Goal: Transaction & Acquisition: Book appointment/travel/reservation

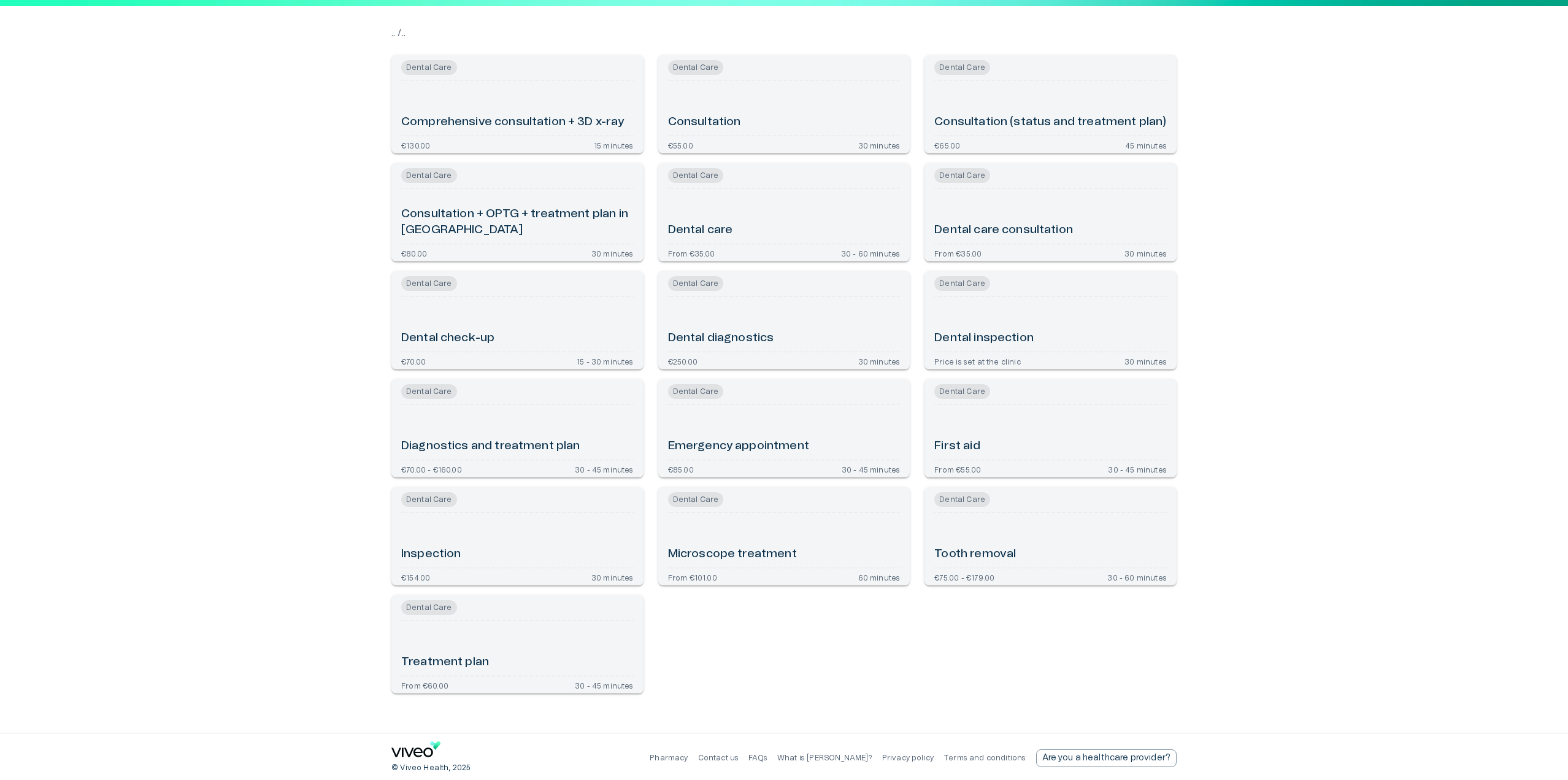
type input "**********"
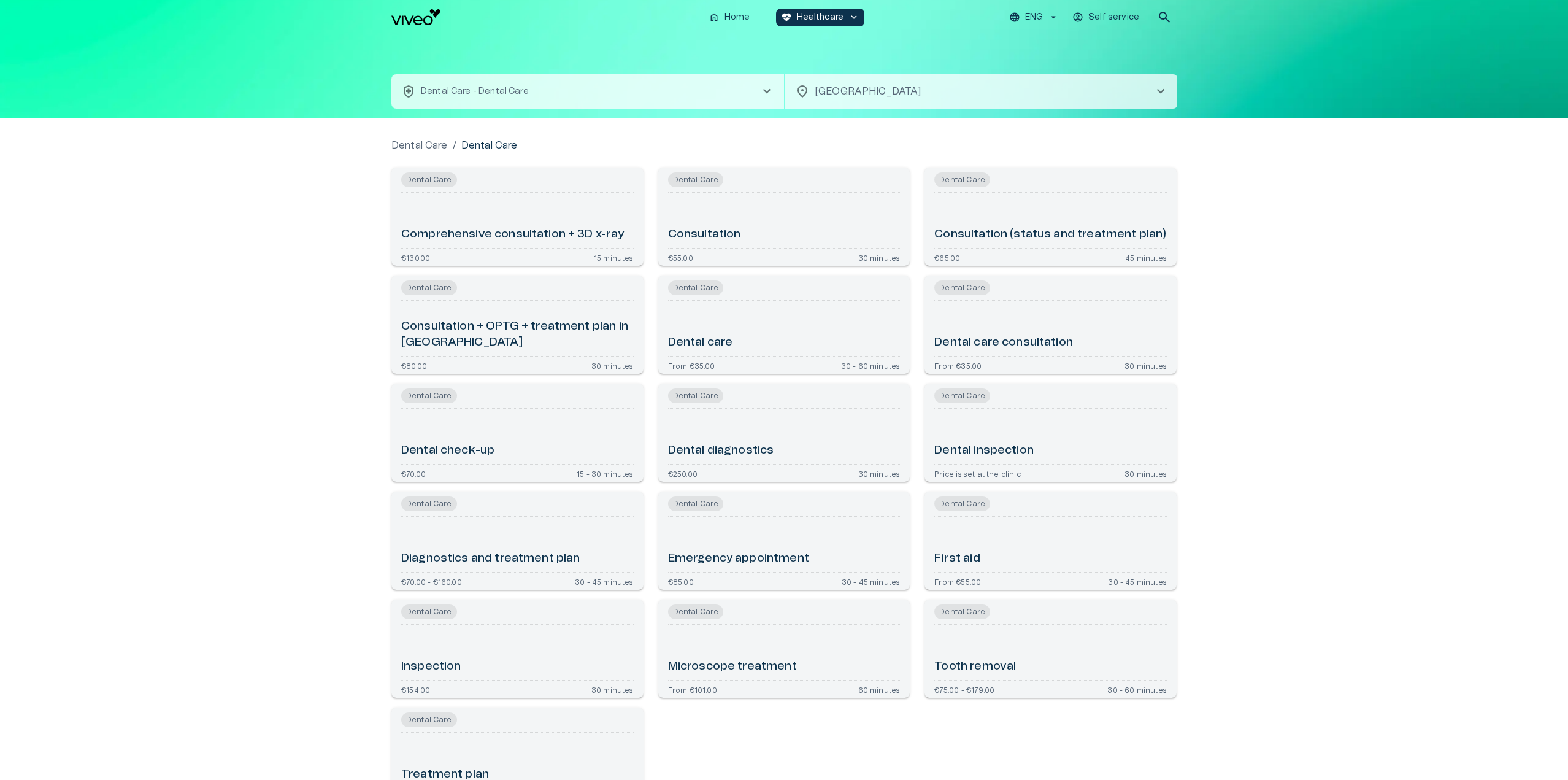
click at [1025, 206] on div "Consultation (status and treatment plan)" at bounding box center [1050, 220] width 232 height 46
type input "**********"
click at [793, 214] on div "Consultation" at bounding box center [784, 220] width 232 height 46
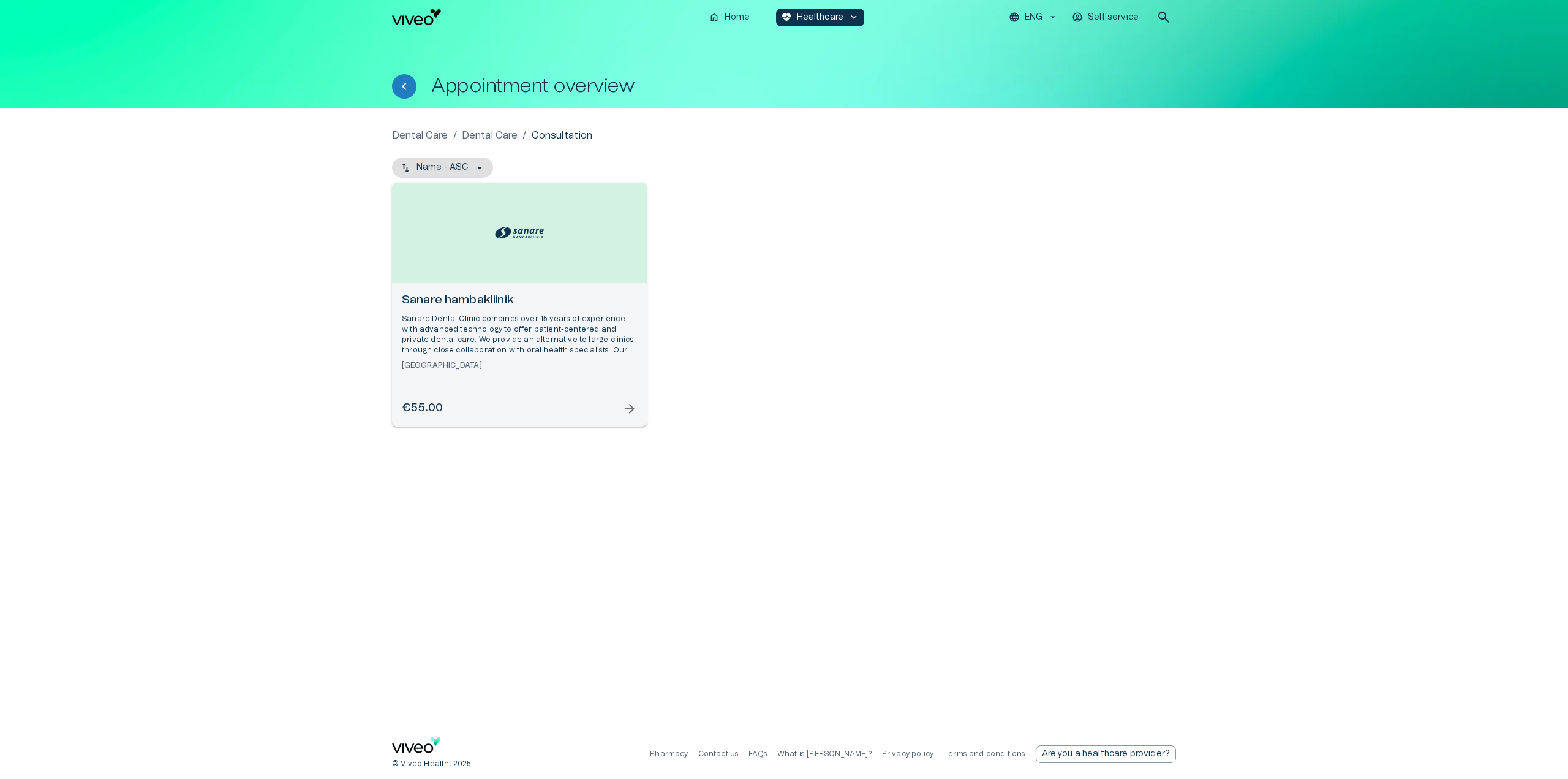
click at [522, 403] on div "€55.00 arrow_forward" at bounding box center [518, 408] width 235 height 17
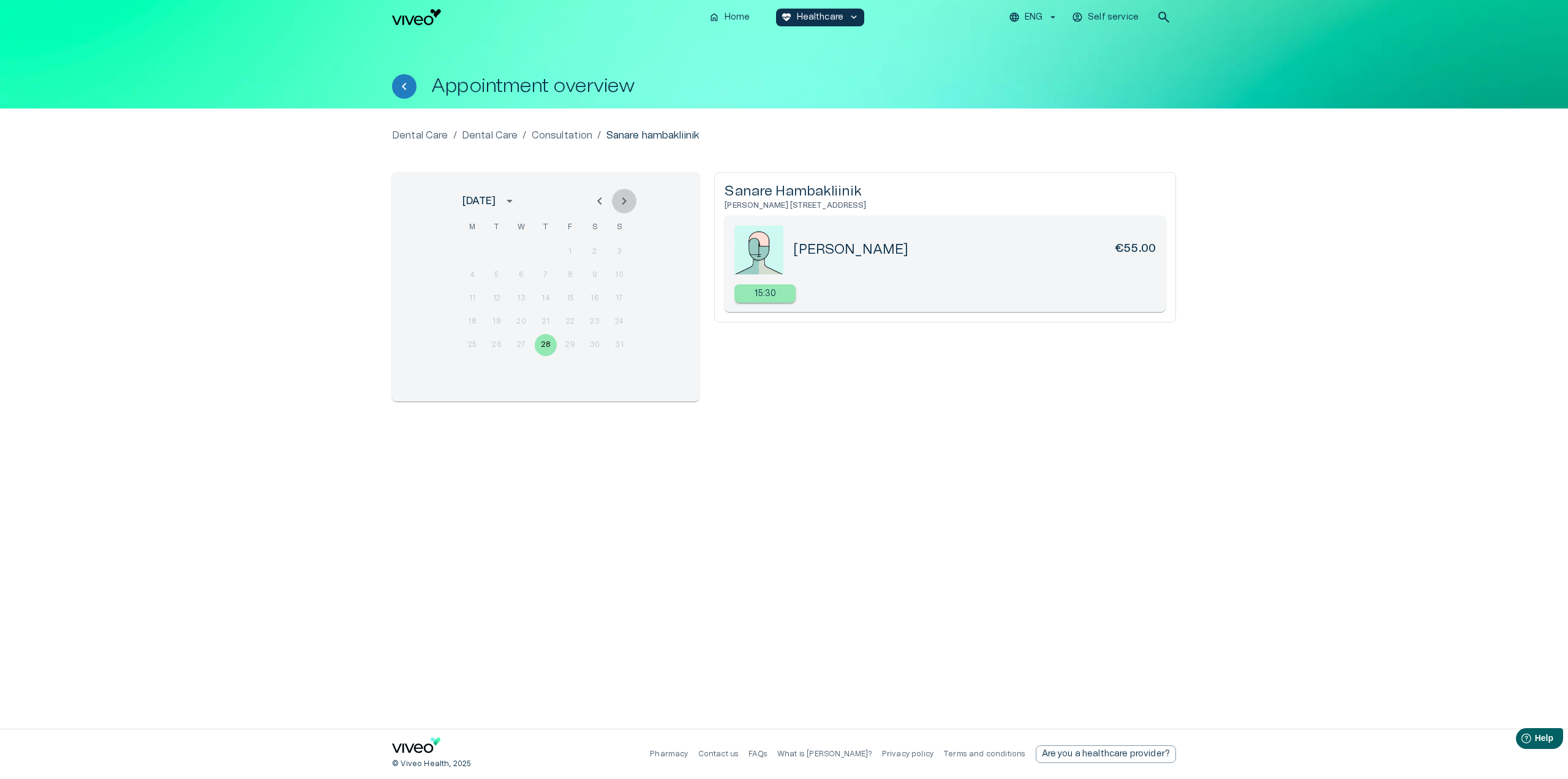
click at [620, 207] on icon "Next month" at bounding box center [624, 201] width 15 height 15
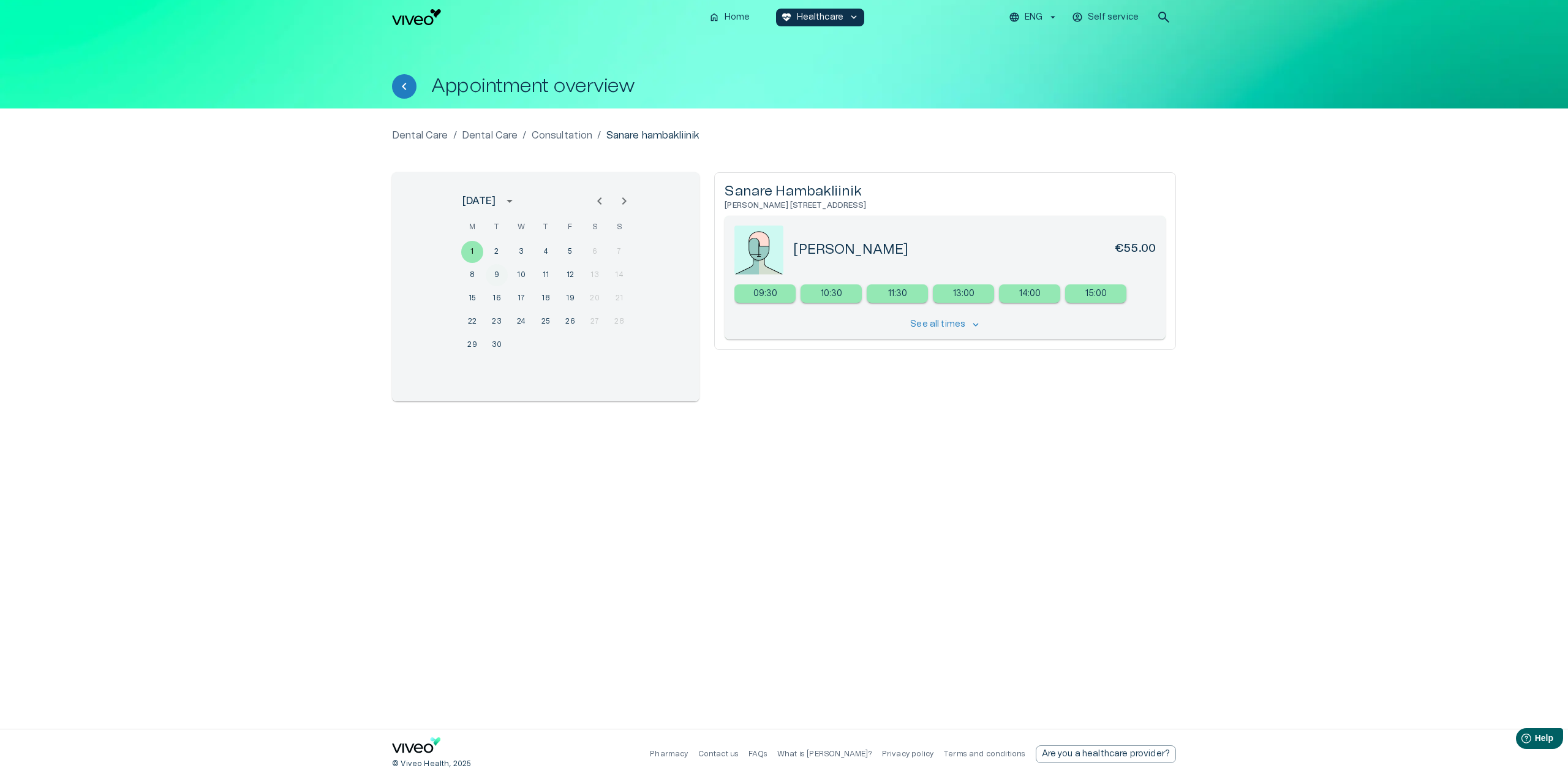
click at [493, 270] on button "9" at bounding box center [497, 275] width 22 height 22
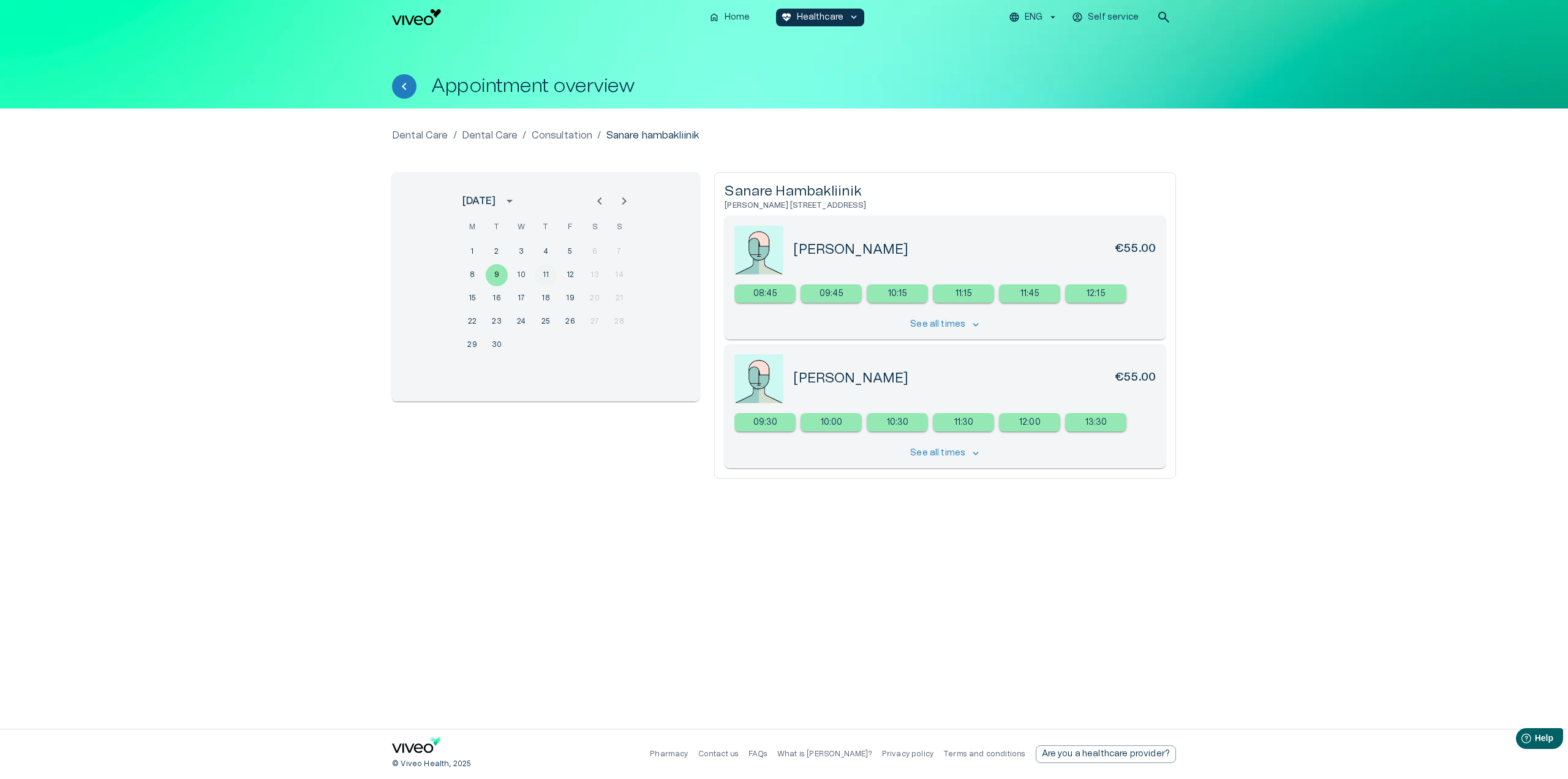
click at [536, 278] on button "11" at bounding box center [546, 275] width 22 height 22
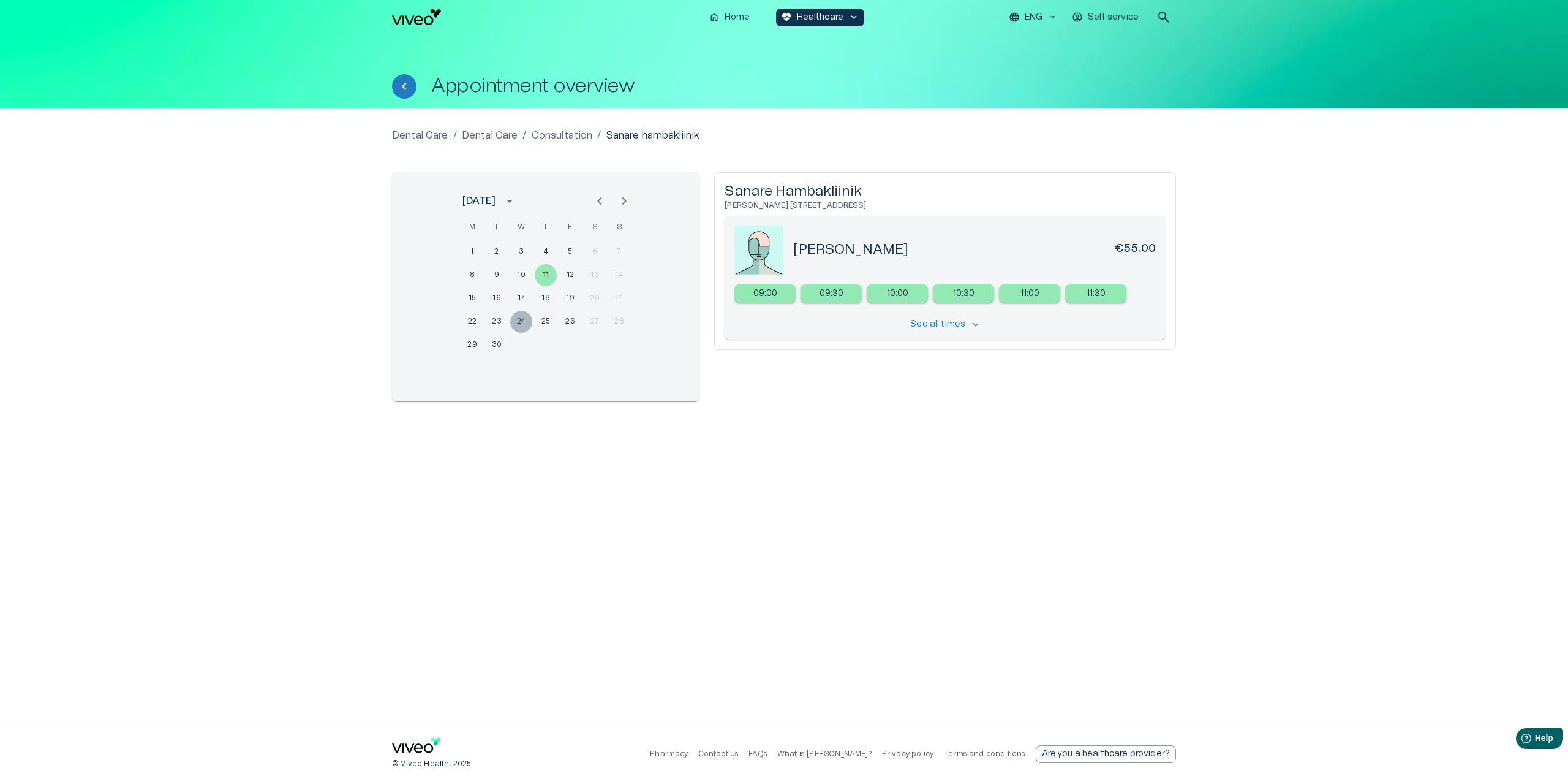
click at [524, 321] on button "24" at bounding box center [521, 322] width 22 height 22
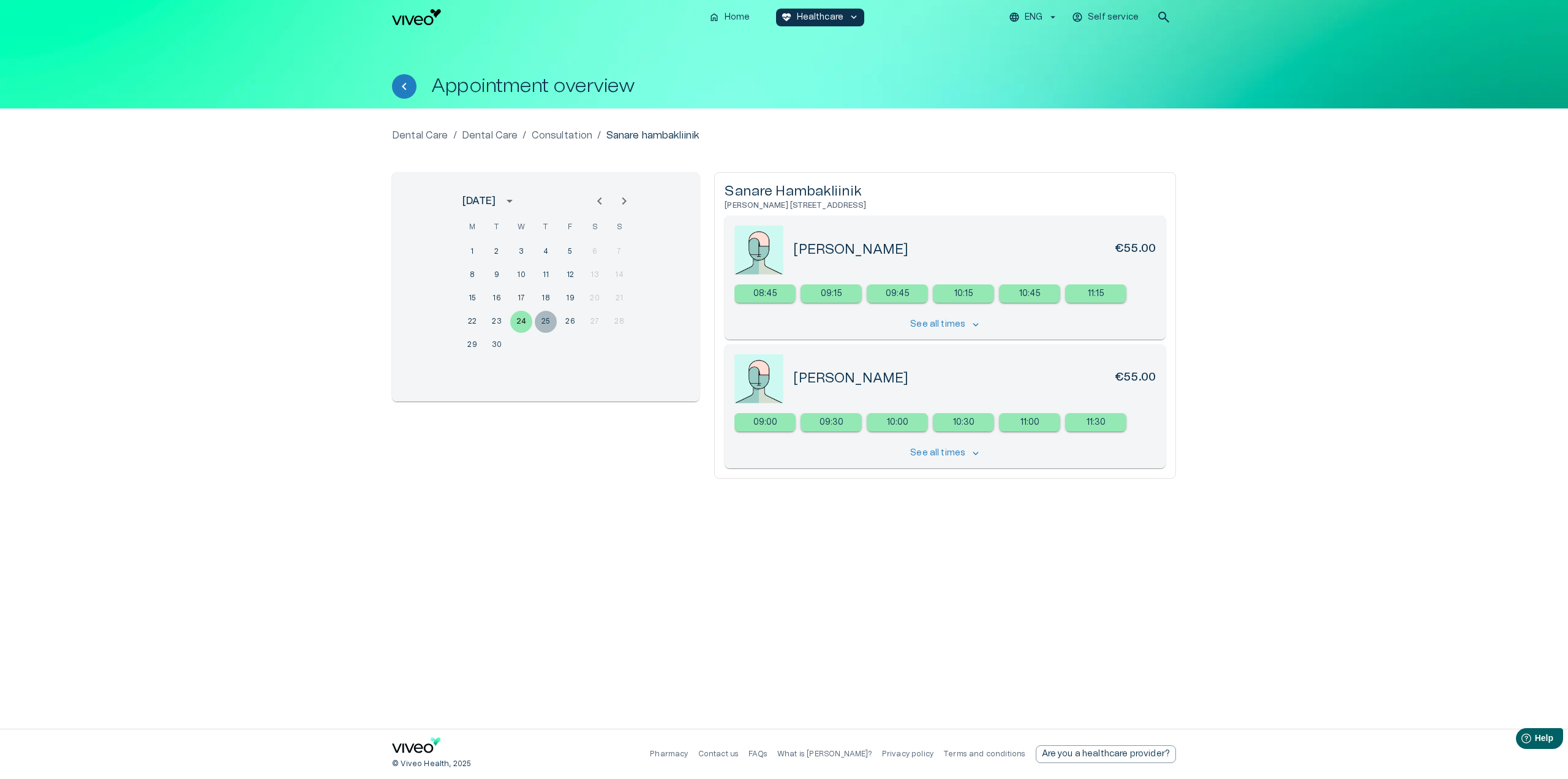
click at [546, 321] on button "25" at bounding box center [546, 322] width 22 height 22
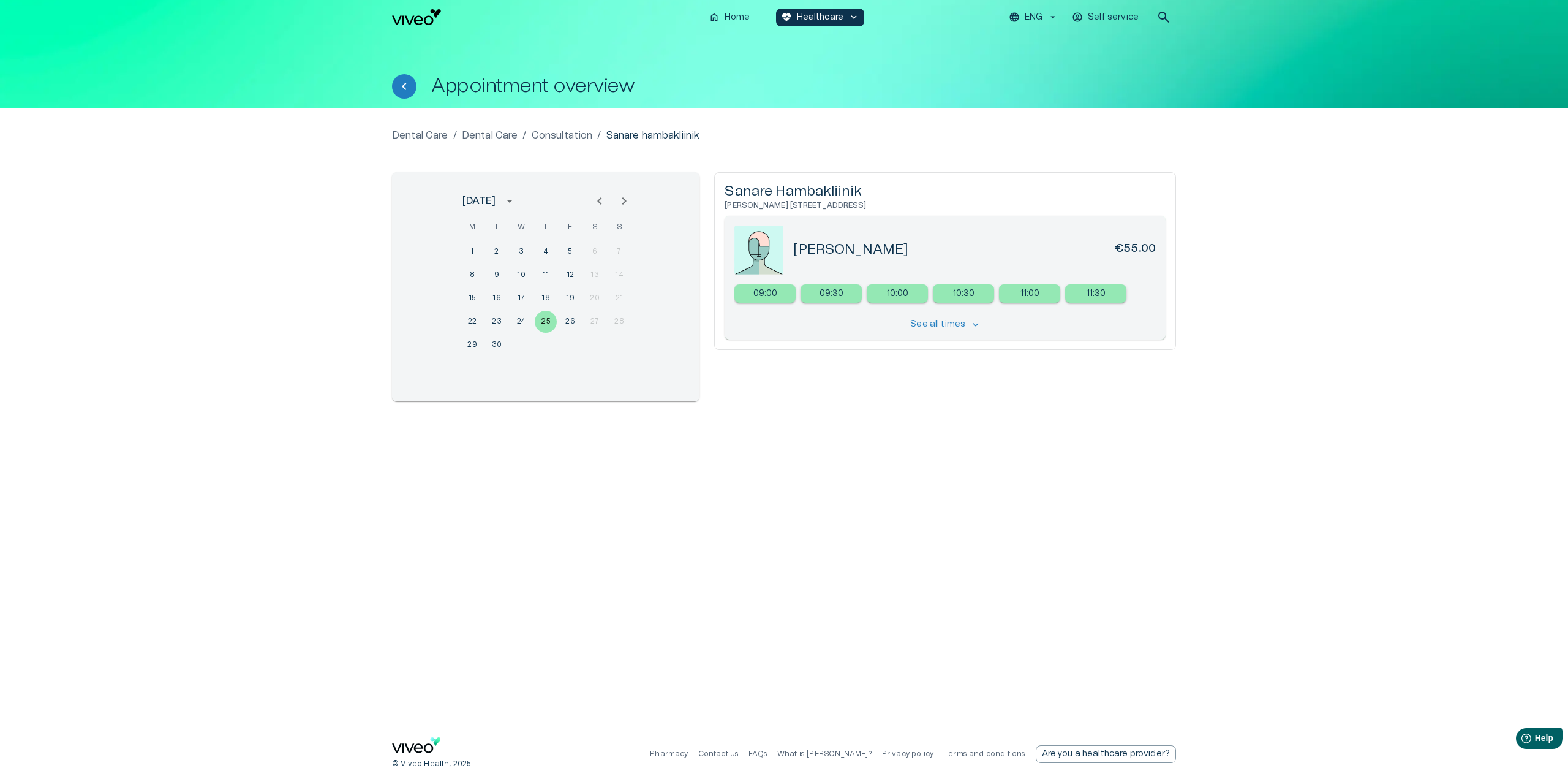
click at [974, 328] on span "keyboard_arrow_down" at bounding box center [975, 325] width 11 height 11
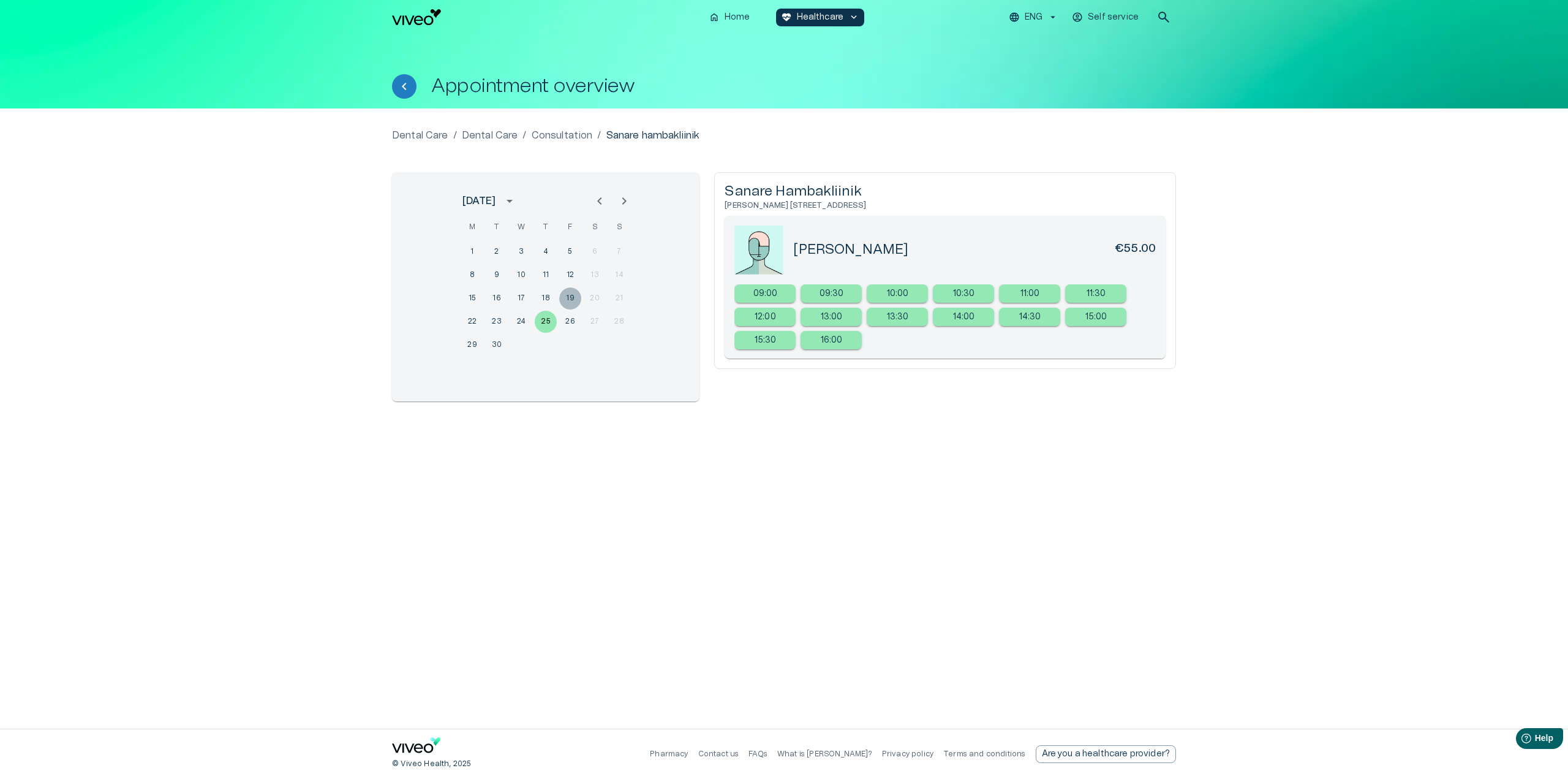
click at [570, 295] on button "19" at bounding box center [570, 298] width 22 height 22
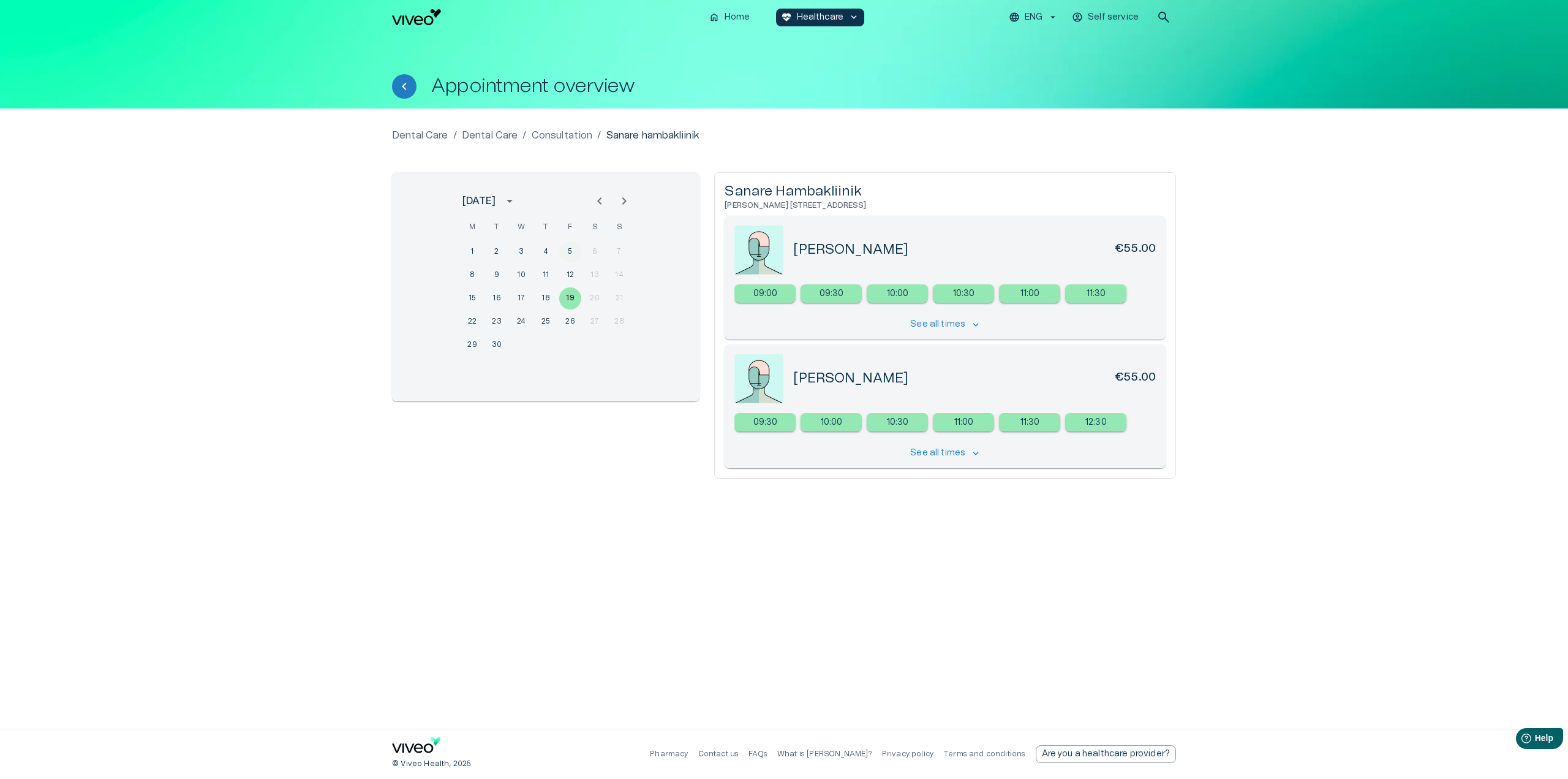
click at [566, 253] on button "5" at bounding box center [570, 252] width 22 height 22
click at [620, 225] on span "S" at bounding box center [619, 227] width 22 height 24
click at [544, 274] on button "11" at bounding box center [546, 275] width 22 height 22
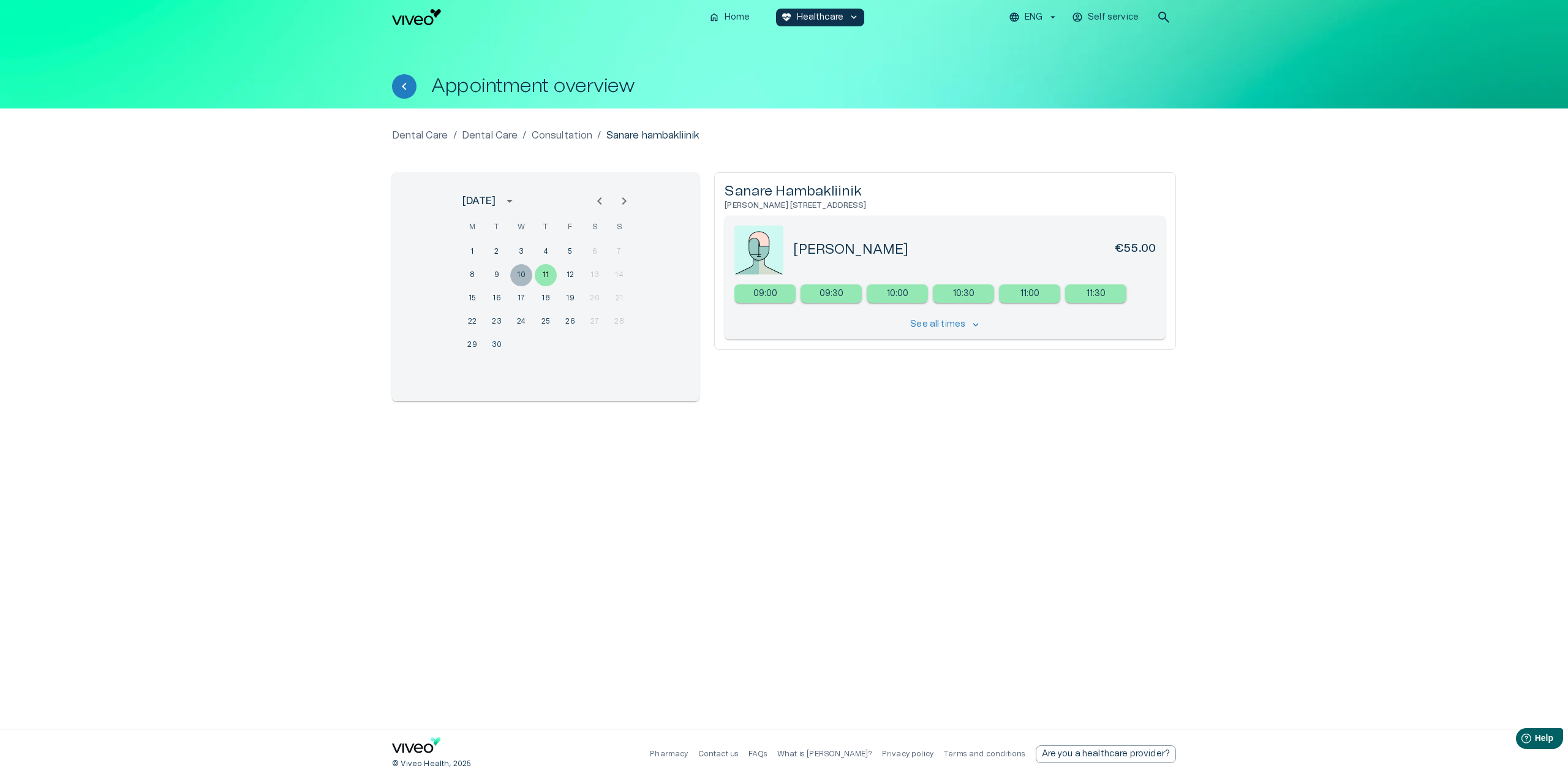
click at [521, 274] on button "10" at bounding box center [521, 275] width 22 height 22
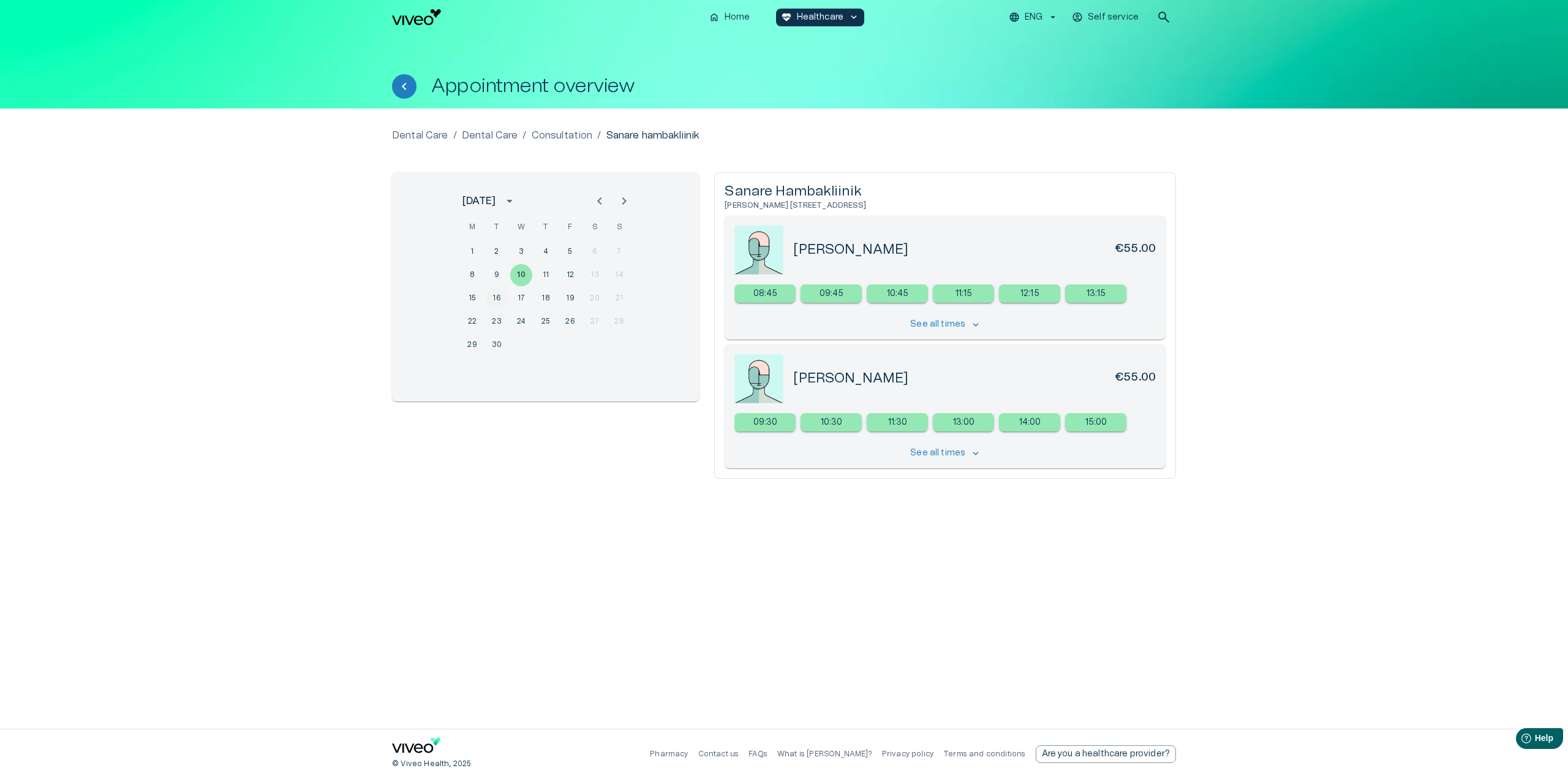
click at [500, 301] on button "16" at bounding box center [497, 298] width 22 height 22
click at [469, 324] on button "22" at bounding box center [472, 322] width 22 height 22
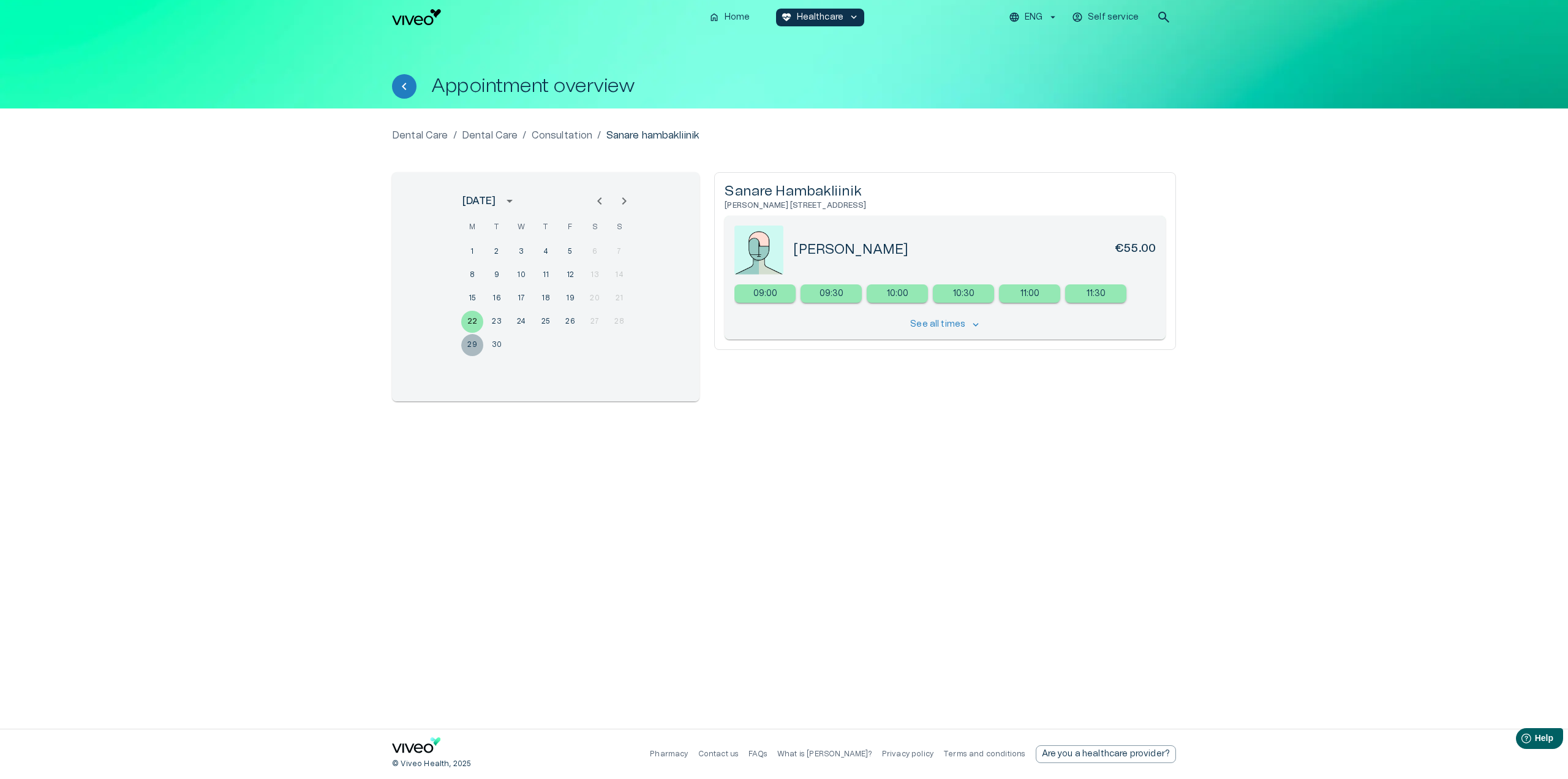
click at [467, 342] on button "29" at bounding box center [472, 345] width 22 height 22
click at [560, 139] on p "Consultation" at bounding box center [562, 135] width 61 height 15
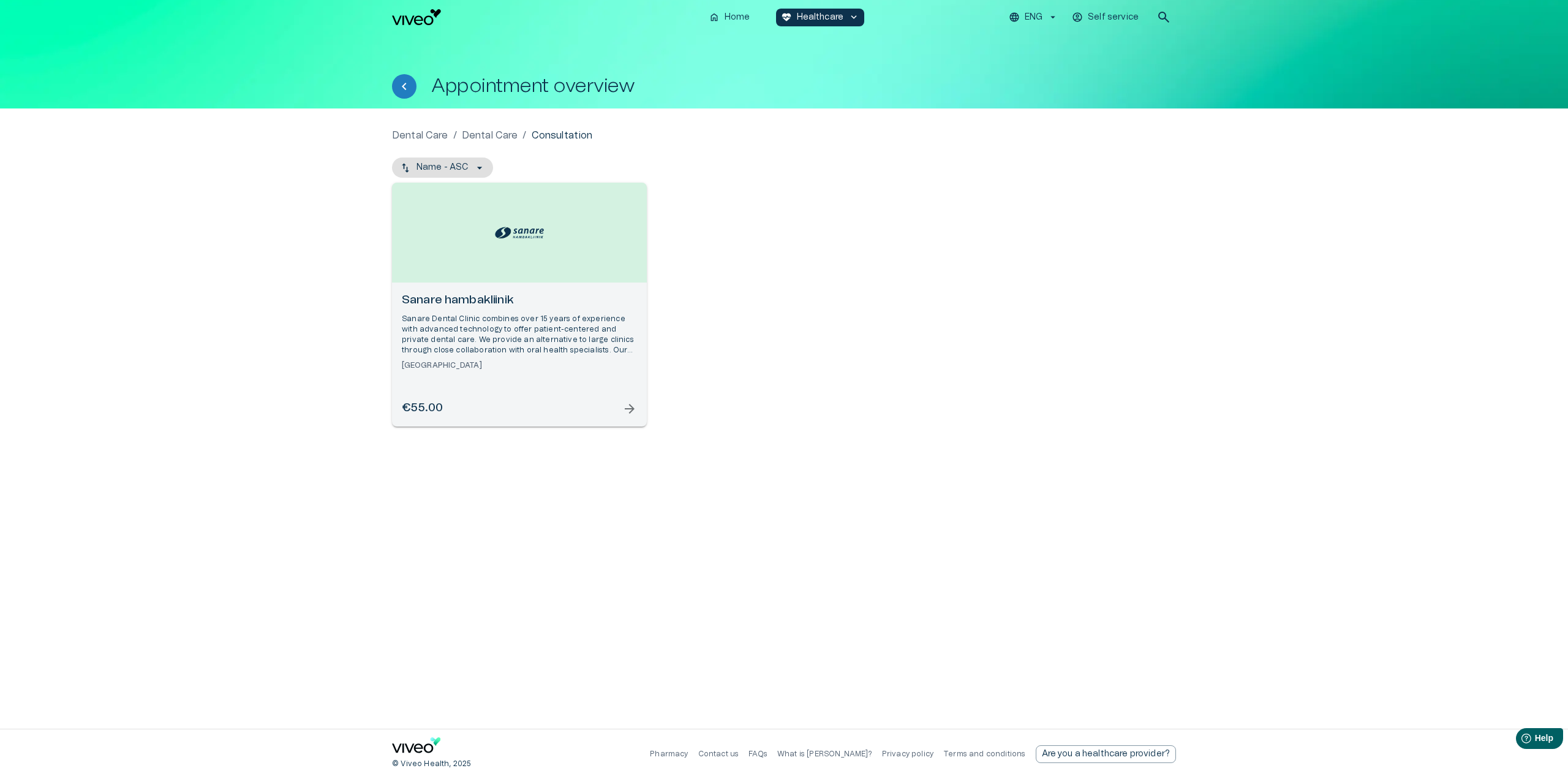
click at [508, 134] on p "Dental Care" at bounding box center [490, 135] width 57 height 15
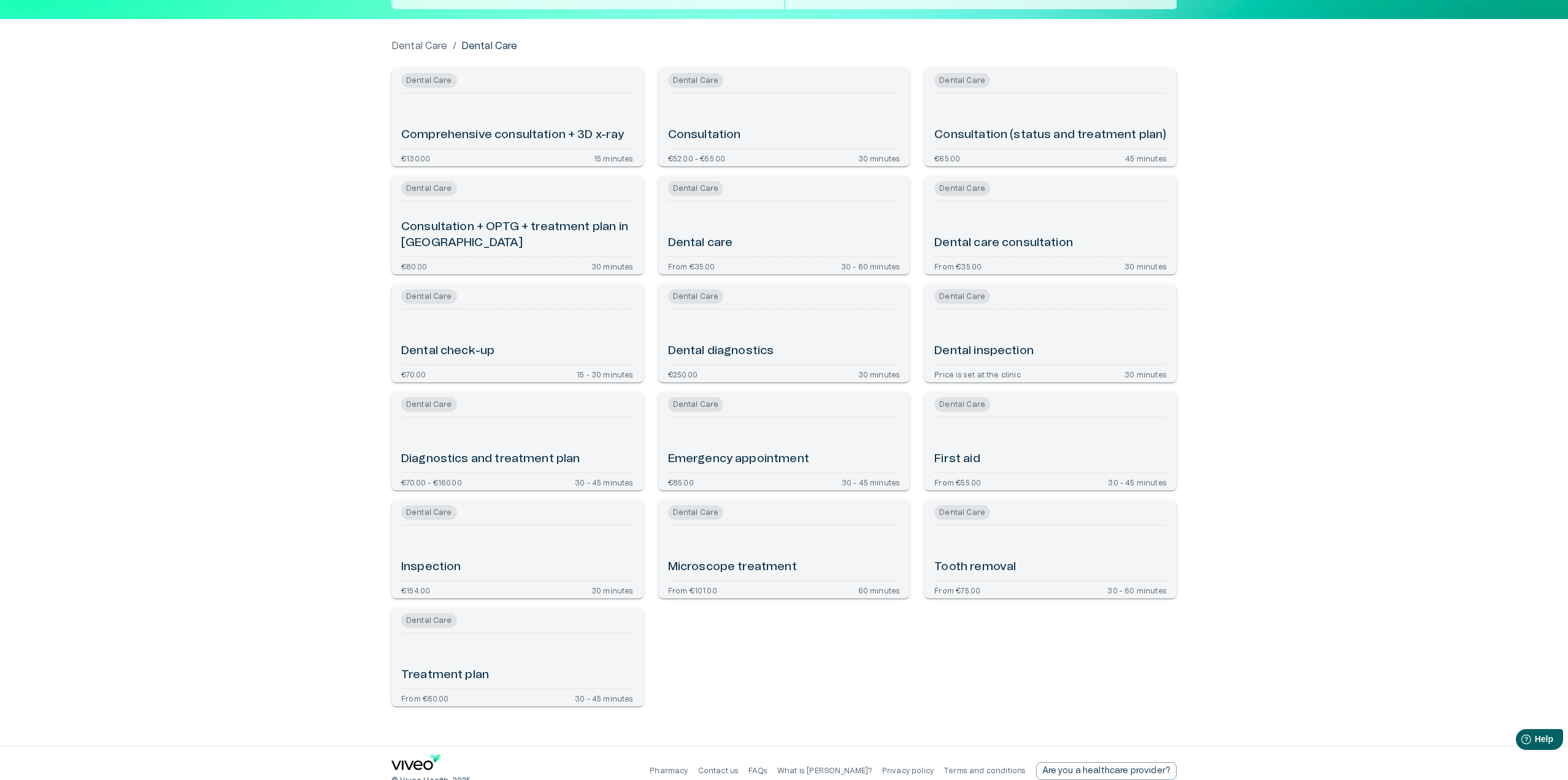
scroll to position [115, 0]
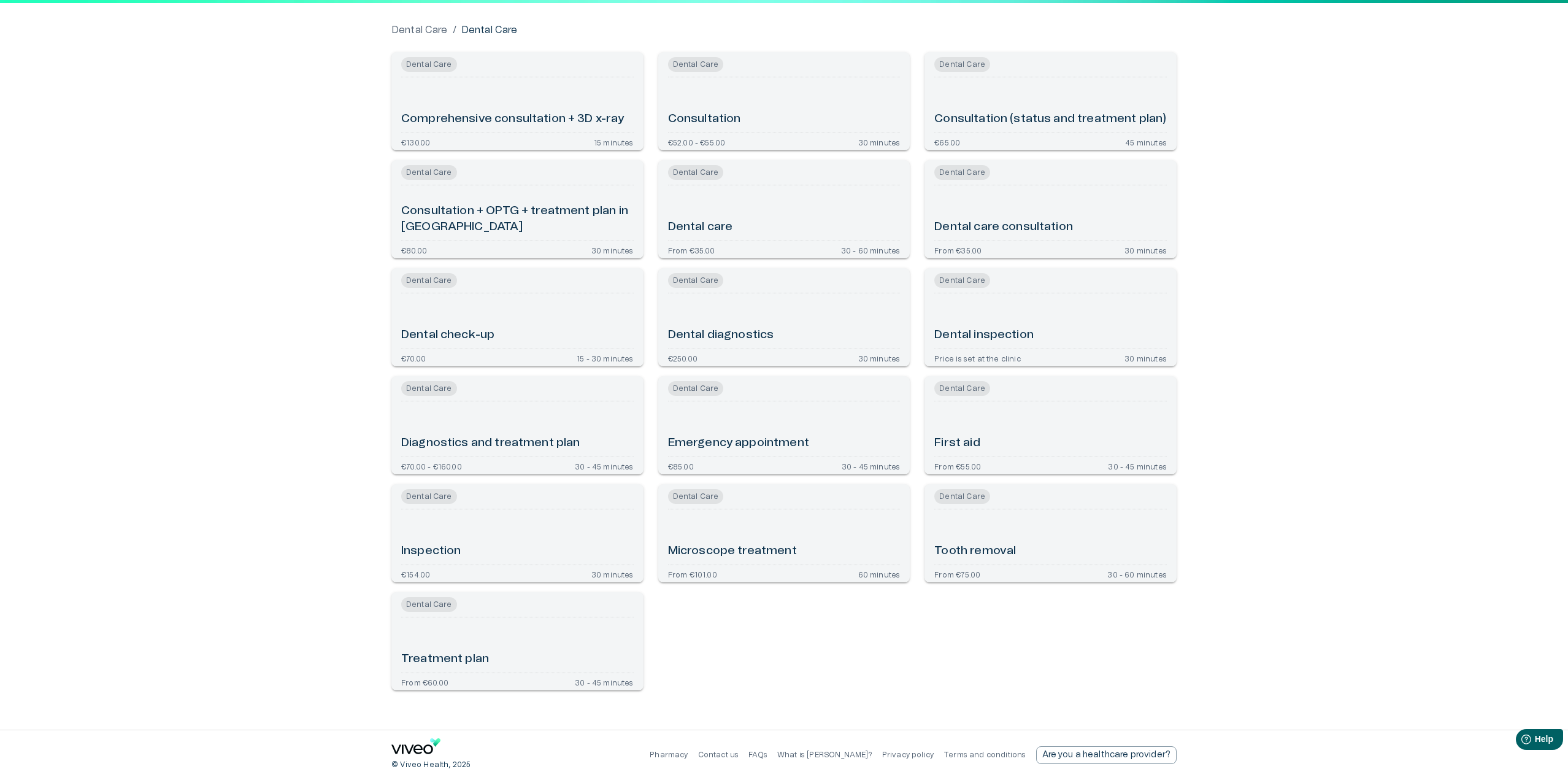
click at [1025, 557] on div "Tooth removal" at bounding box center [1050, 537] width 232 height 46
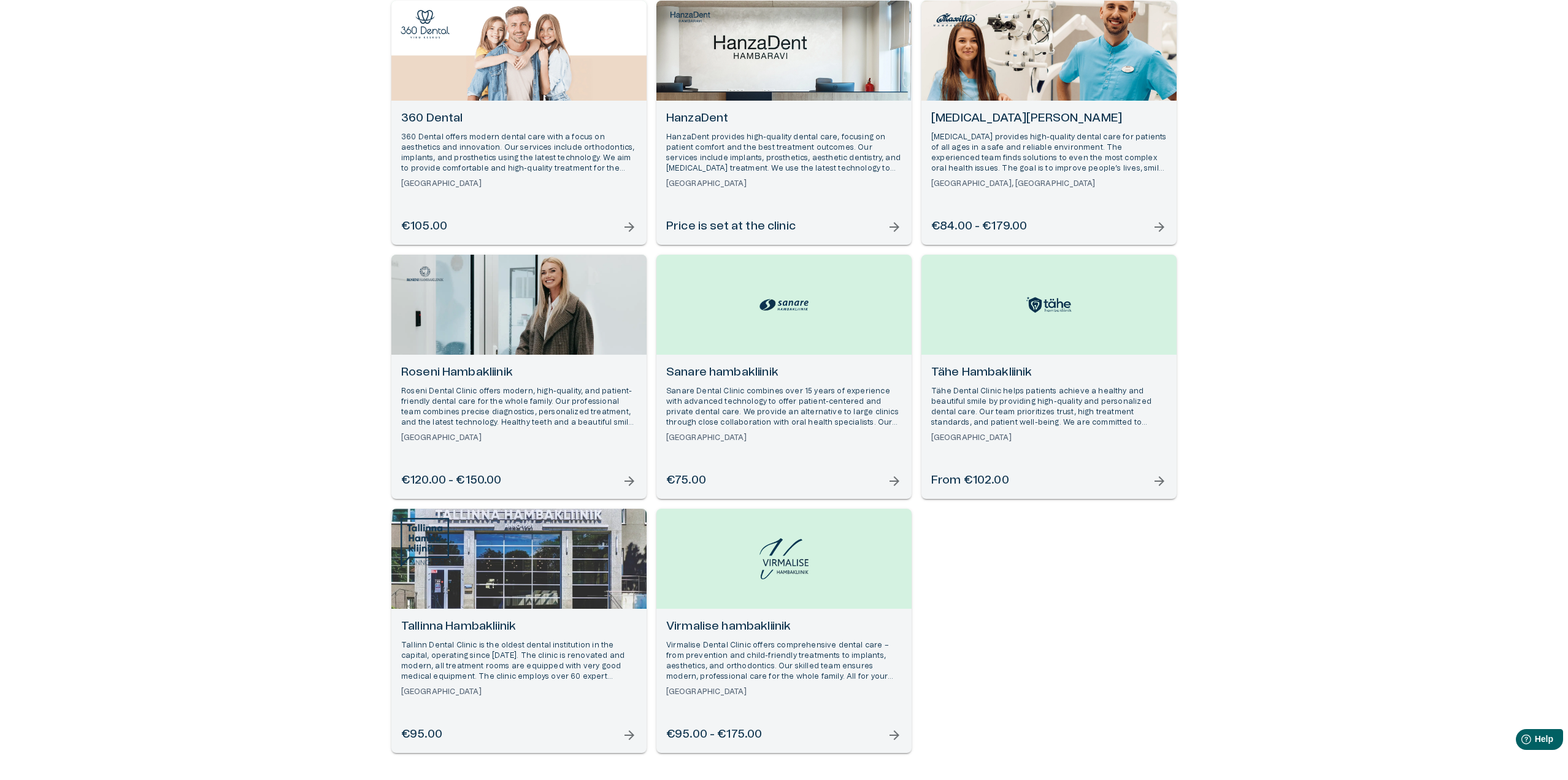
scroll to position [245, 0]
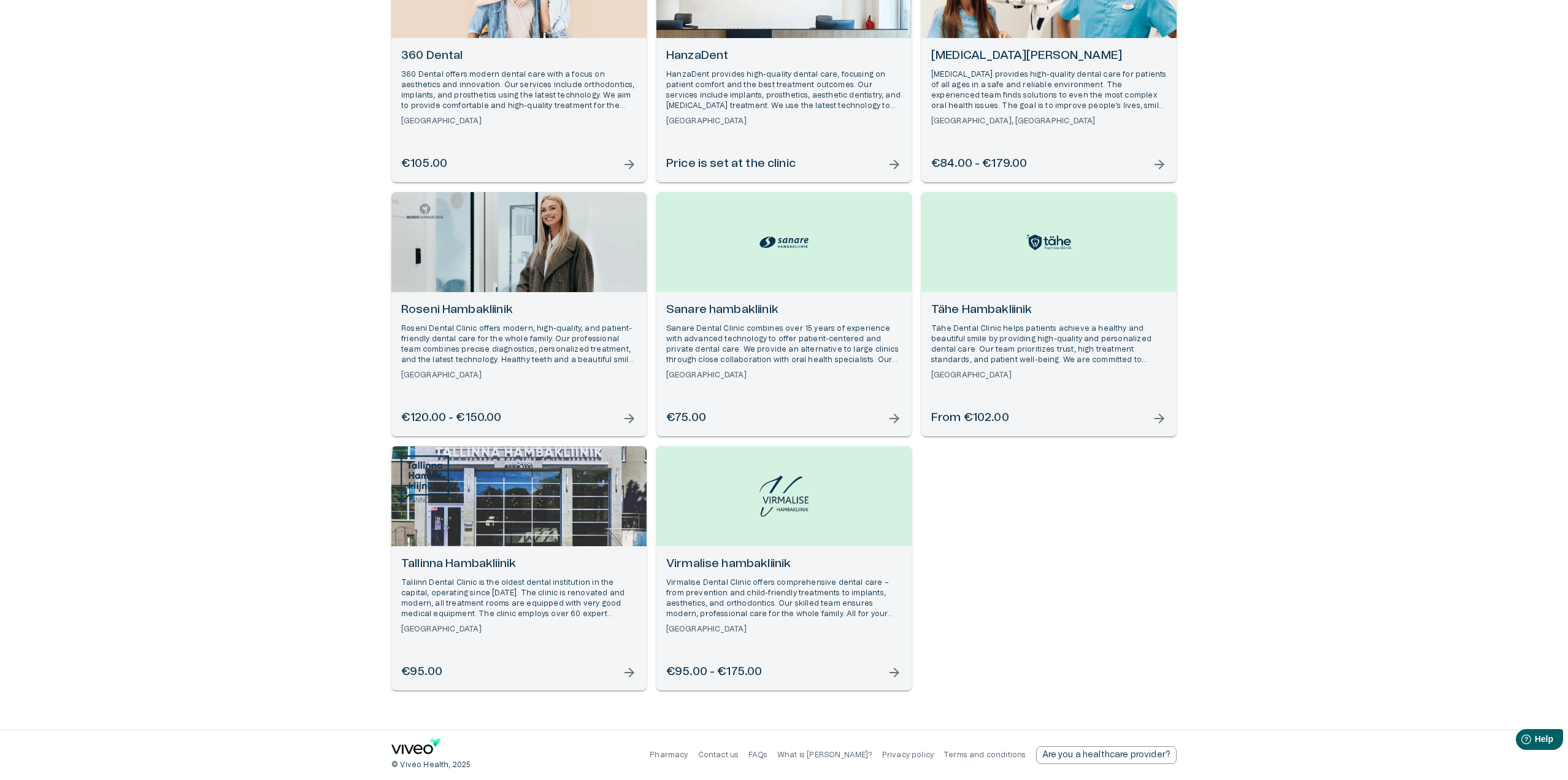
click at [772, 237] on img "Open selected supplier available booking dates" at bounding box center [784, 242] width 49 height 18
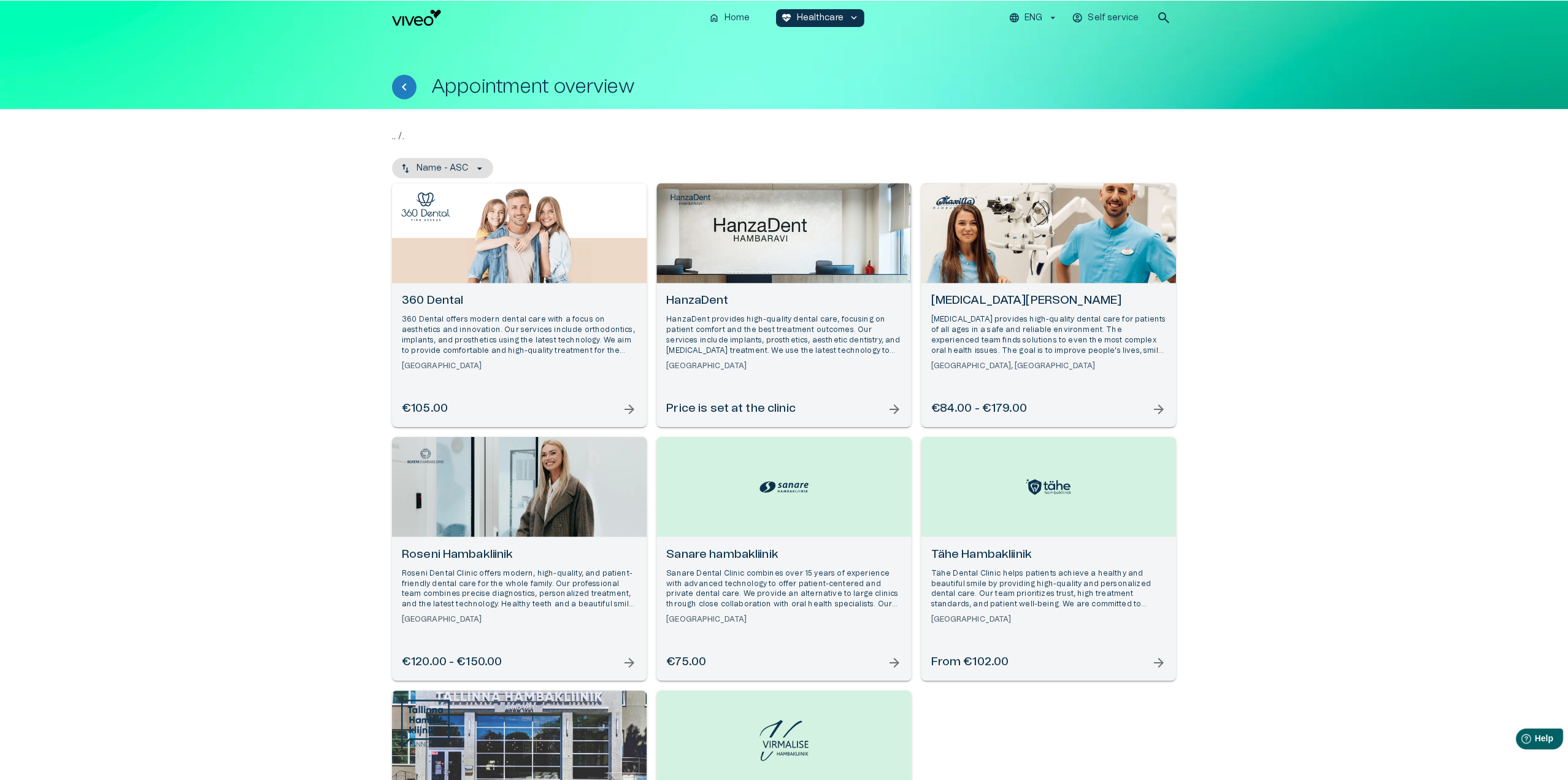
scroll to position [245, 0]
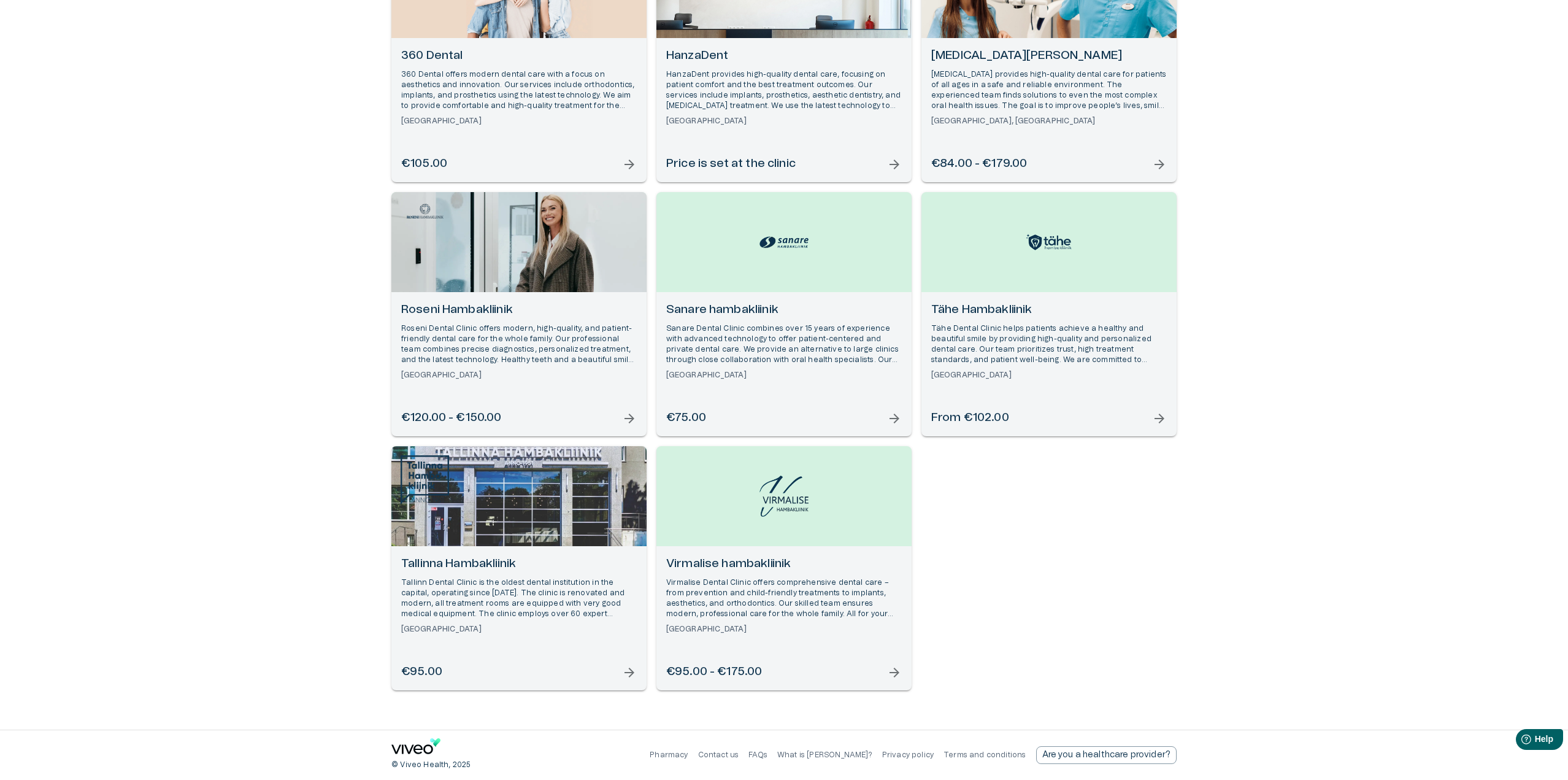
click at [772, 269] on div "Open selected supplier available booking dates" at bounding box center [784, 242] width 256 height 100
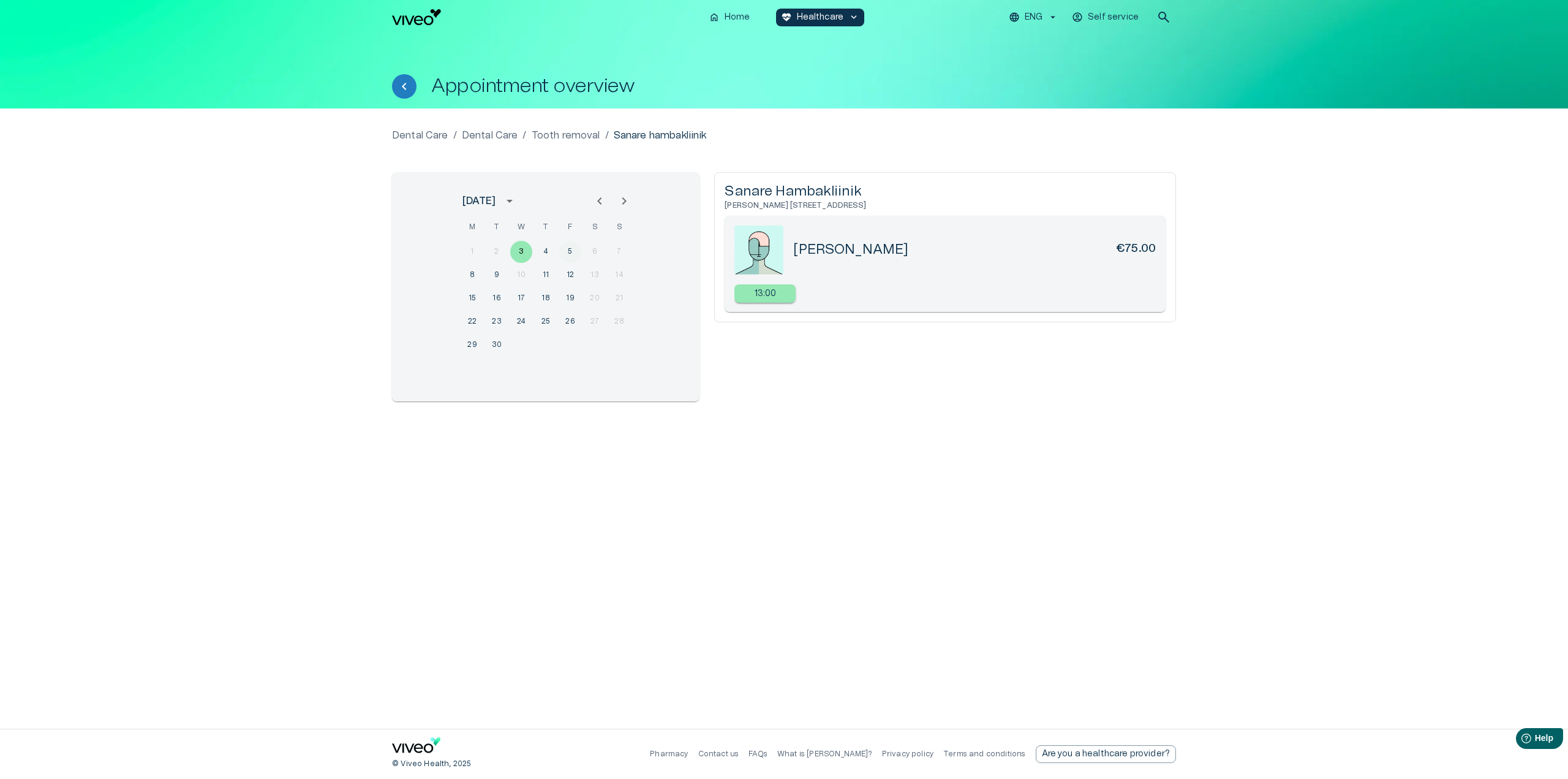
click at [564, 248] on button "5" at bounding box center [570, 252] width 22 height 22
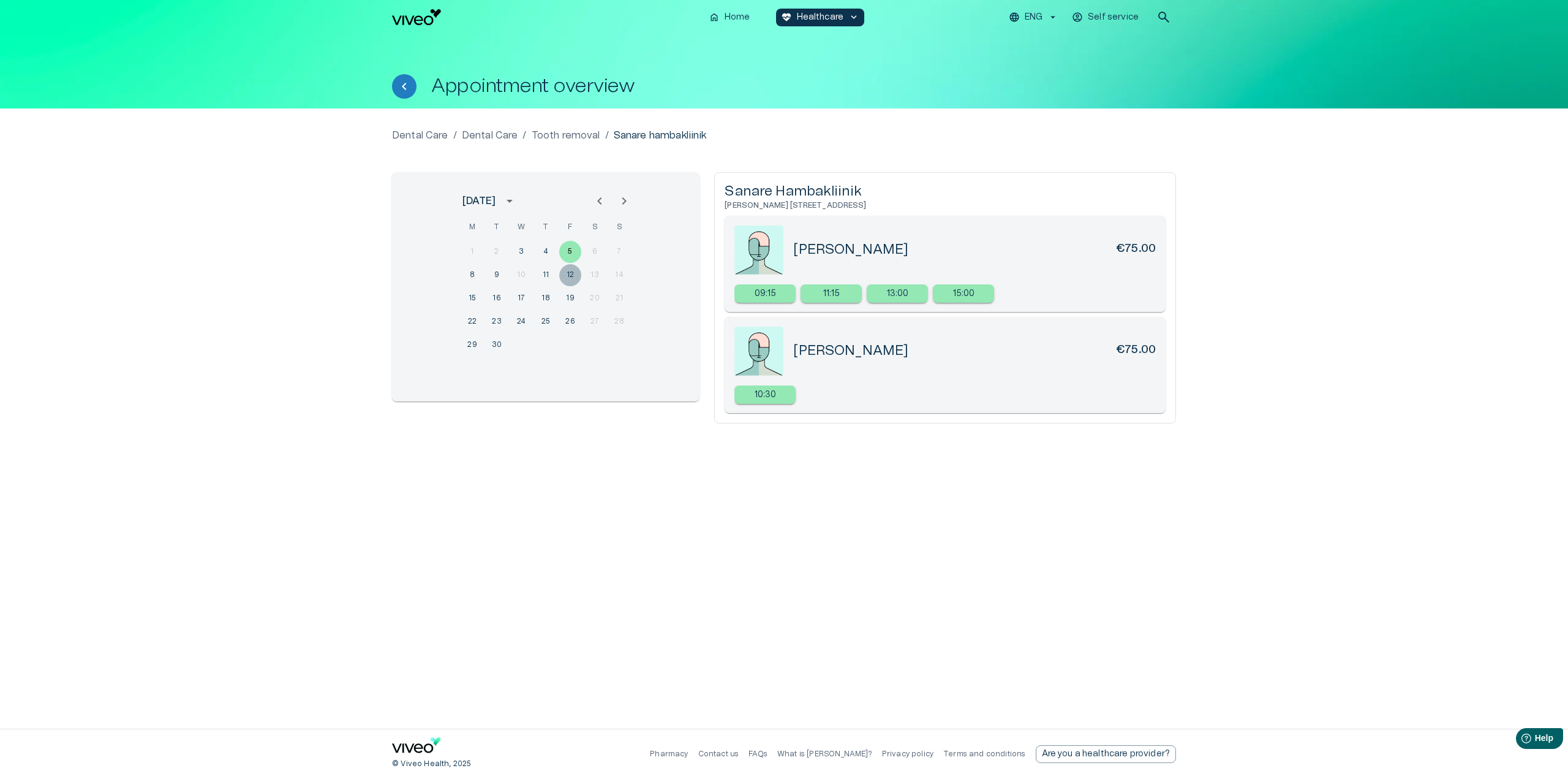
click at [569, 275] on button "12" at bounding box center [570, 275] width 22 height 22
click at [973, 290] on p "13:00" at bounding box center [964, 293] width 22 height 13
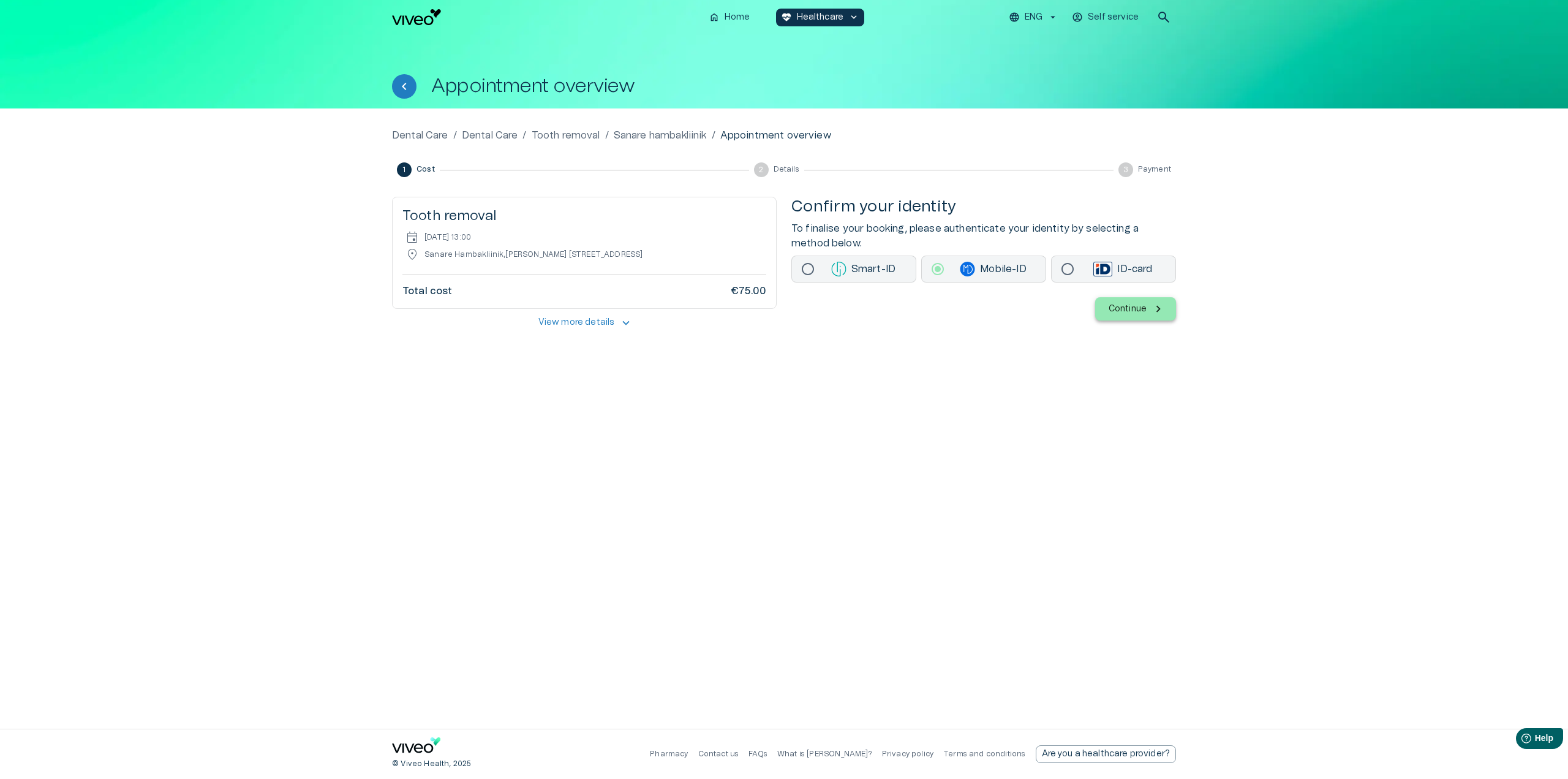
click at [932, 365] on div "Dental Care / Dental Care / Tooth removal / Sanare hambakliinik / Appointment o…" at bounding box center [784, 418] width 784 height 581
click at [407, 17] on img "Navigate to homepage" at bounding box center [416, 17] width 49 height 16
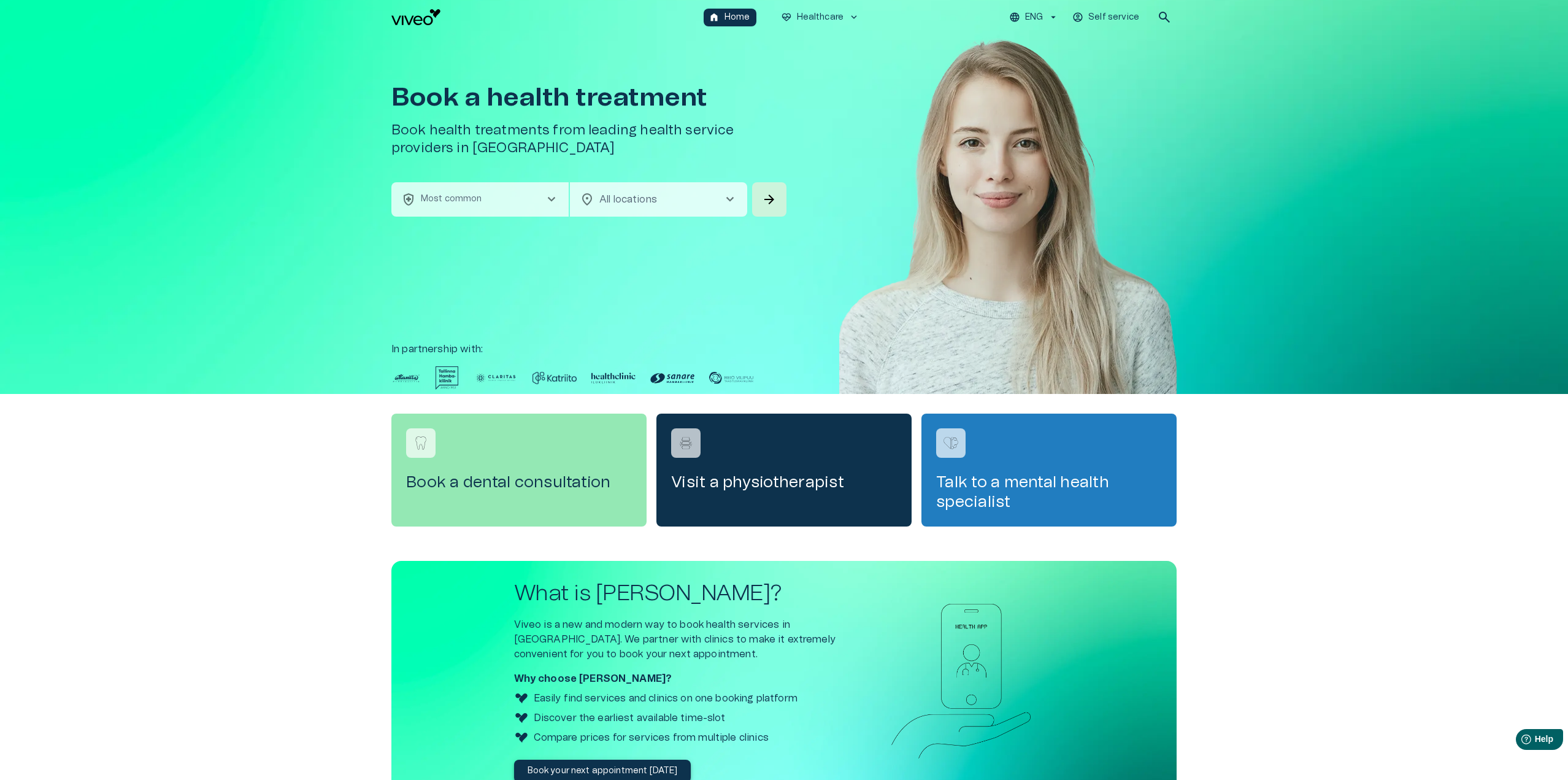
click at [526, 197] on button "health_and_safety Most common chevron_right" at bounding box center [480, 199] width 178 height 34
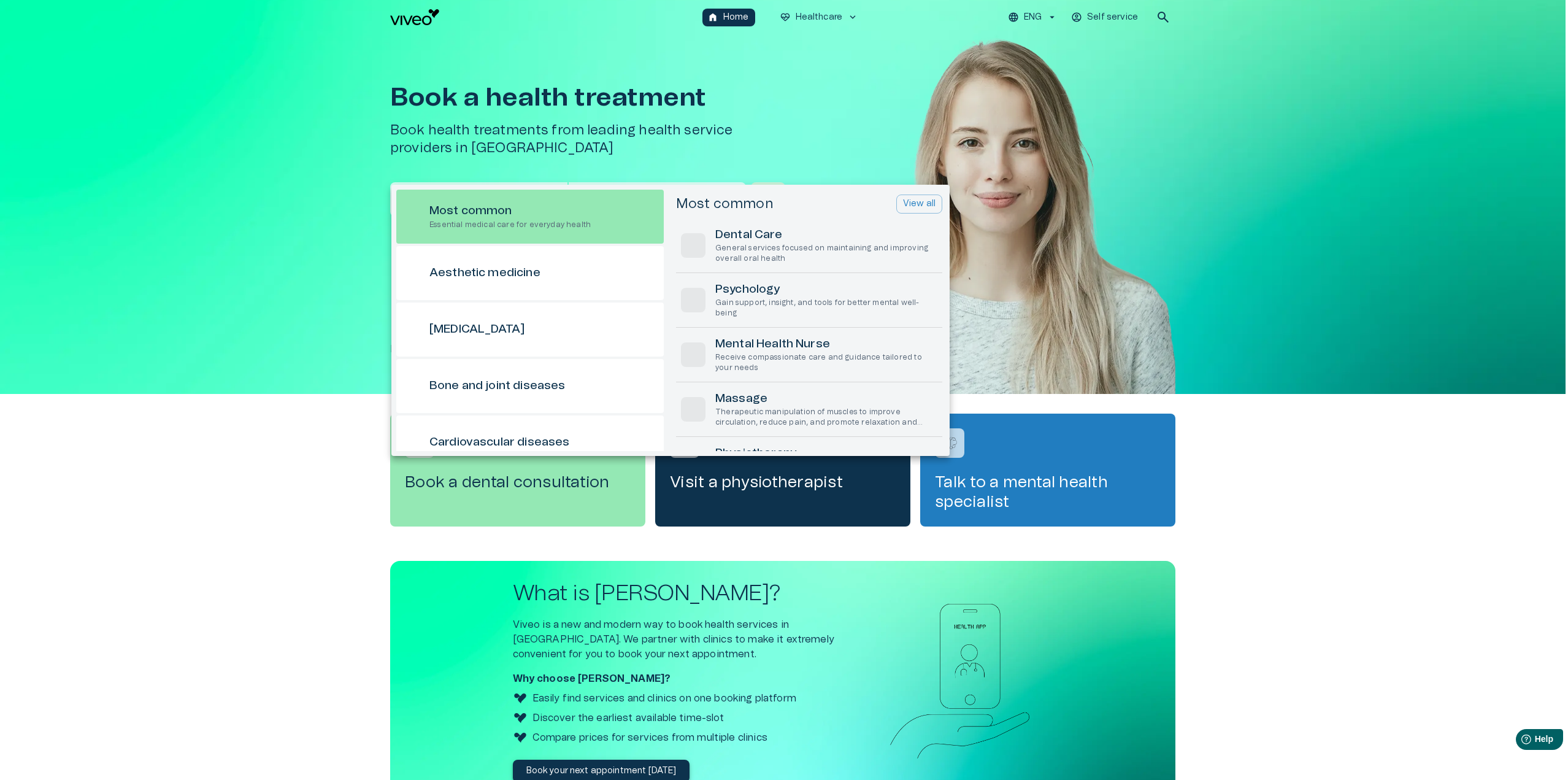
scroll to position [34, 0]
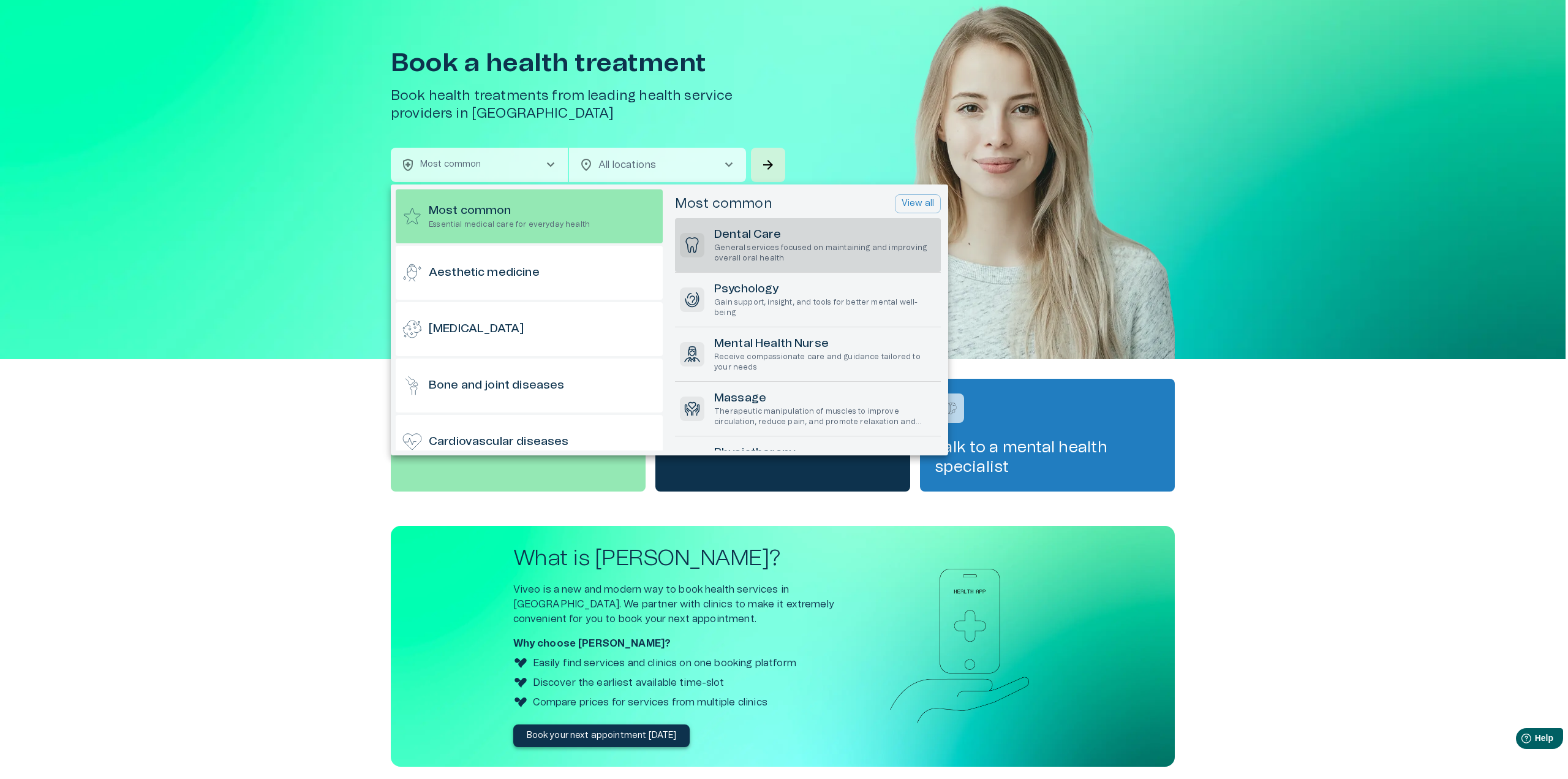
click at [789, 239] on h6 "Dental Care" at bounding box center [825, 235] width 222 height 17
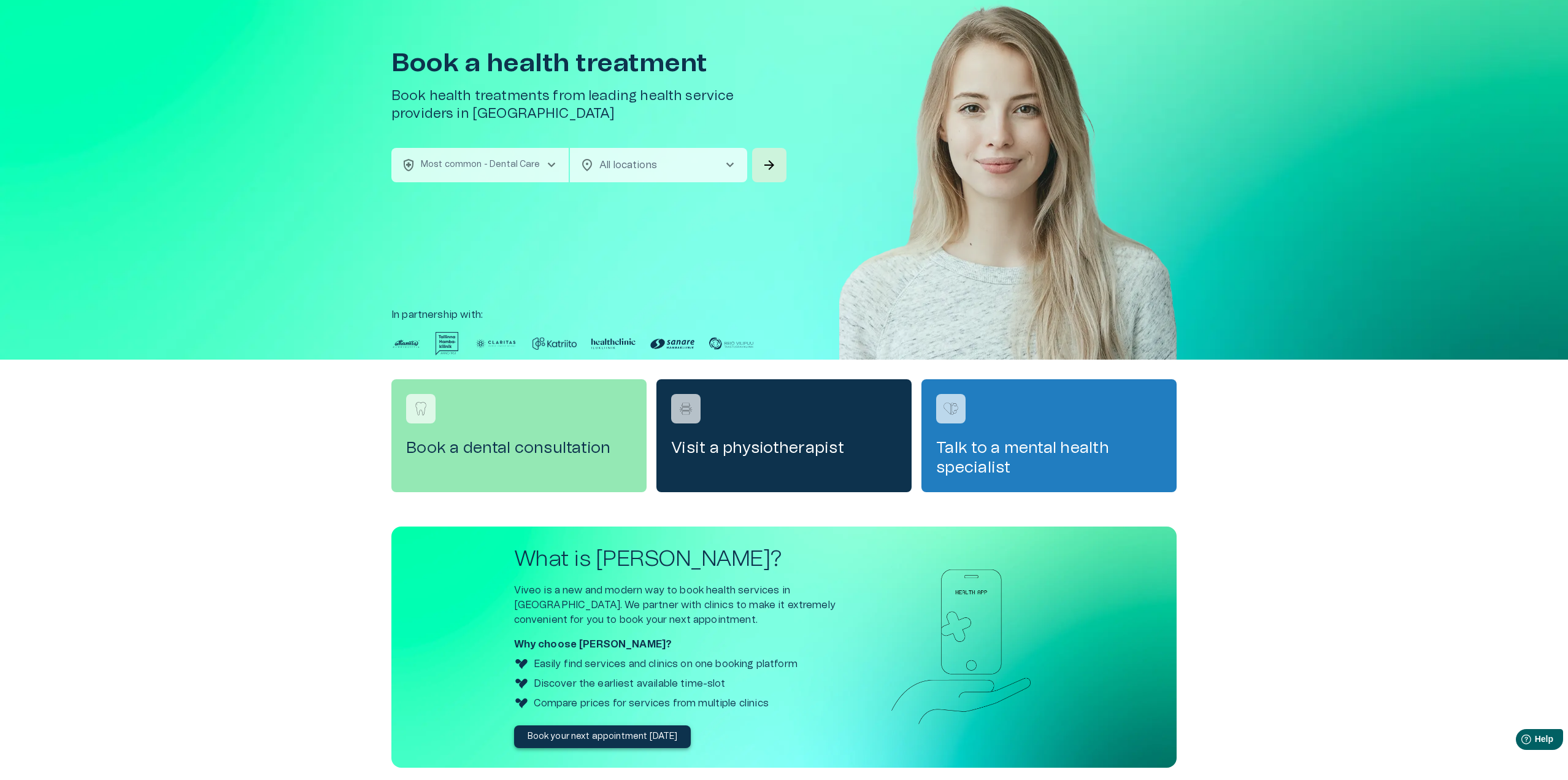
click at [678, 165] on body "We value your privacy We use cookies to enhance your browsing experience, serve…" at bounding box center [784, 355] width 1568 height 780
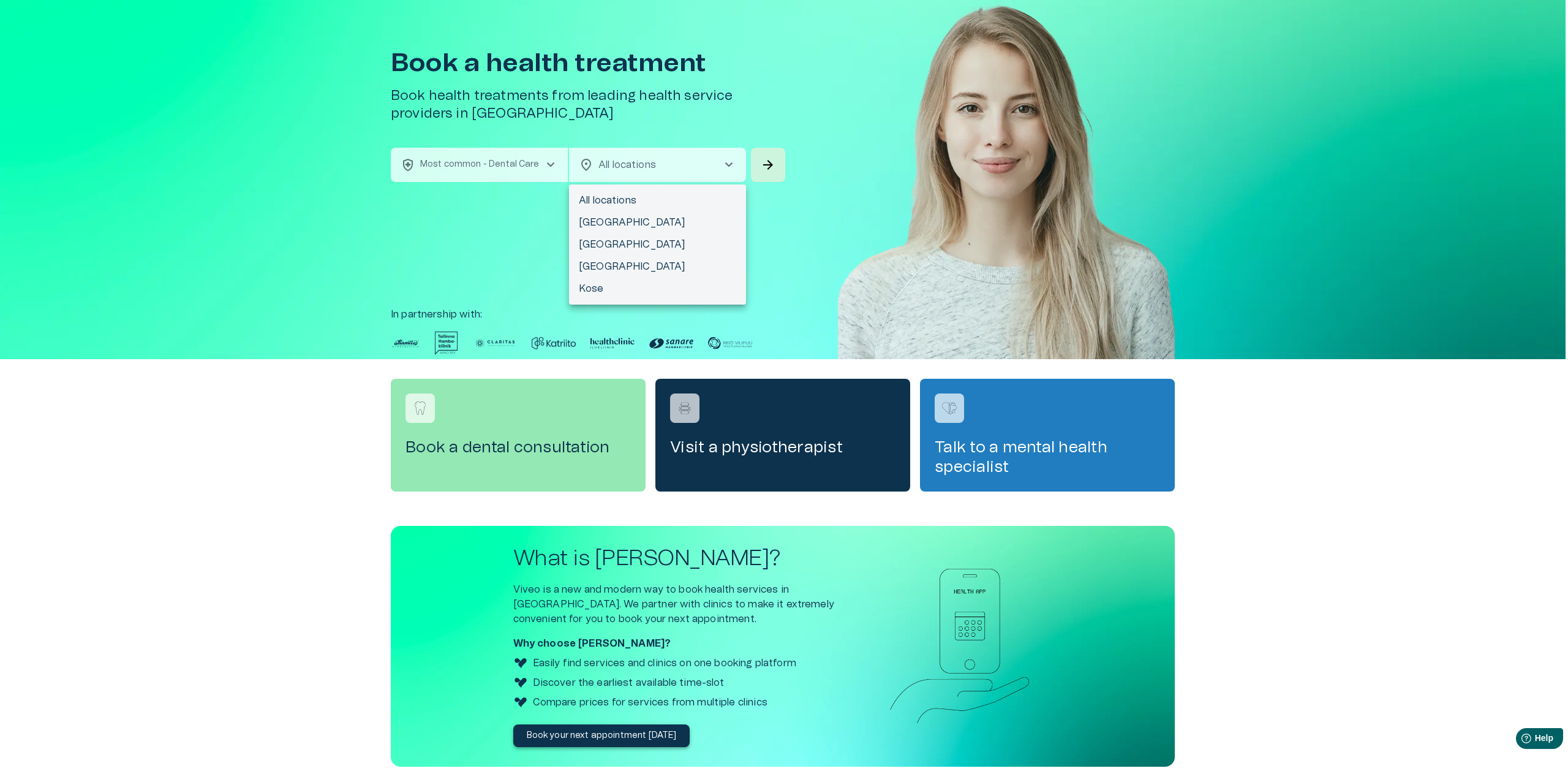
click at [774, 173] on div at bounding box center [784, 389] width 1568 height 779
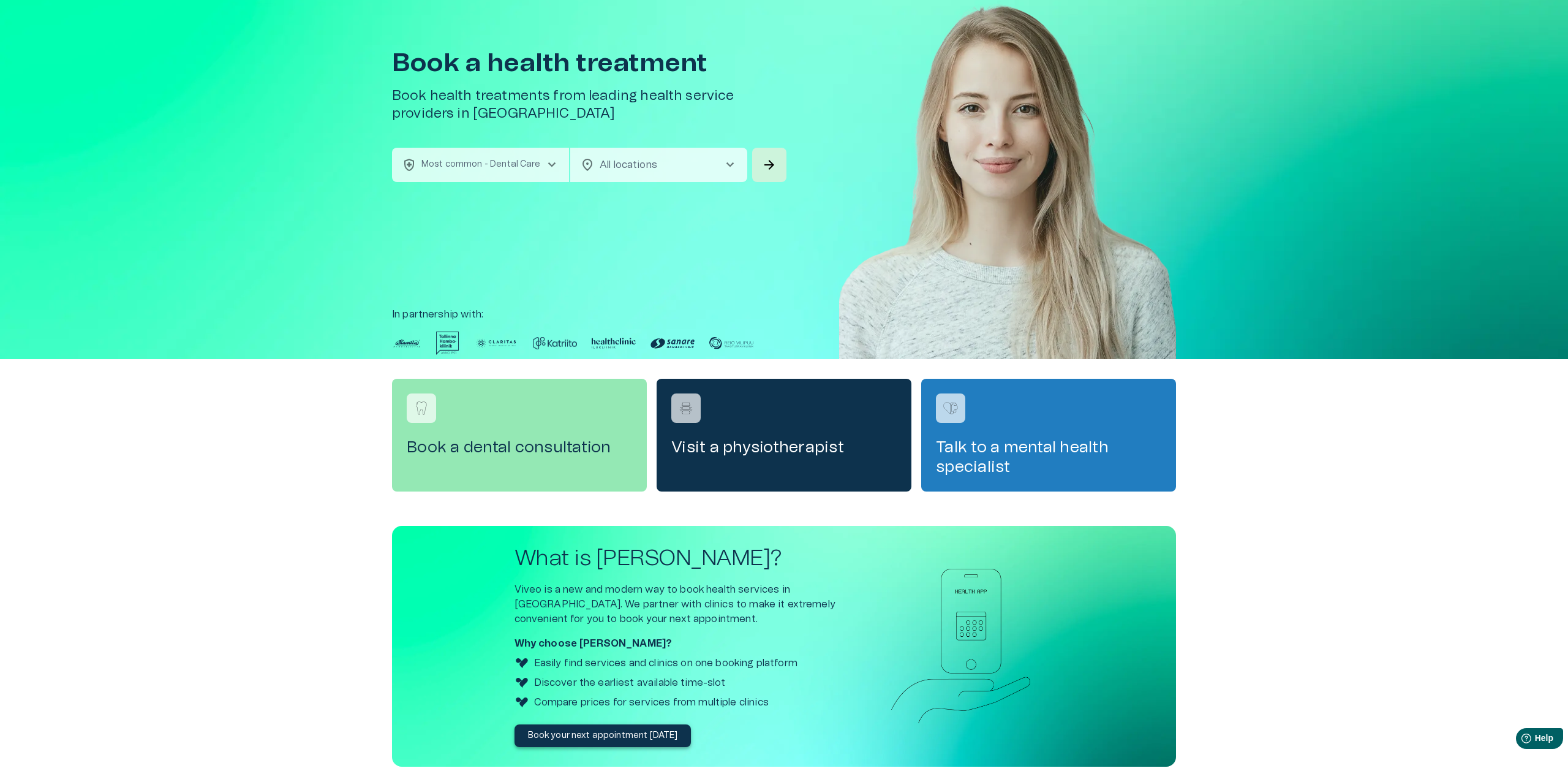
click at [667, 167] on body "We value your privacy We use cookies to enhance your browsing experience, serve…" at bounding box center [784, 355] width 1568 height 779
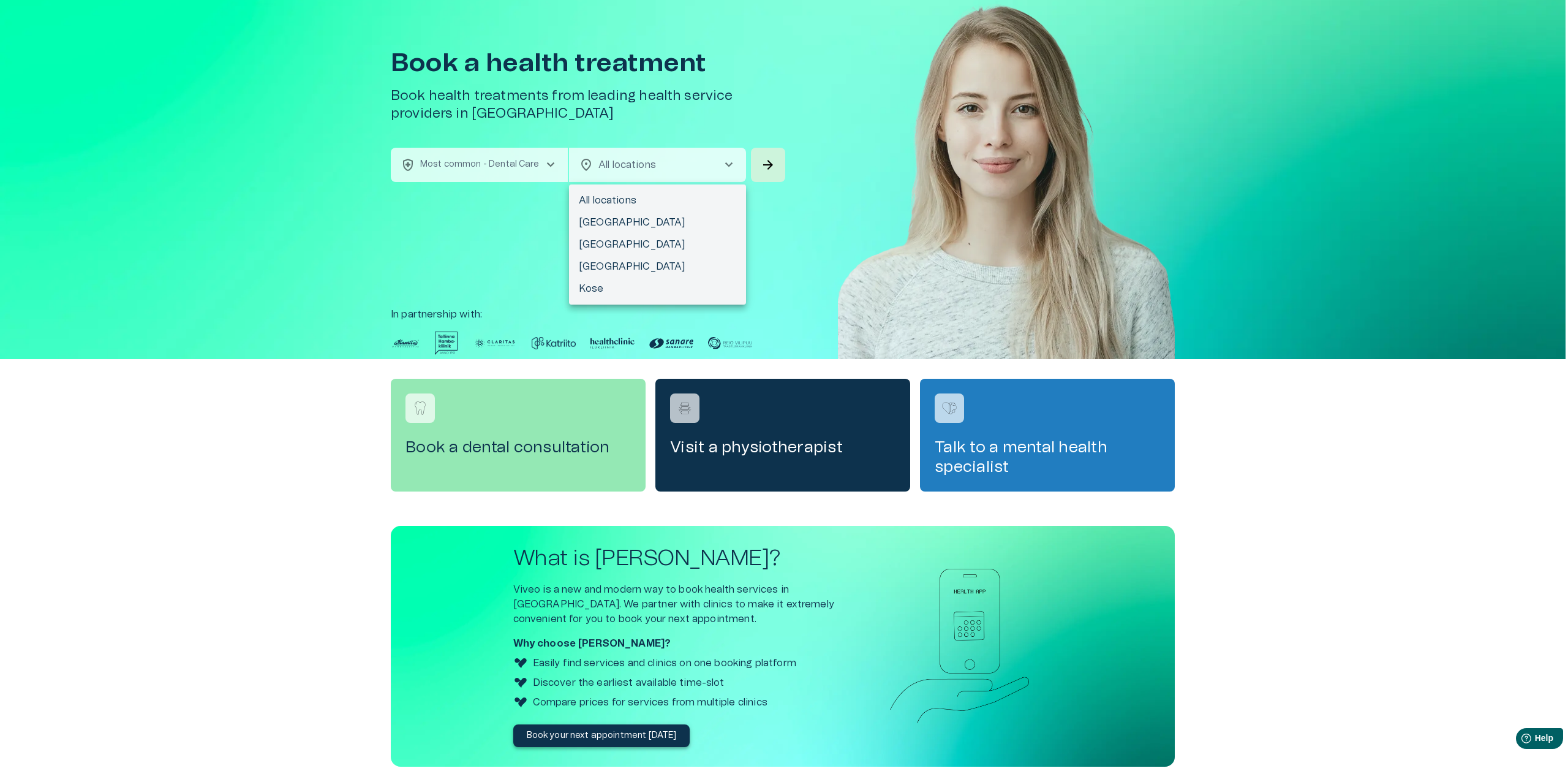
click at [664, 242] on li "[GEOGRAPHIC_DATA]" at bounding box center [658, 245] width 177 height 22
type input "**********"
click at [690, 164] on body "We value your privacy We use cookies to enhance your browsing experience, serve…" at bounding box center [784, 355] width 1568 height 779
click at [1106, 158] on div at bounding box center [784, 389] width 1568 height 779
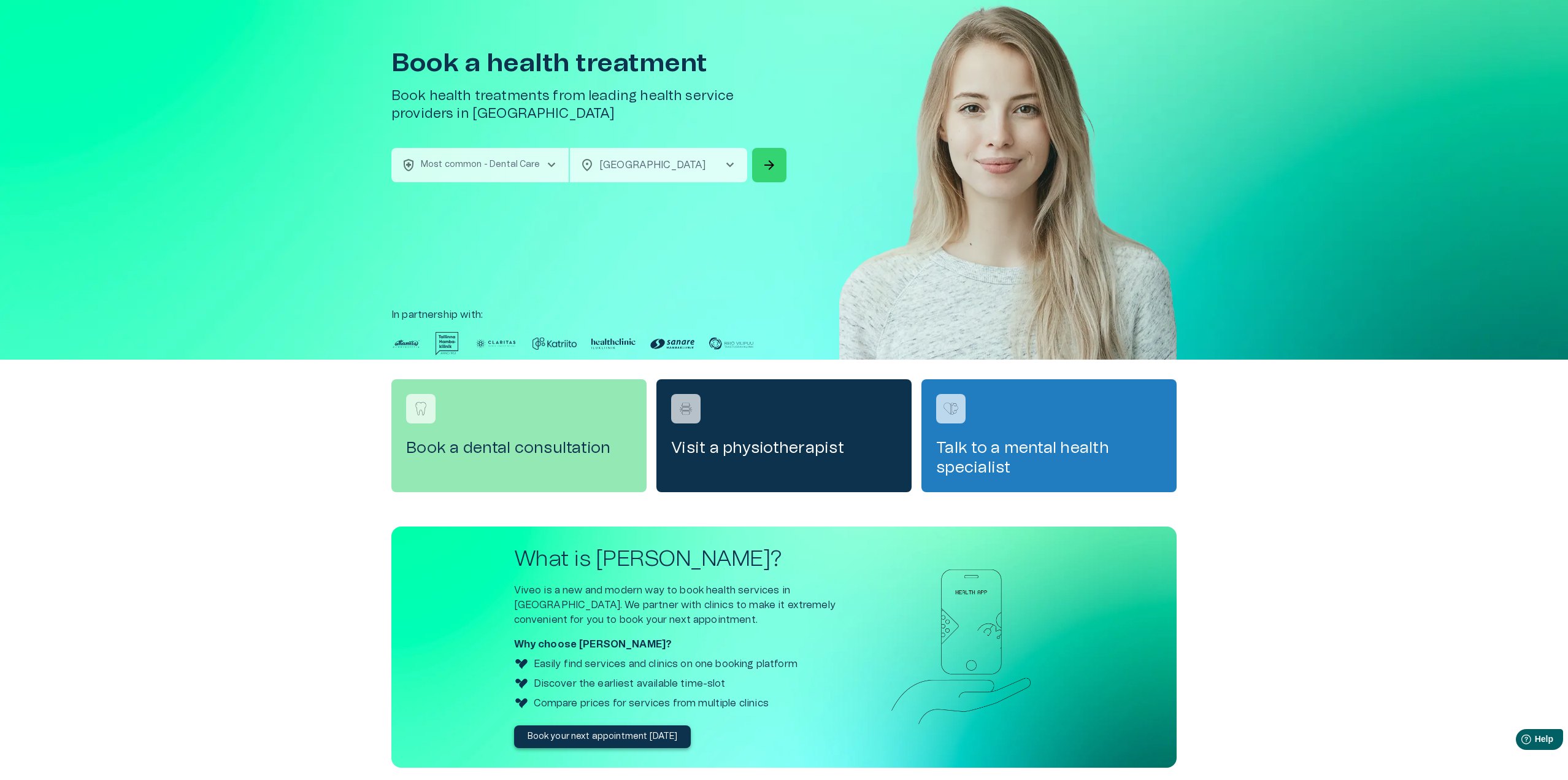
click at [768, 158] on span "arrow_forward" at bounding box center [769, 165] width 15 height 15
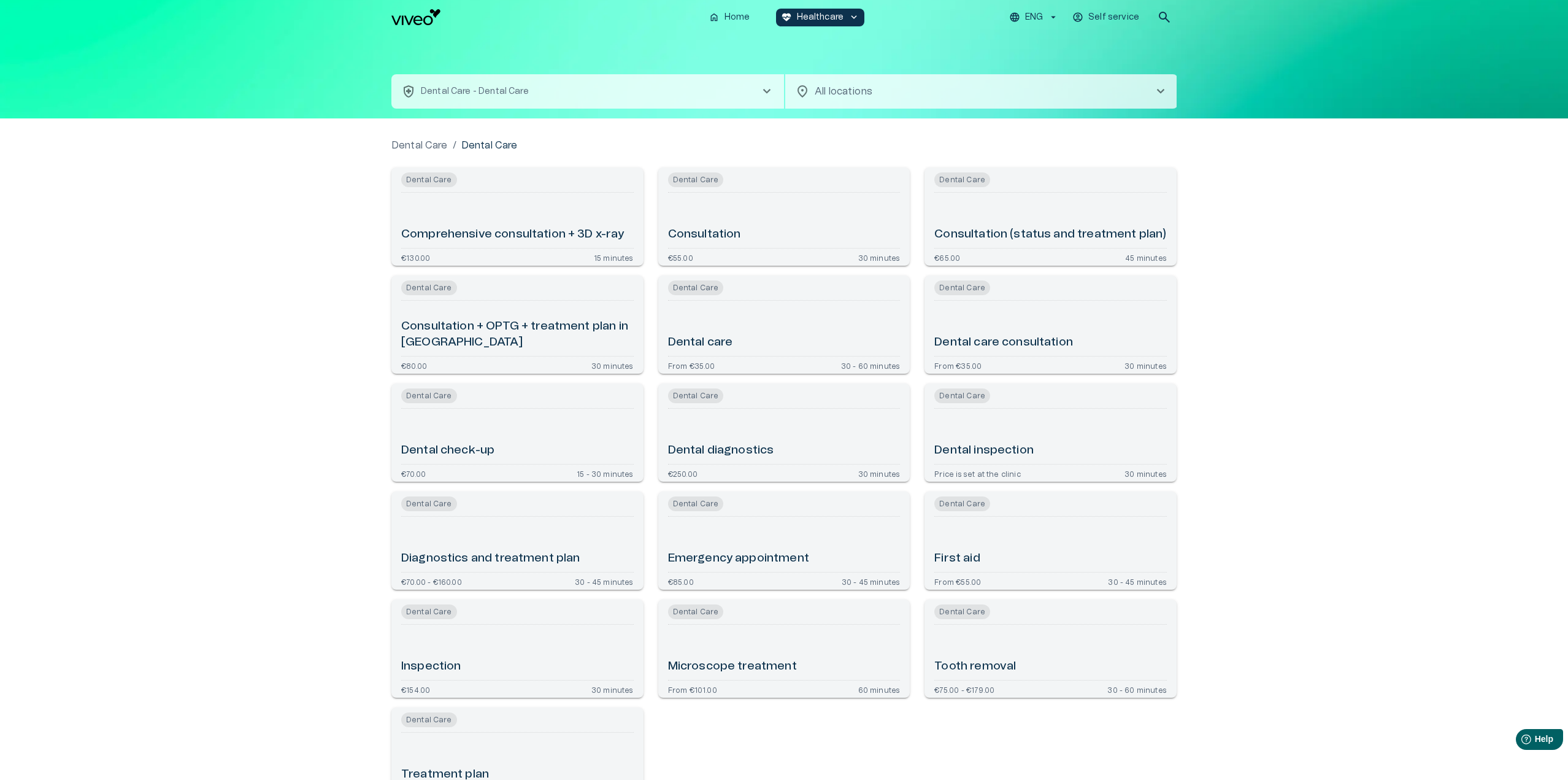
click at [981, 320] on div "Dental care consultation" at bounding box center [1050, 328] width 232 height 46
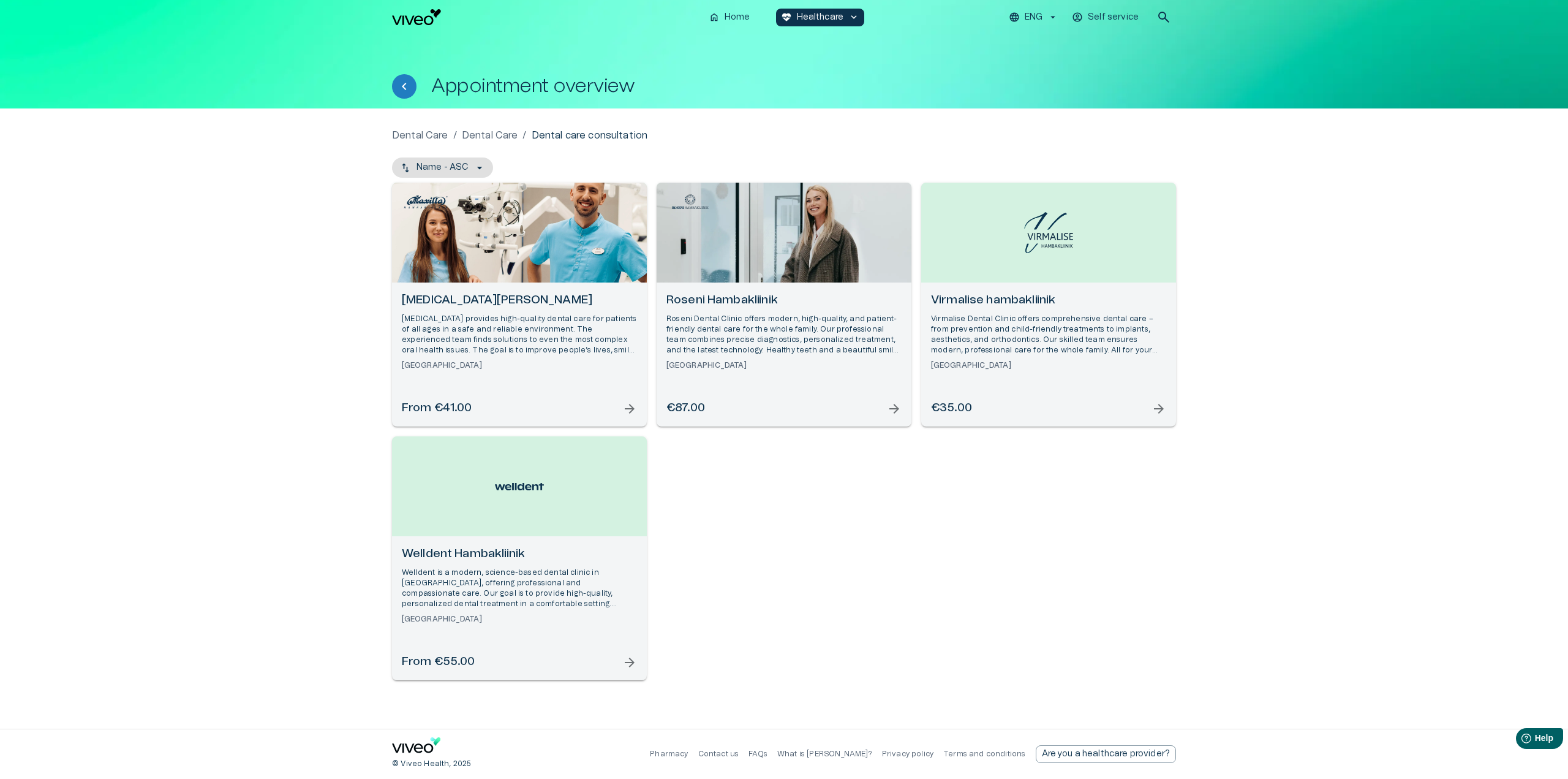
click at [829, 283] on div "Roseni Hambakliinik Roseni Dental Clinic offers modern, high-quality, and patie…" at bounding box center [784, 355] width 255 height 144
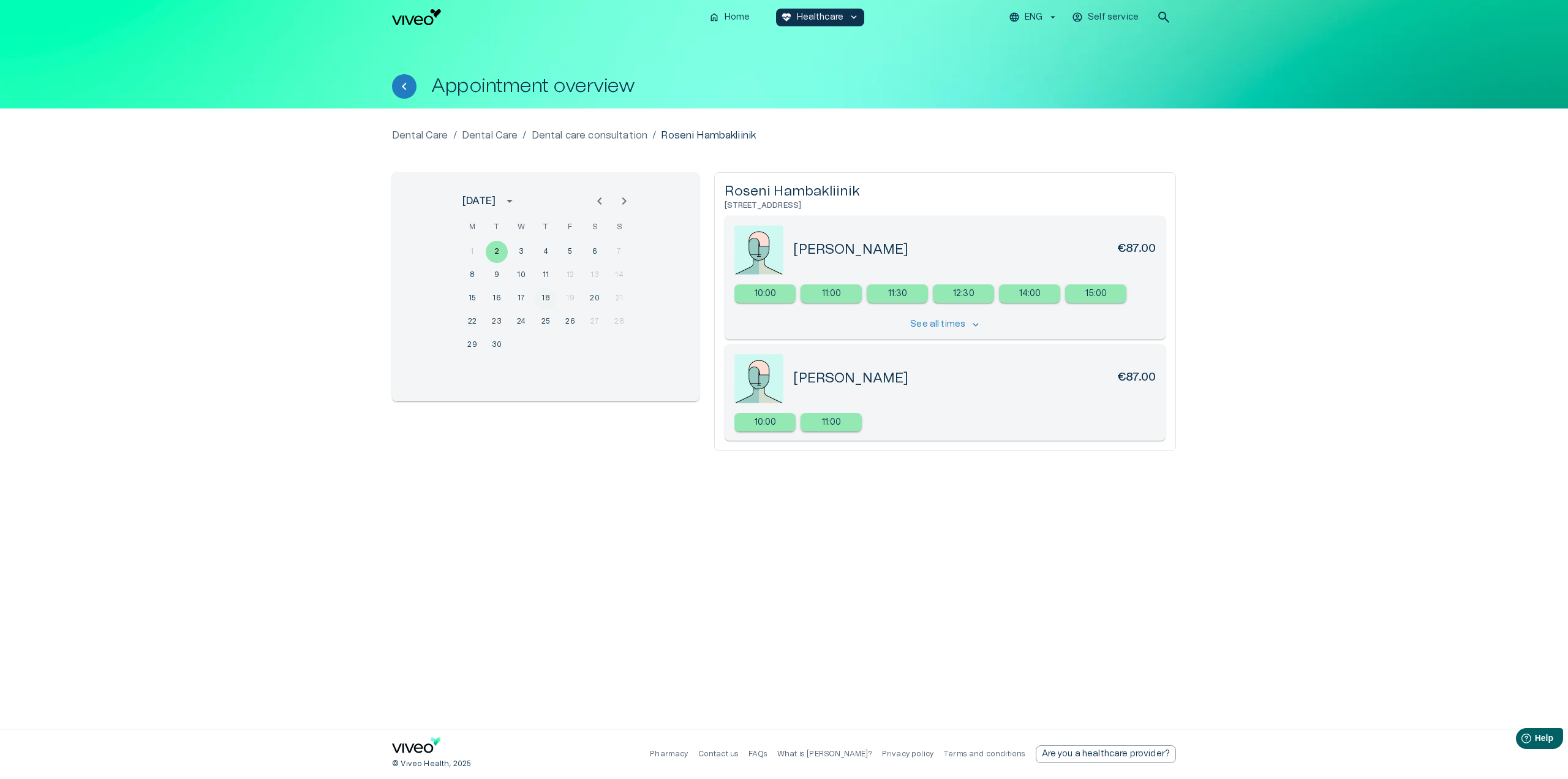
click at [545, 291] on button "18" at bounding box center [546, 298] width 22 height 22
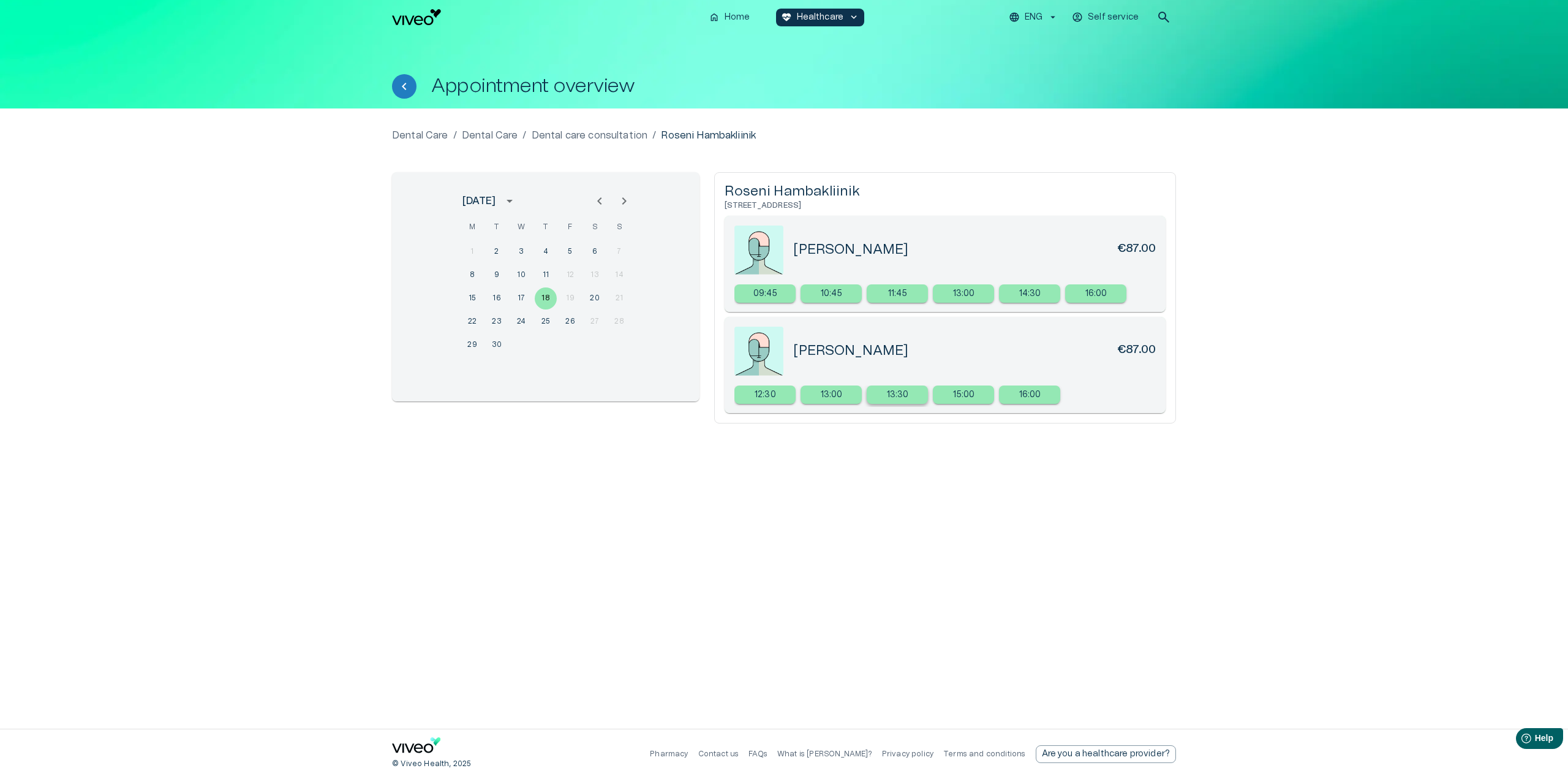
click at [895, 397] on p "13:30" at bounding box center [898, 395] width 22 height 13
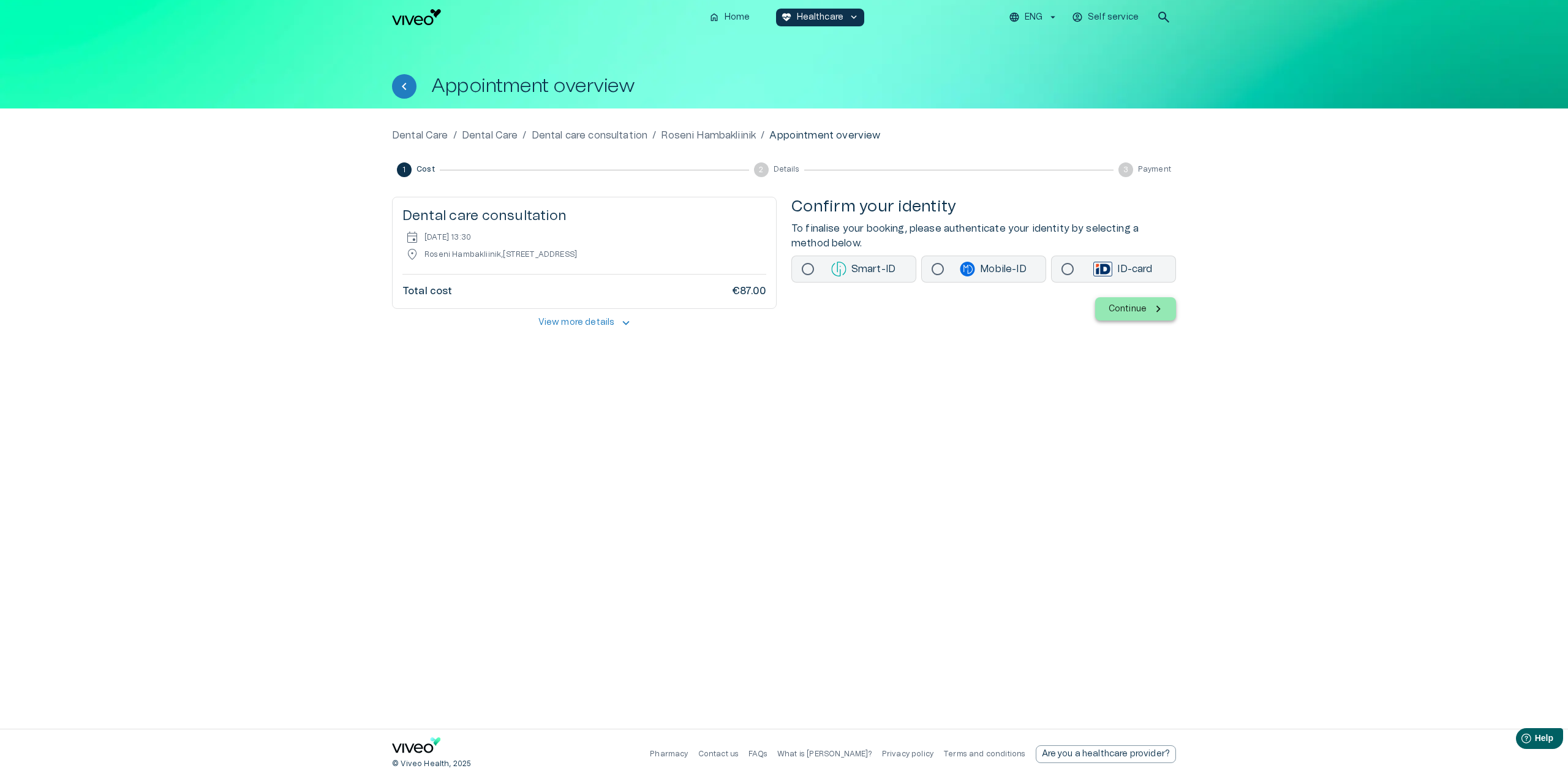
click at [974, 272] on img at bounding box center [968, 268] width 16 height 15
click at [1149, 311] on button "Continue" at bounding box center [1135, 309] width 81 height 23
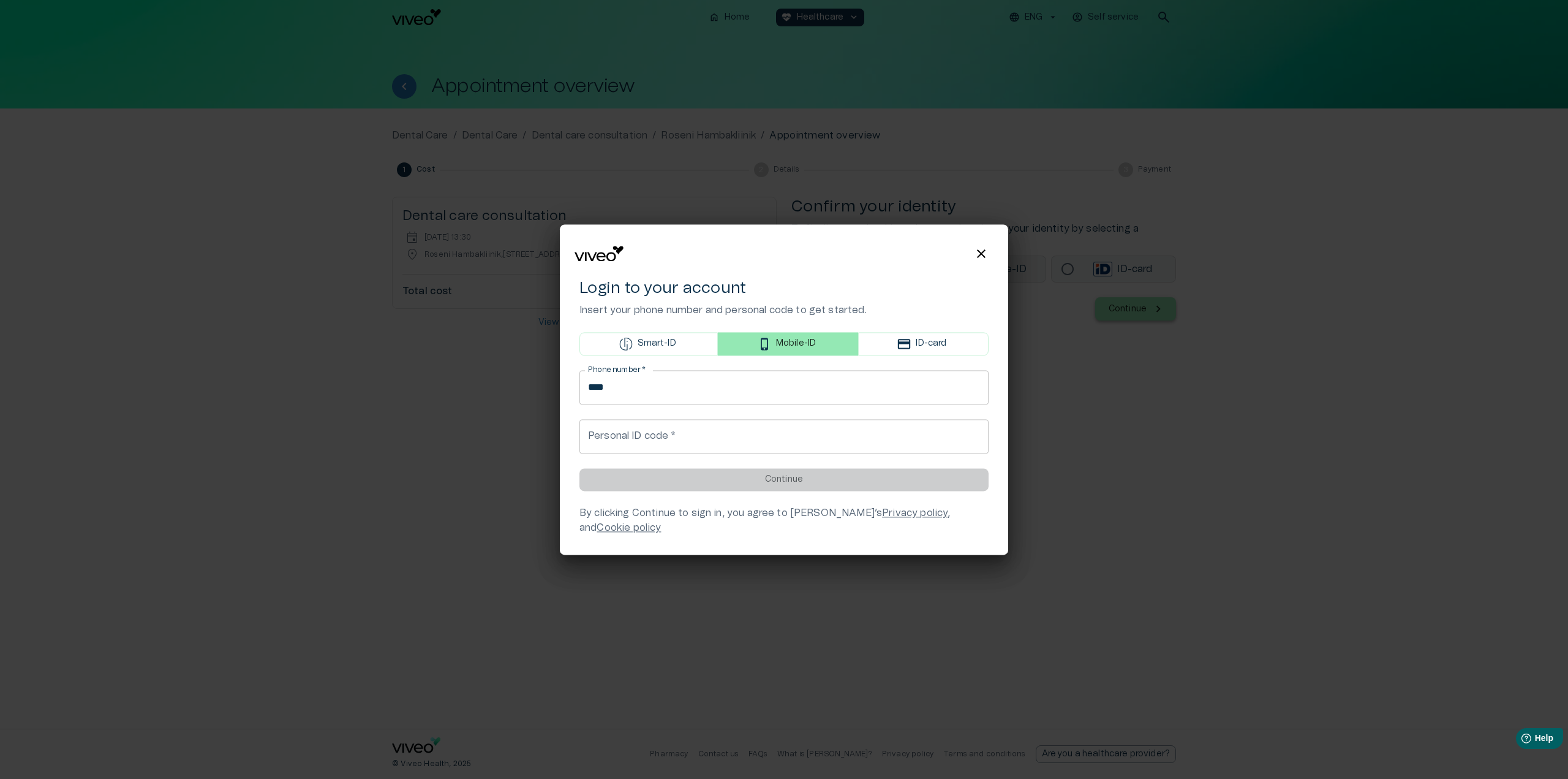
click at [981, 258] on span "close" at bounding box center [981, 253] width 15 height 15
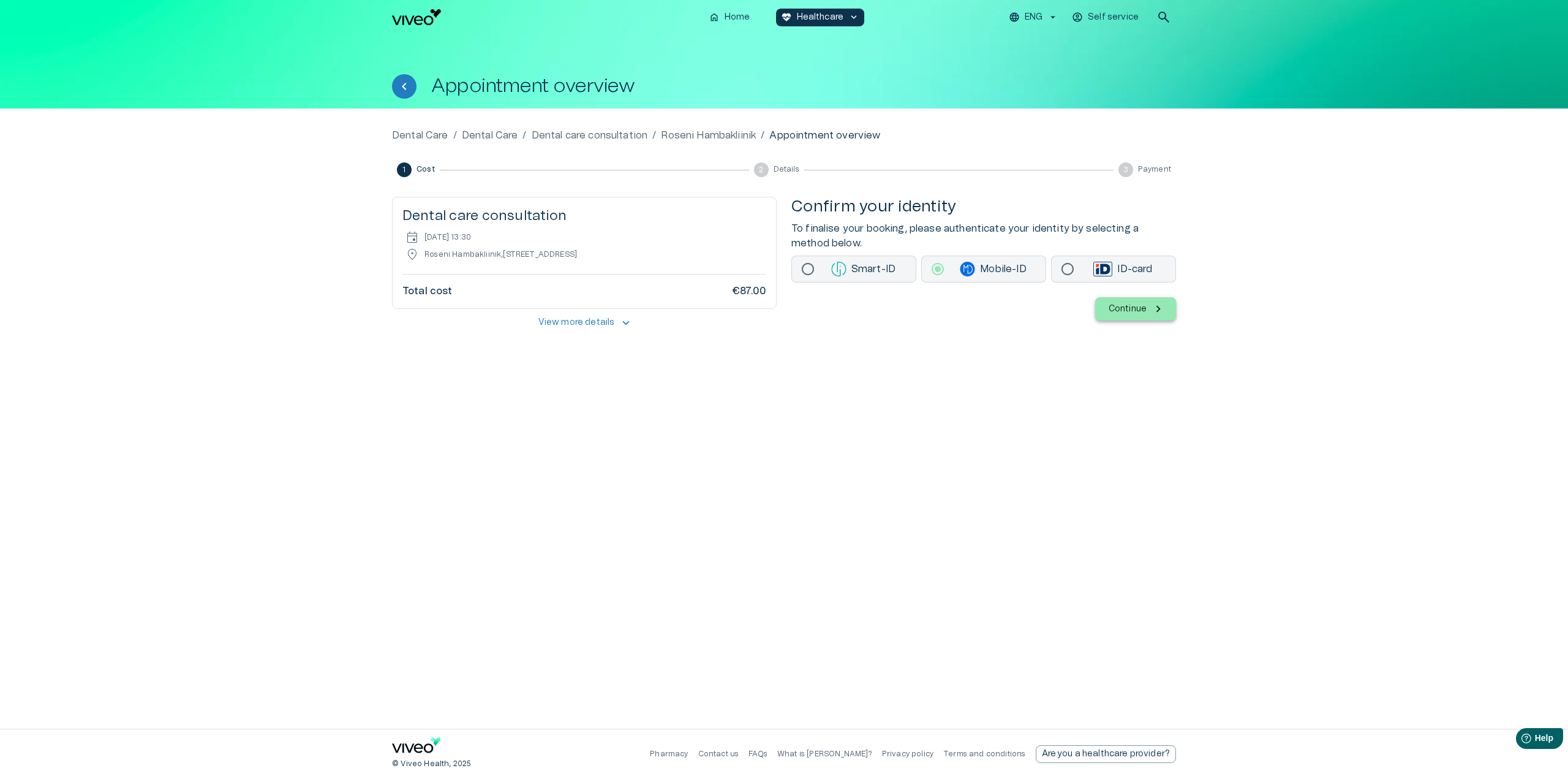
click at [934, 380] on div "Dental Care / Dental Care / Dental care consultation / Roseni Hambakliinik / Ap…" at bounding box center [784, 418] width 784 height 581
click at [411, 89] on icon "Back" at bounding box center [403, 86] width 15 height 15
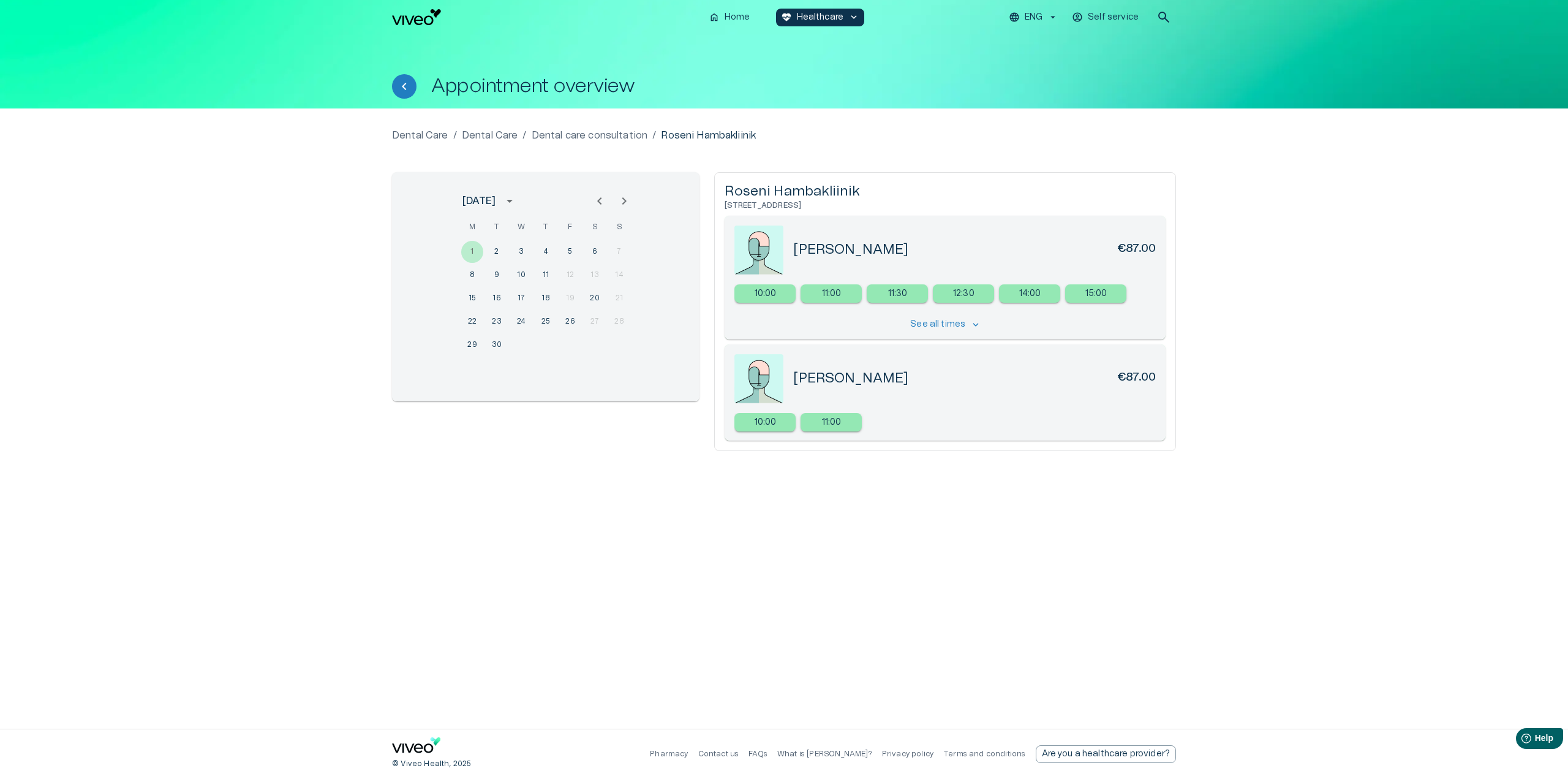
click at [473, 136] on p "Dental Care" at bounding box center [490, 135] width 57 height 15
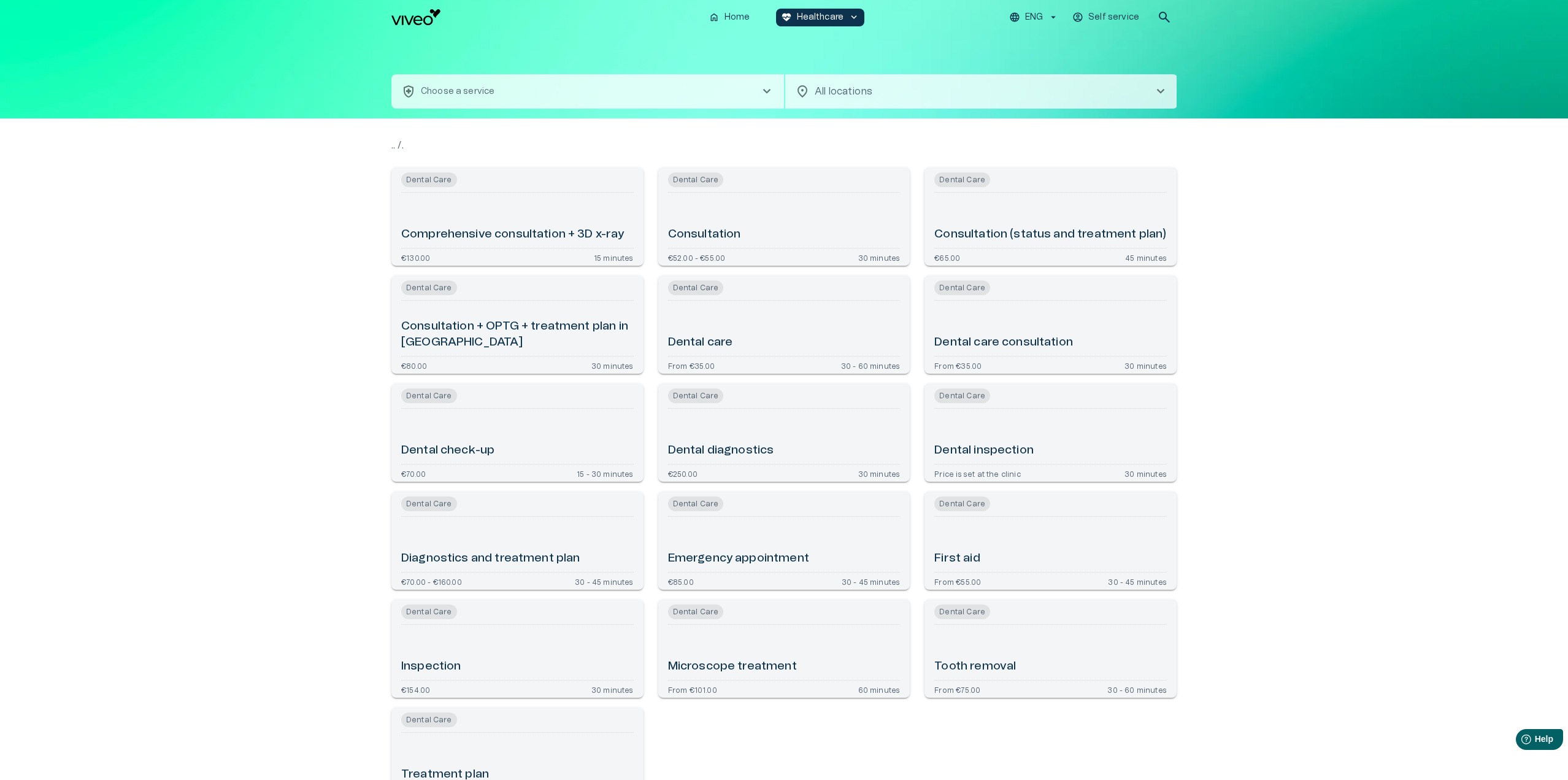
click at [470, 94] on p "Choose a service" at bounding box center [457, 91] width 73 height 13
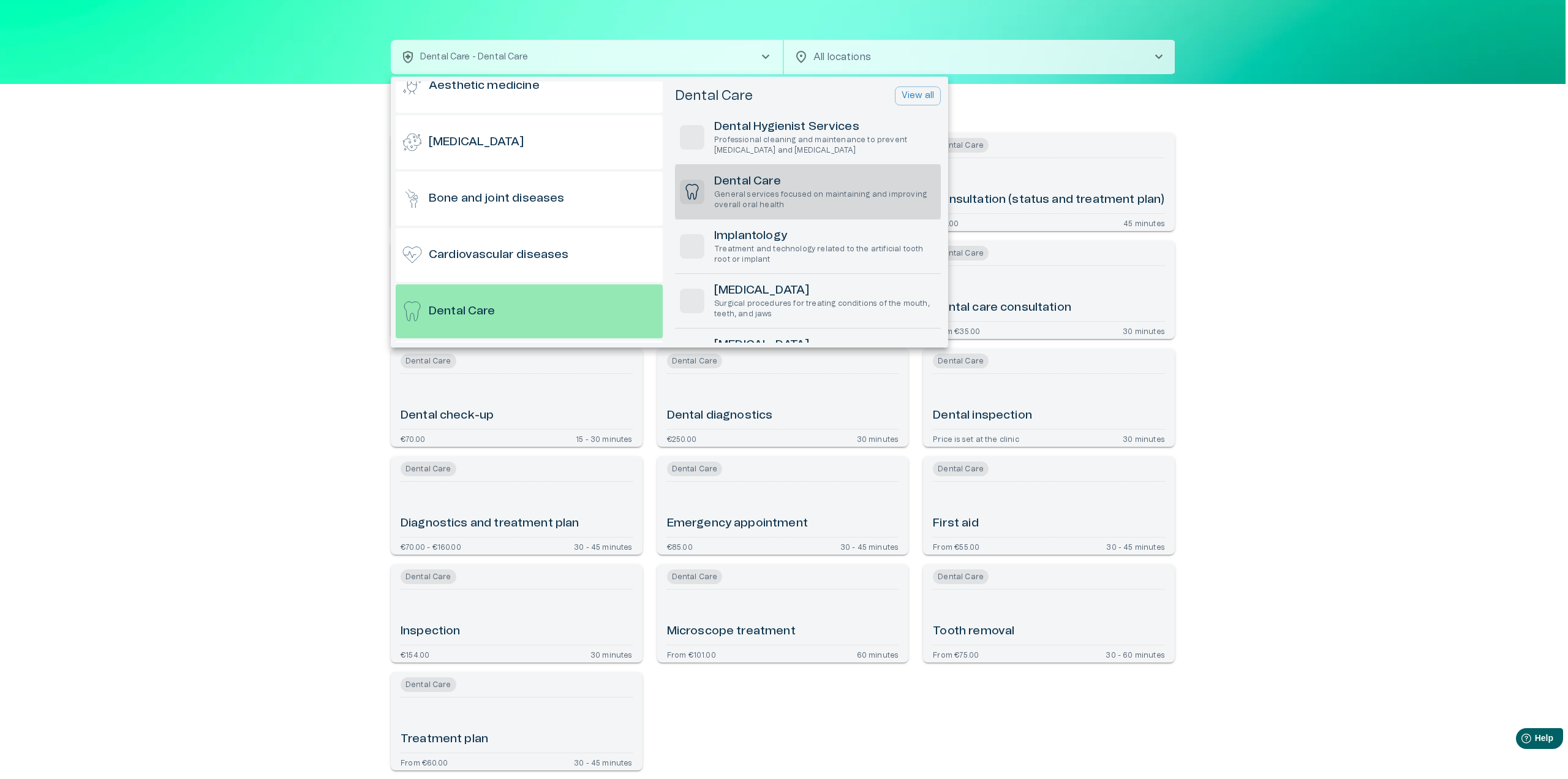
scroll to position [245, 0]
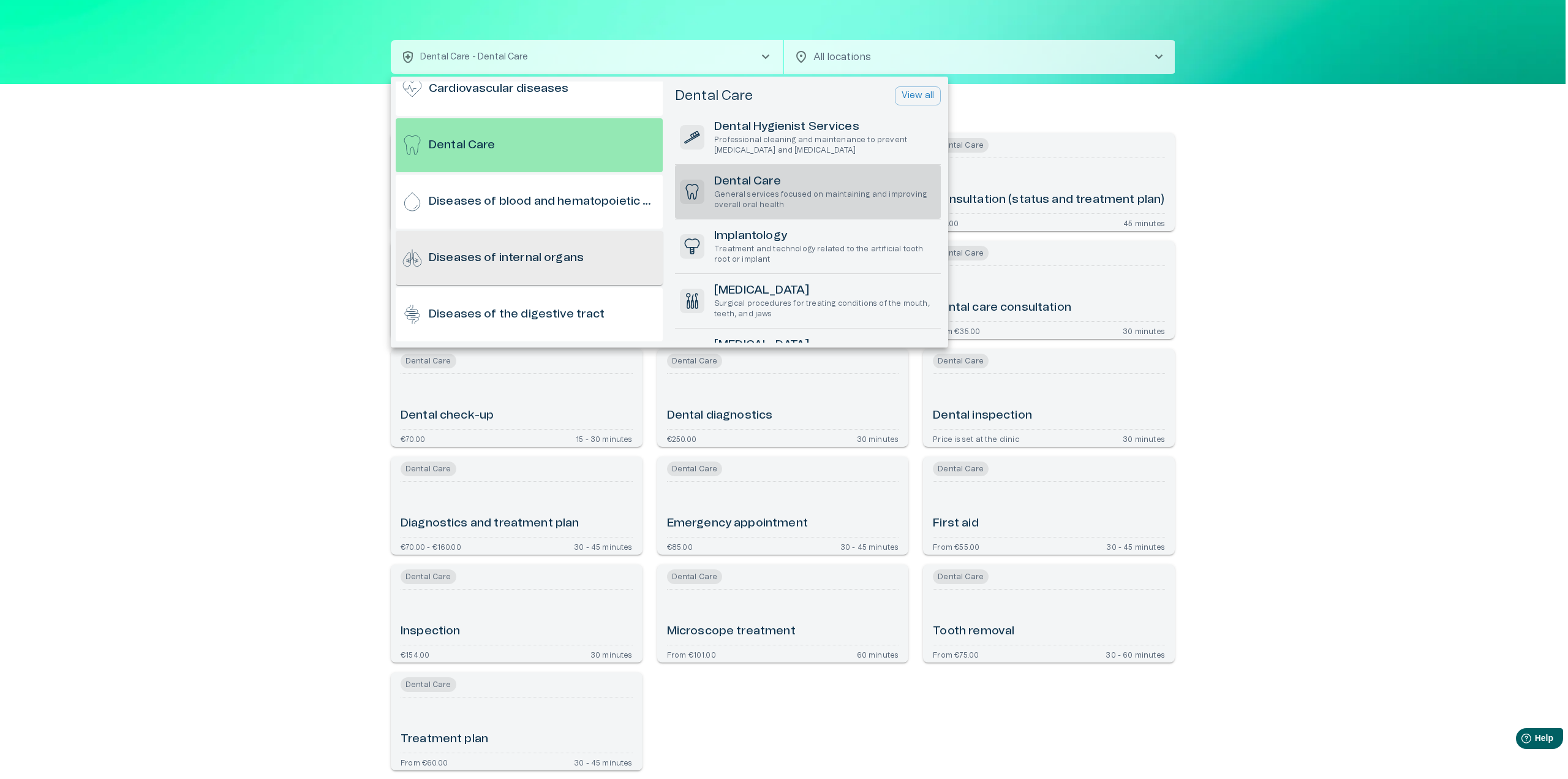
click at [496, 253] on h6 "Diseases of internal organs" at bounding box center [506, 257] width 155 height 17
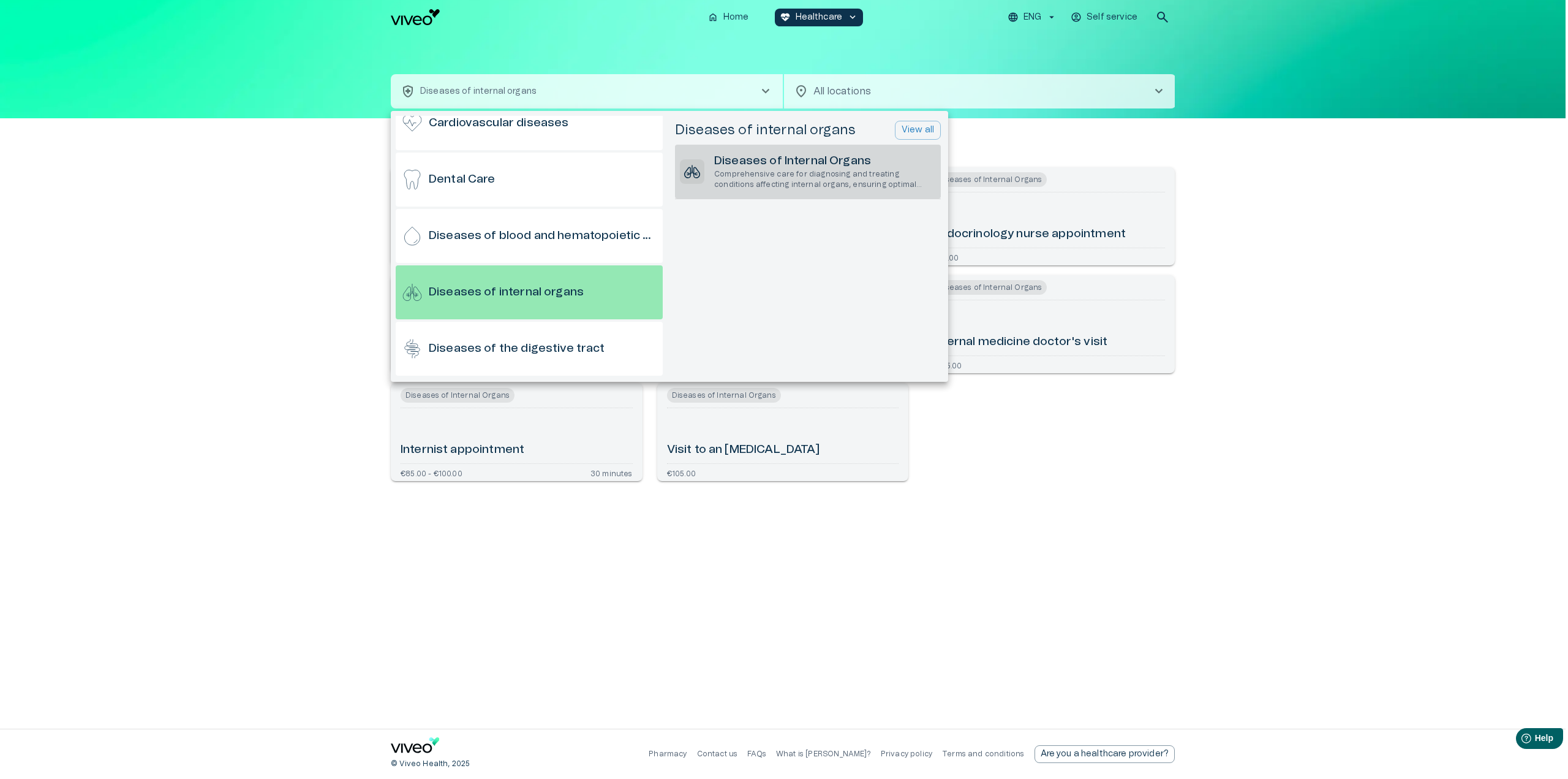
click at [723, 177] on p "Comprehensive care for diagnosing and treating conditions affecting internal or…" at bounding box center [825, 179] width 222 height 20
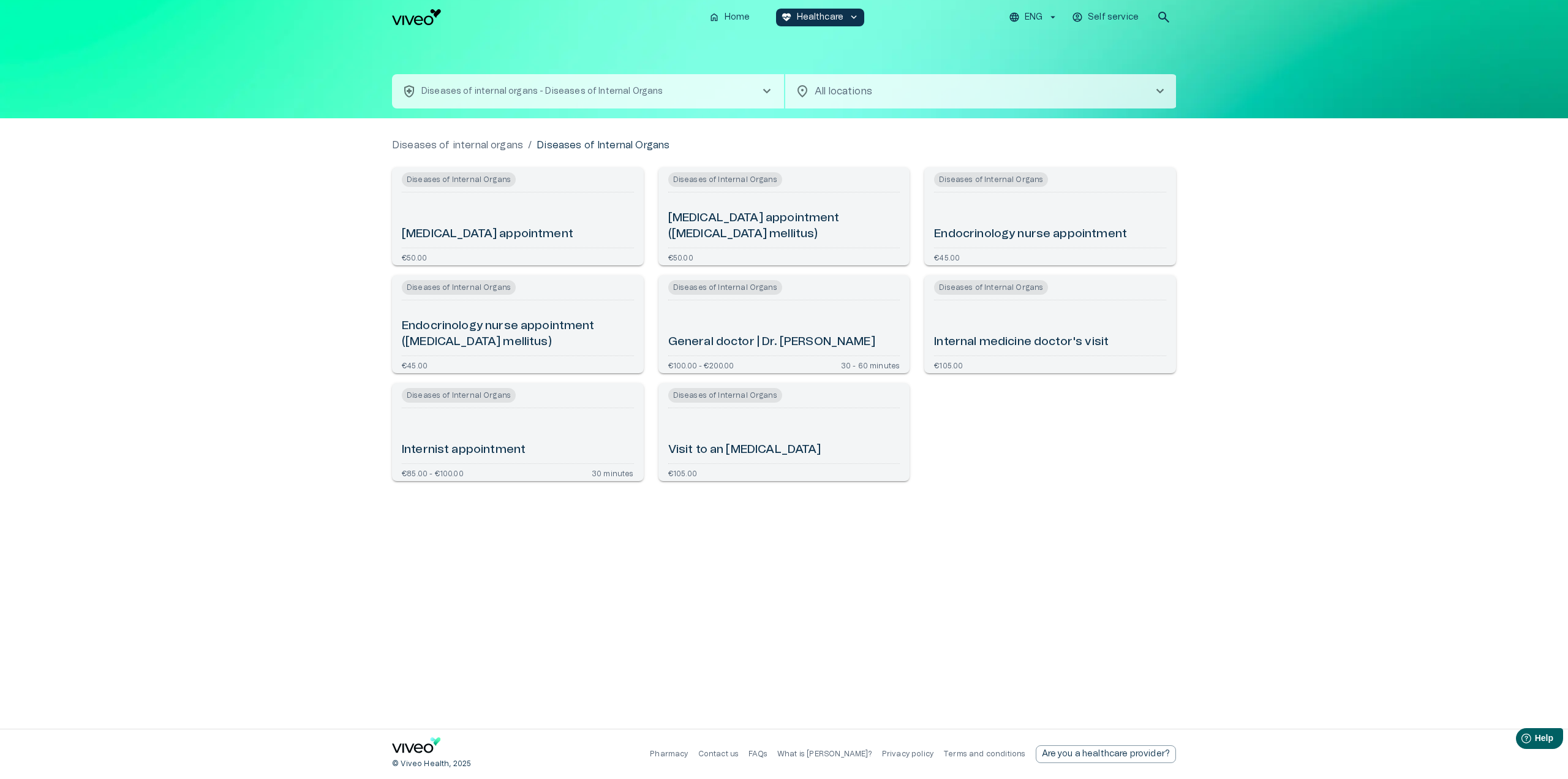
click at [740, 205] on div "[MEDICAL_DATA] appointment ([MEDICAL_DATA] mellitus)" at bounding box center [784, 219] width 232 height 46
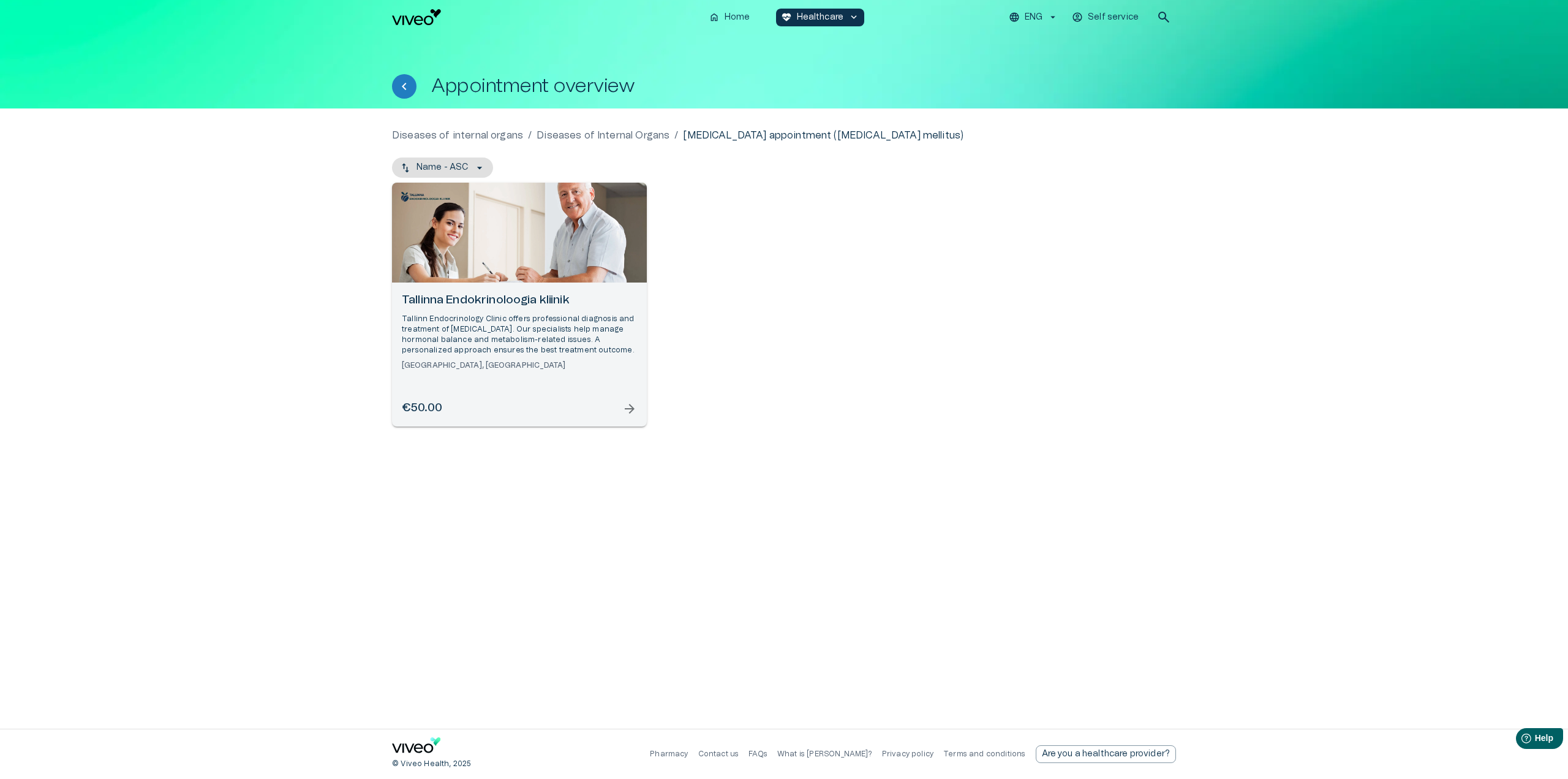
click at [578, 292] on div "Tallinna Endokrinoloogia kliinik Tallinn Endocrinology Clinic offers profession…" at bounding box center [519, 355] width 255 height 144
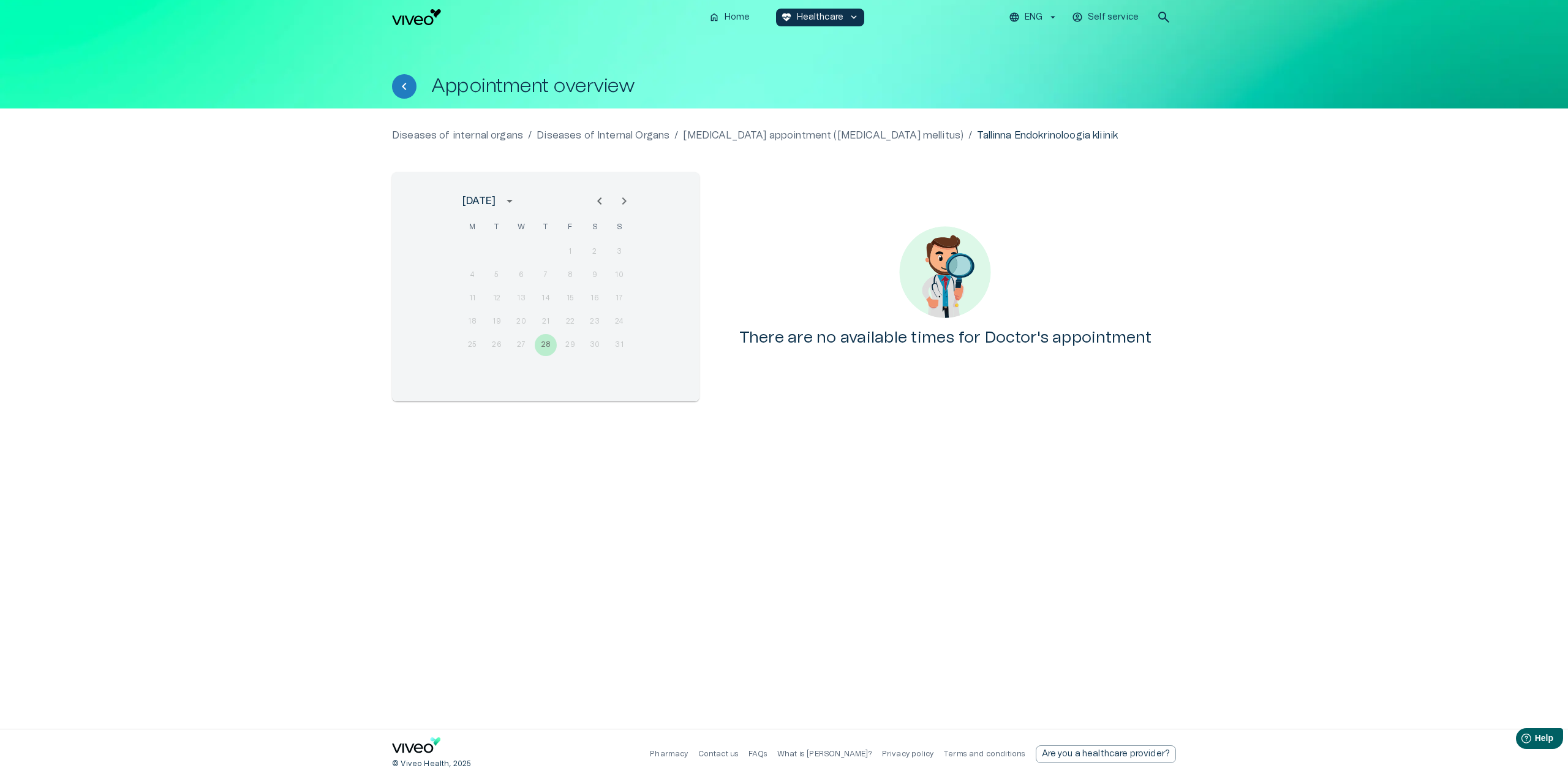
click at [626, 202] on icon "Next month" at bounding box center [625, 201] width 4 height 8
click at [492, 128] on div "Diseases of internal organs / Diseases of Internal Organs / [MEDICAL_DATA] appo…" at bounding box center [784, 418] width 1568 height 620
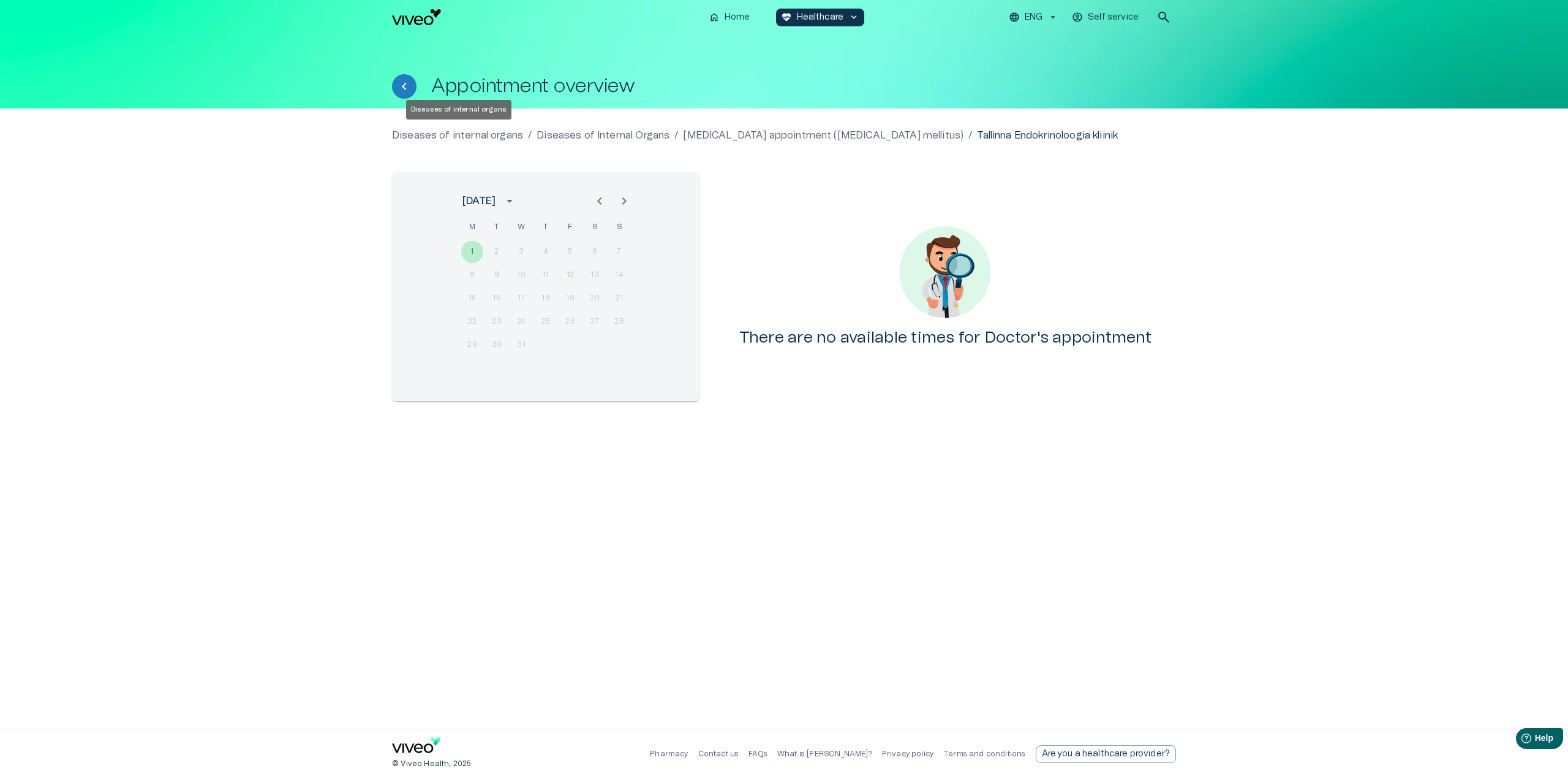
click at [480, 139] on p "Diseases of internal organs" at bounding box center [457, 135] width 132 height 15
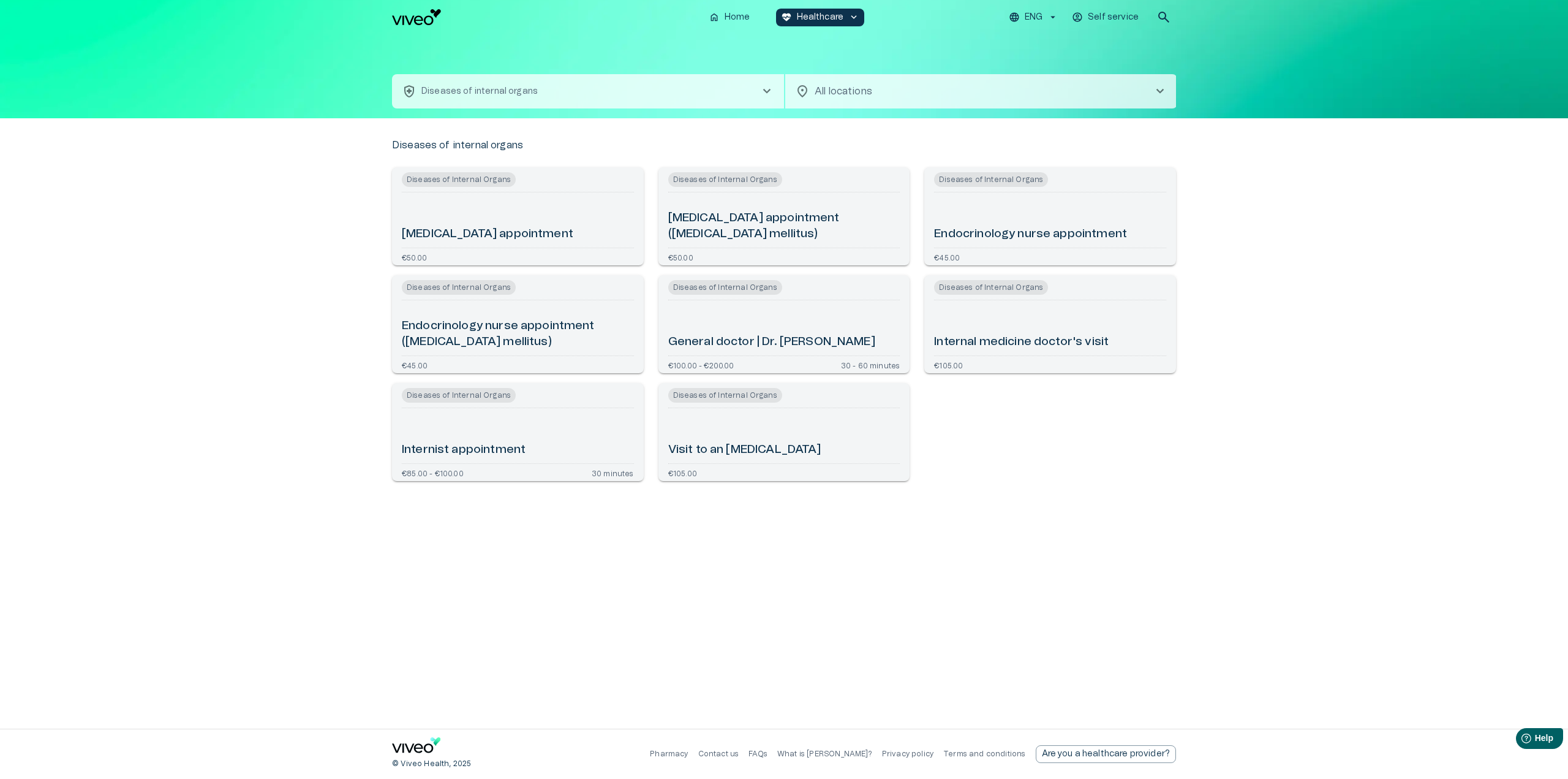
click at [1058, 341] on h6 "Internal medicine doctor's visit" at bounding box center [1021, 342] width 174 height 17
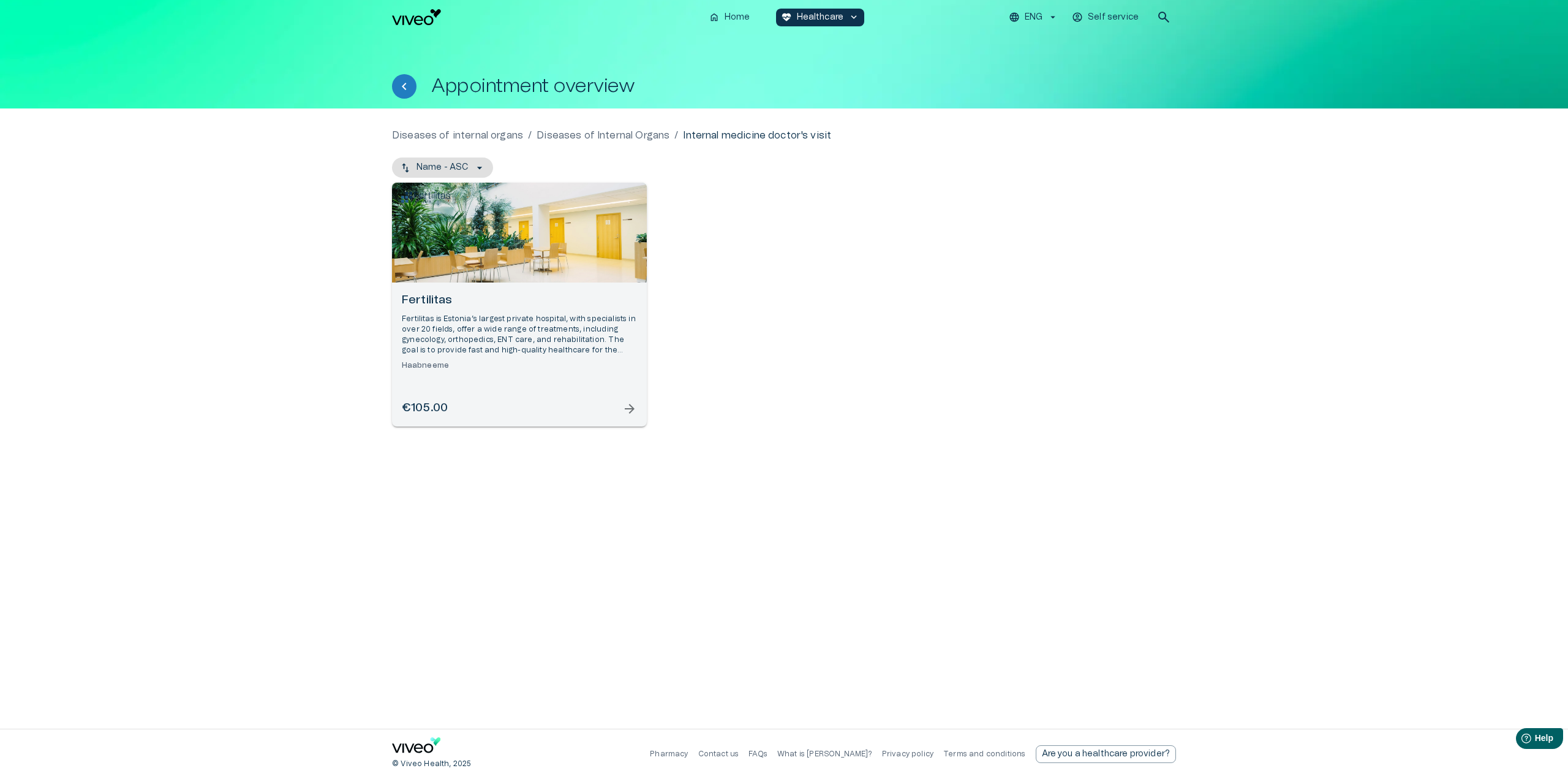
click at [508, 135] on p "Diseases of internal organs" at bounding box center [457, 135] width 132 height 15
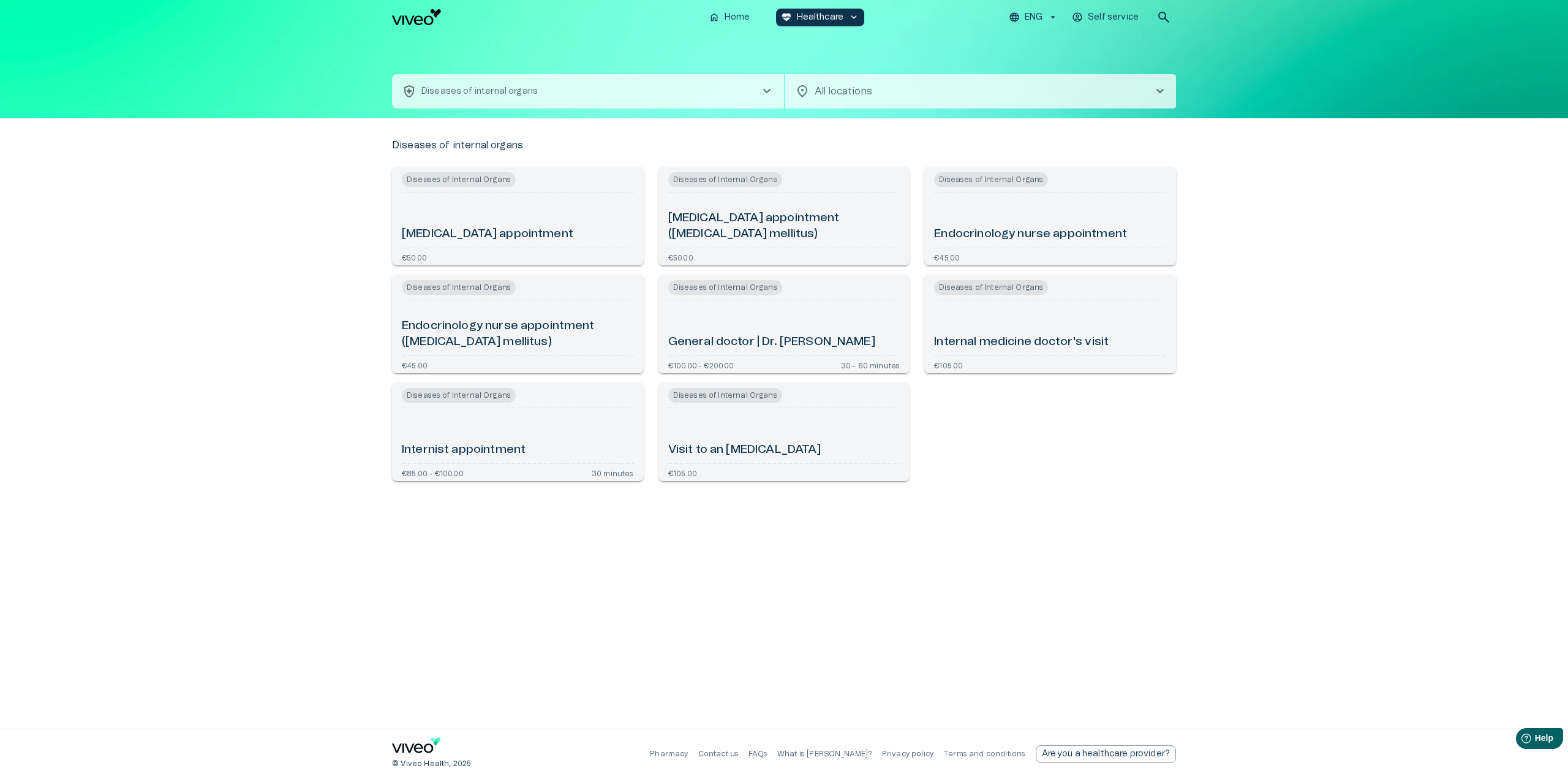
click at [529, 97] on p "Diseases of internal organs" at bounding box center [479, 91] width 116 height 13
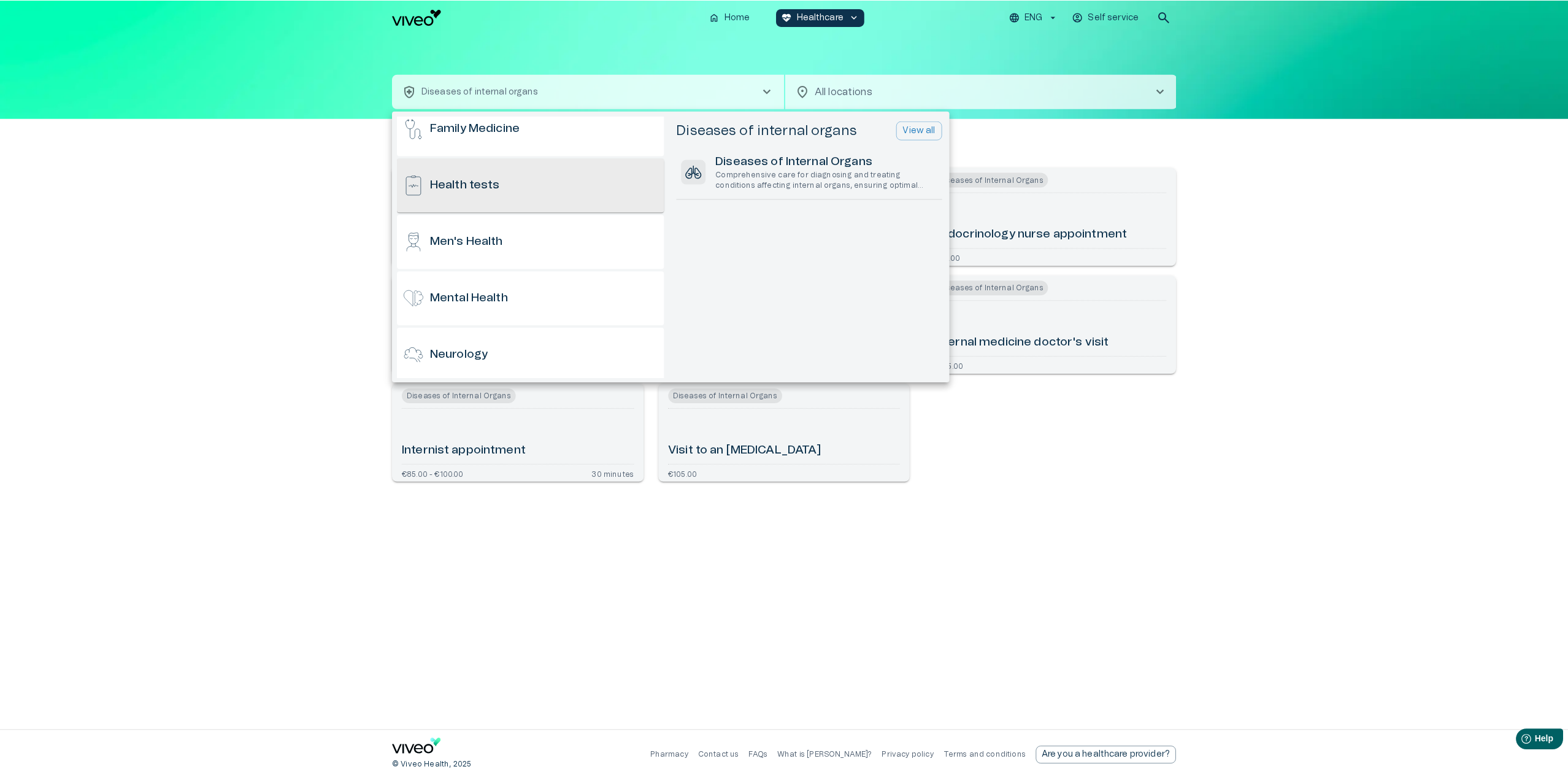
scroll to position [598, 0]
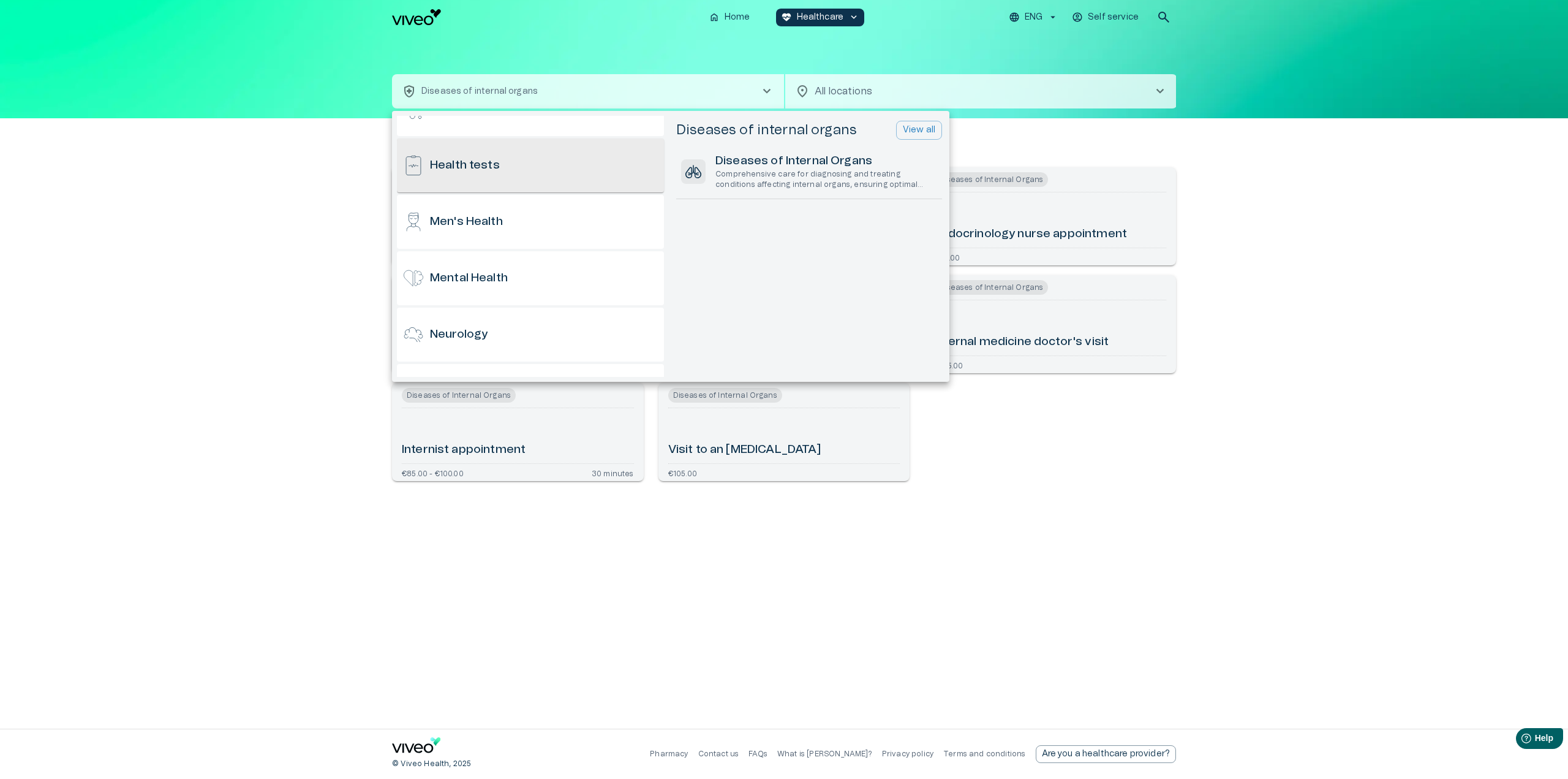
click at [518, 175] on div "Health tests" at bounding box center [530, 165] width 267 height 54
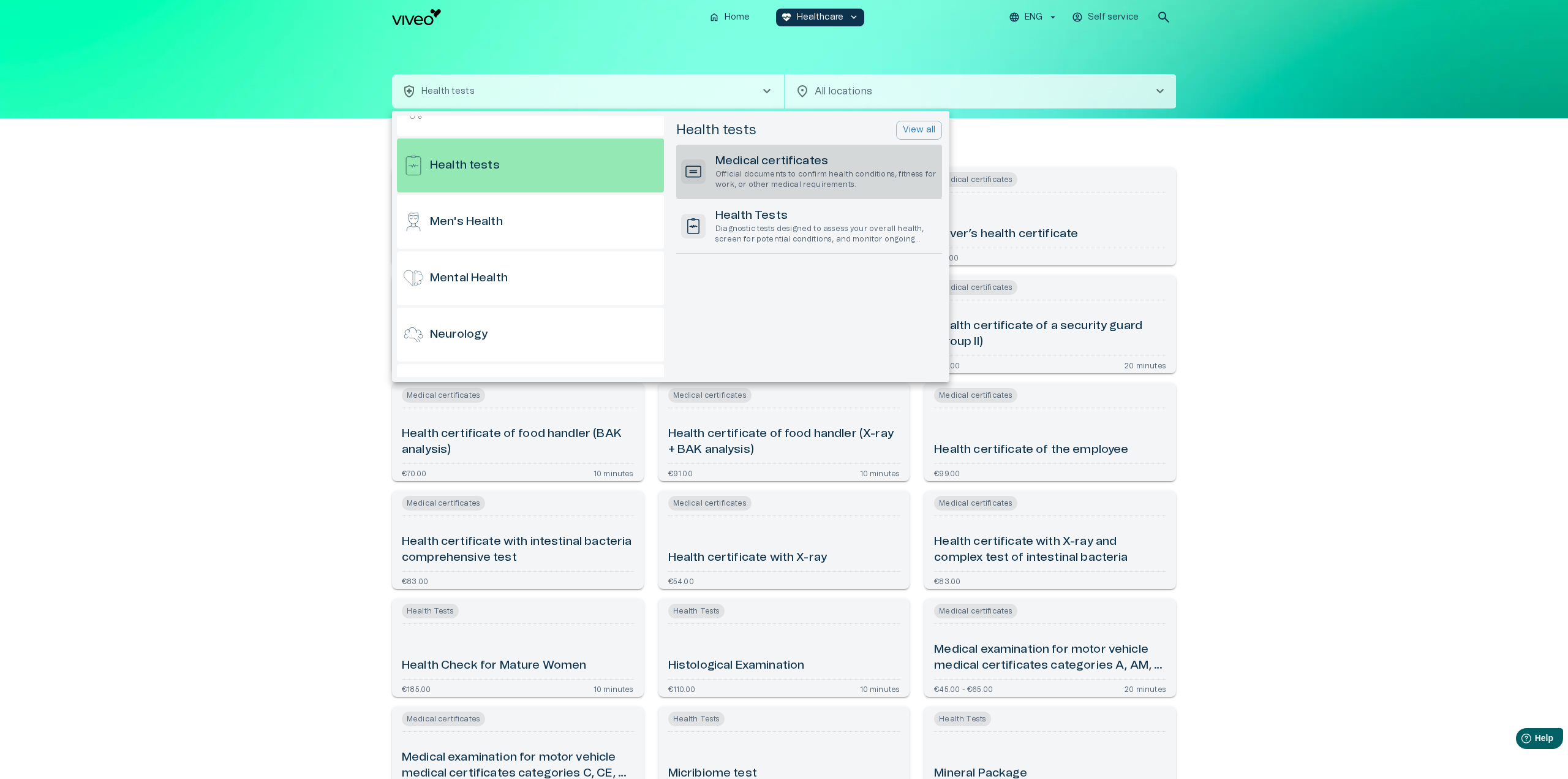
click at [791, 168] on h6 "Medical certificates" at bounding box center [826, 161] width 222 height 17
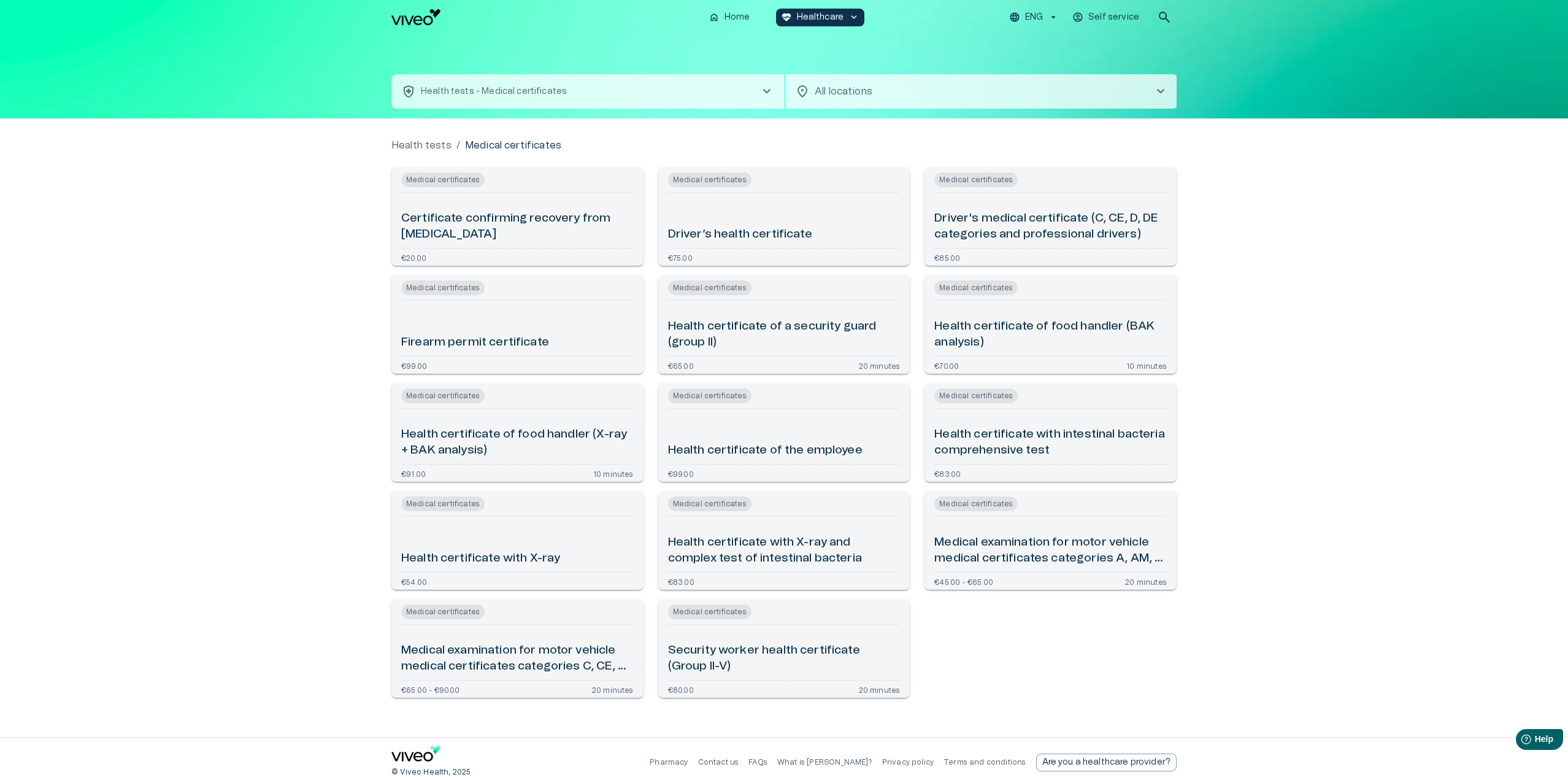
click at [588, 92] on button "health_and_safety Health tests - Medical certificates chevron_right" at bounding box center [587, 91] width 392 height 34
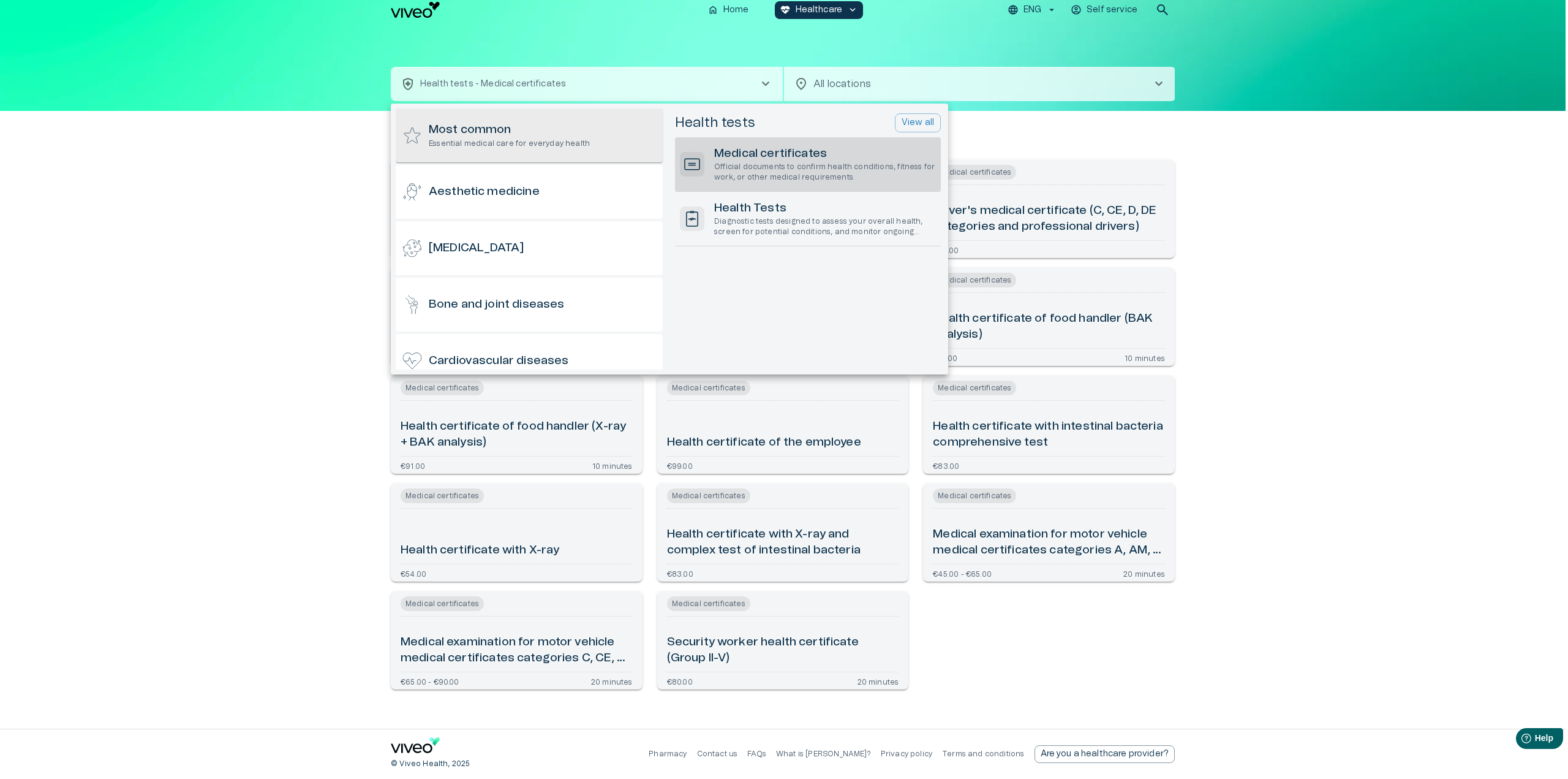
click at [511, 123] on h6 "Most common" at bounding box center [509, 130] width 161 height 17
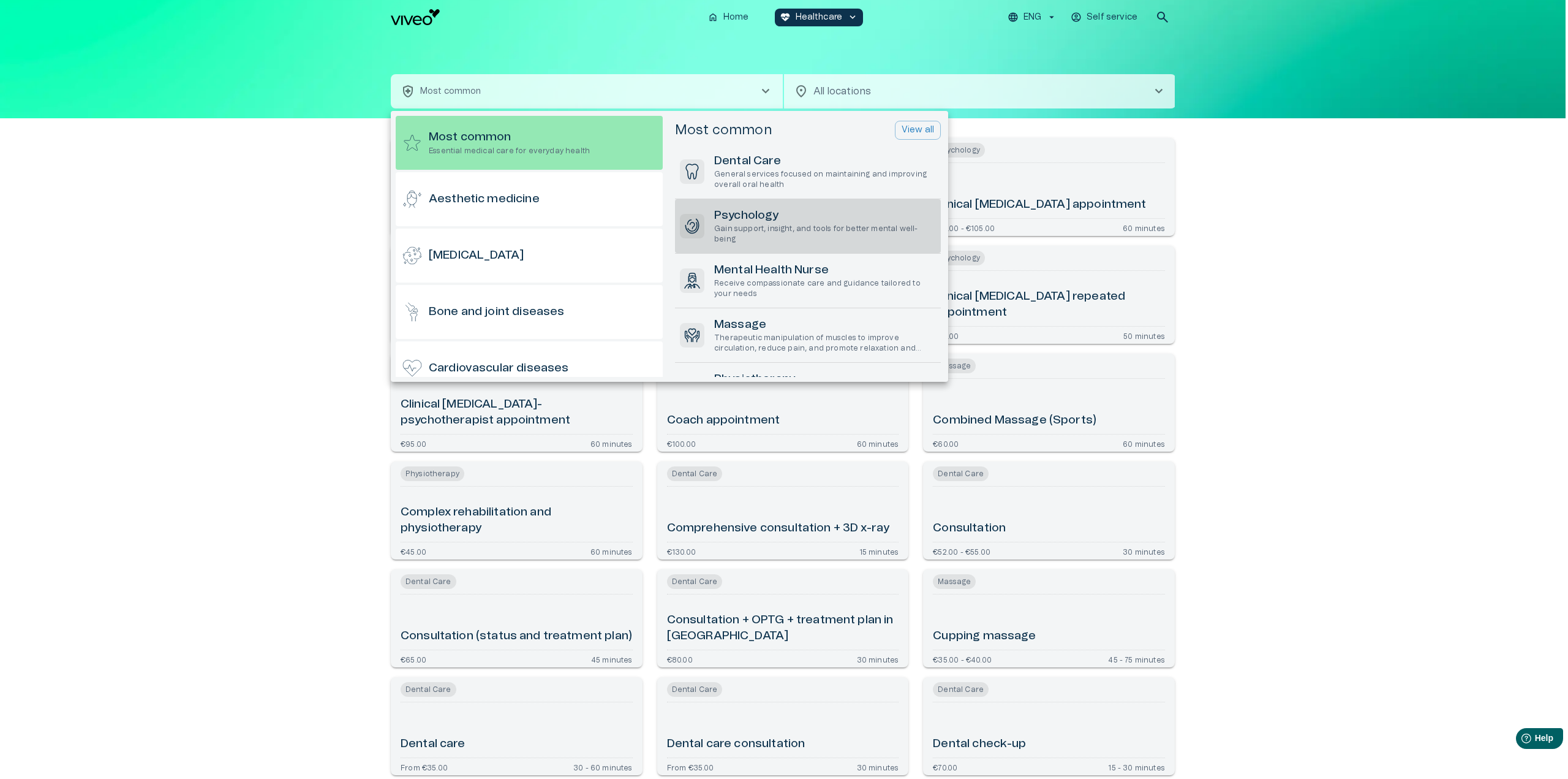
click at [782, 249] on div "Psychology Gain support, insight, and tools for better mental well-being" at bounding box center [808, 225] width 266 height 54
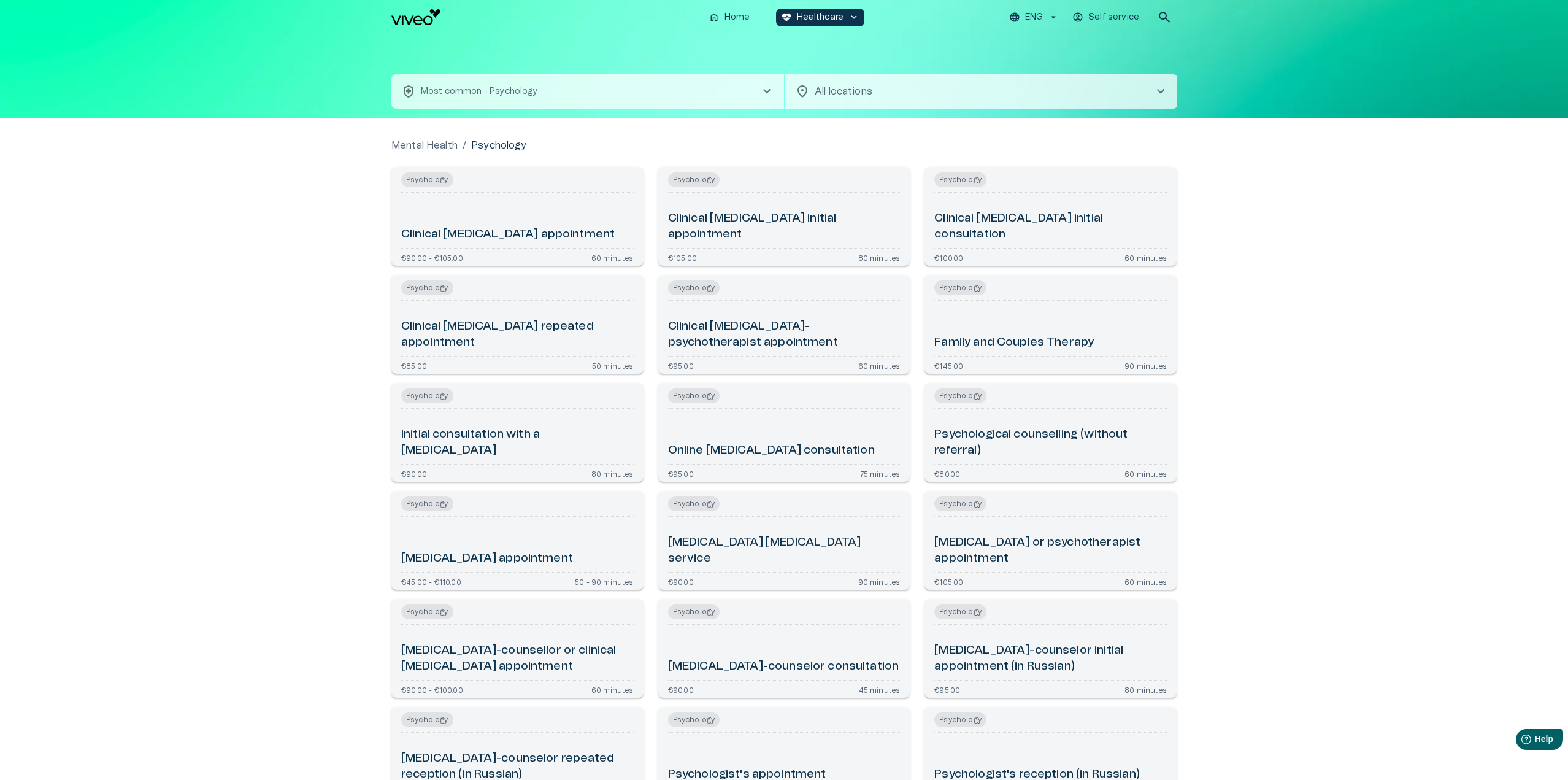
click at [836, 427] on div "Online [MEDICAL_DATA] consultation" at bounding box center [784, 436] width 232 height 46
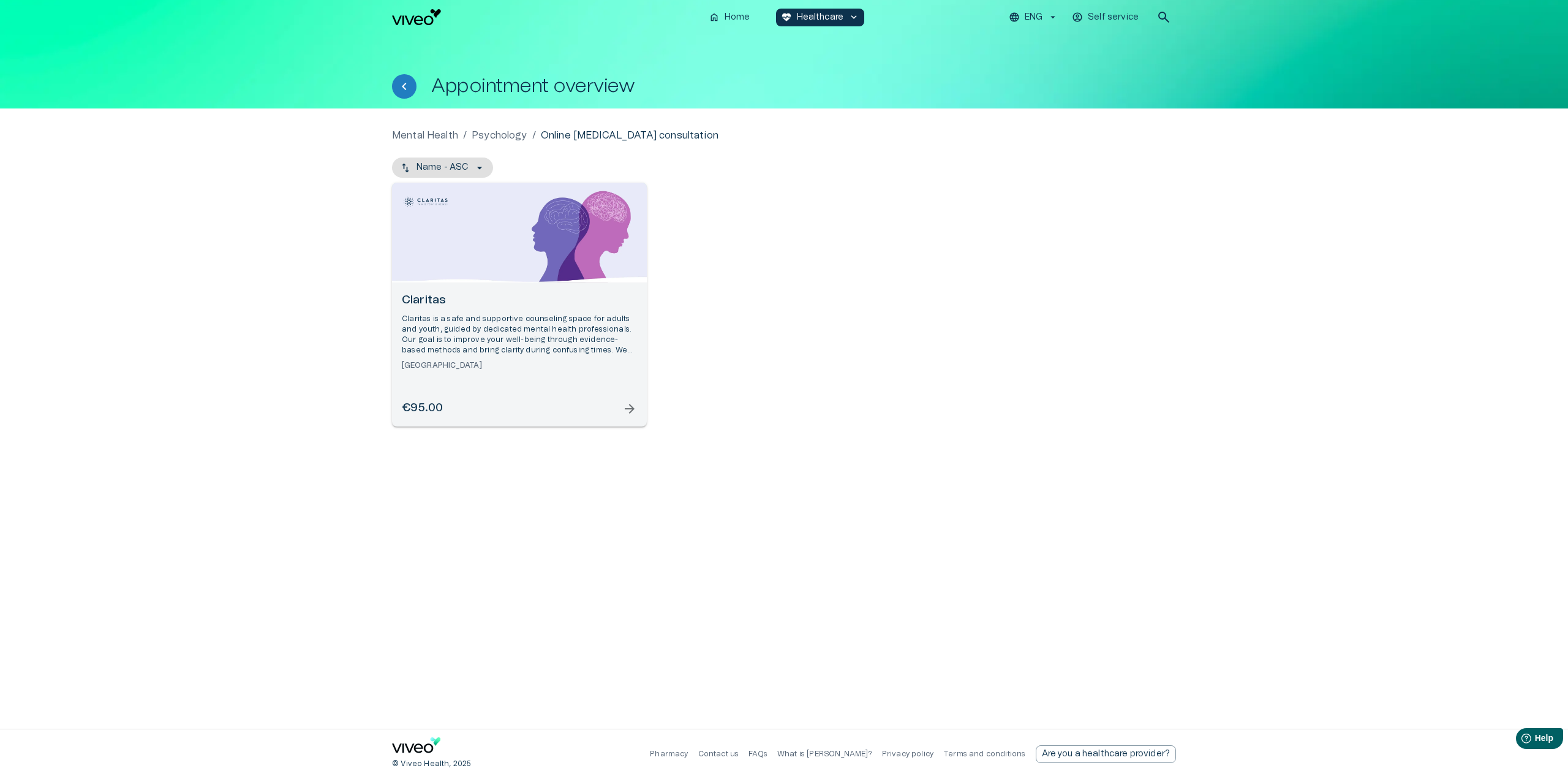
click at [543, 337] on p "Claritas is a safe and supportive counseling space for adults and youth, guided…" at bounding box center [518, 334] width 235 height 42
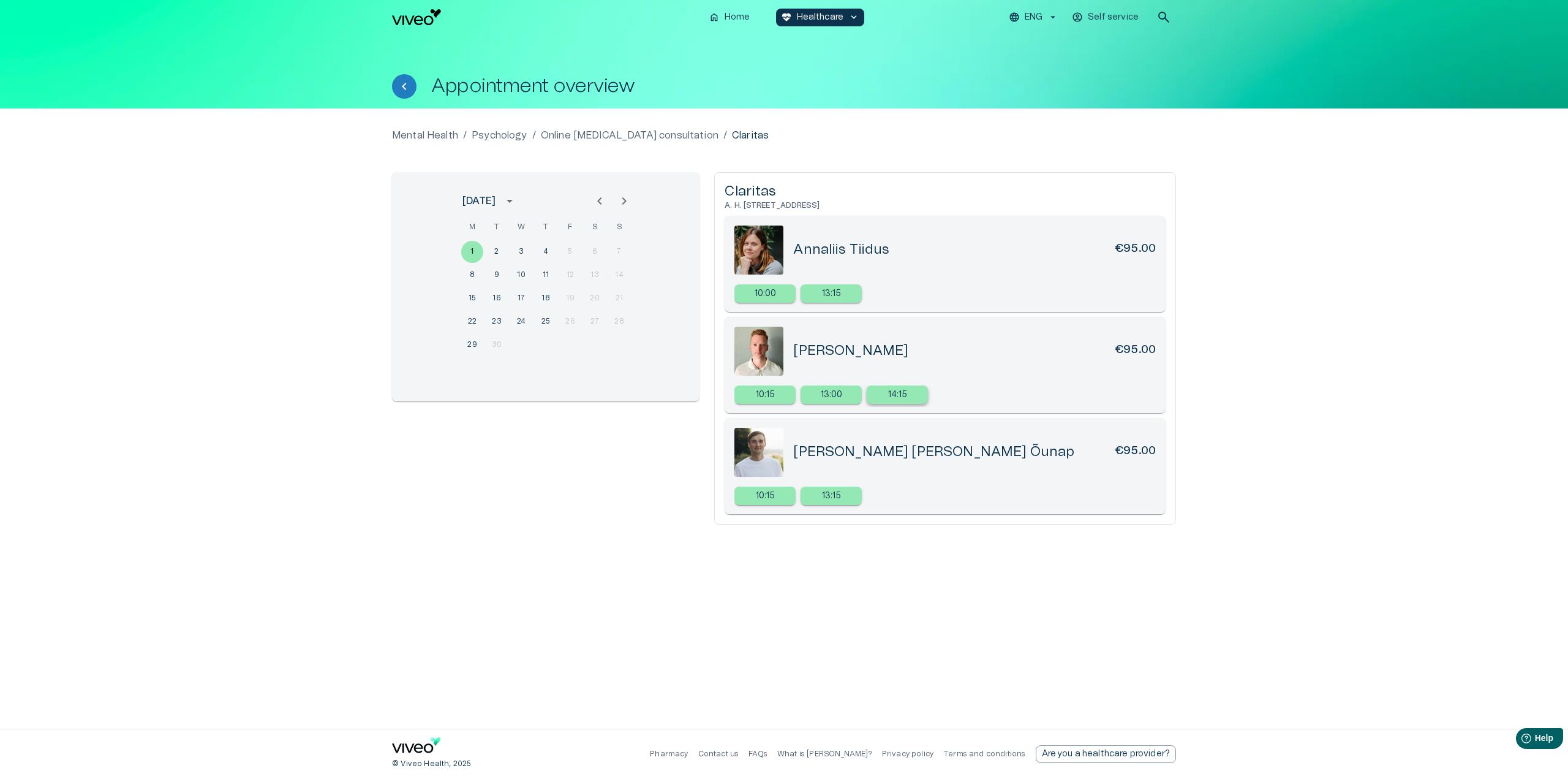
click at [891, 394] on p "14:15" at bounding box center [899, 395] width 19 height 13
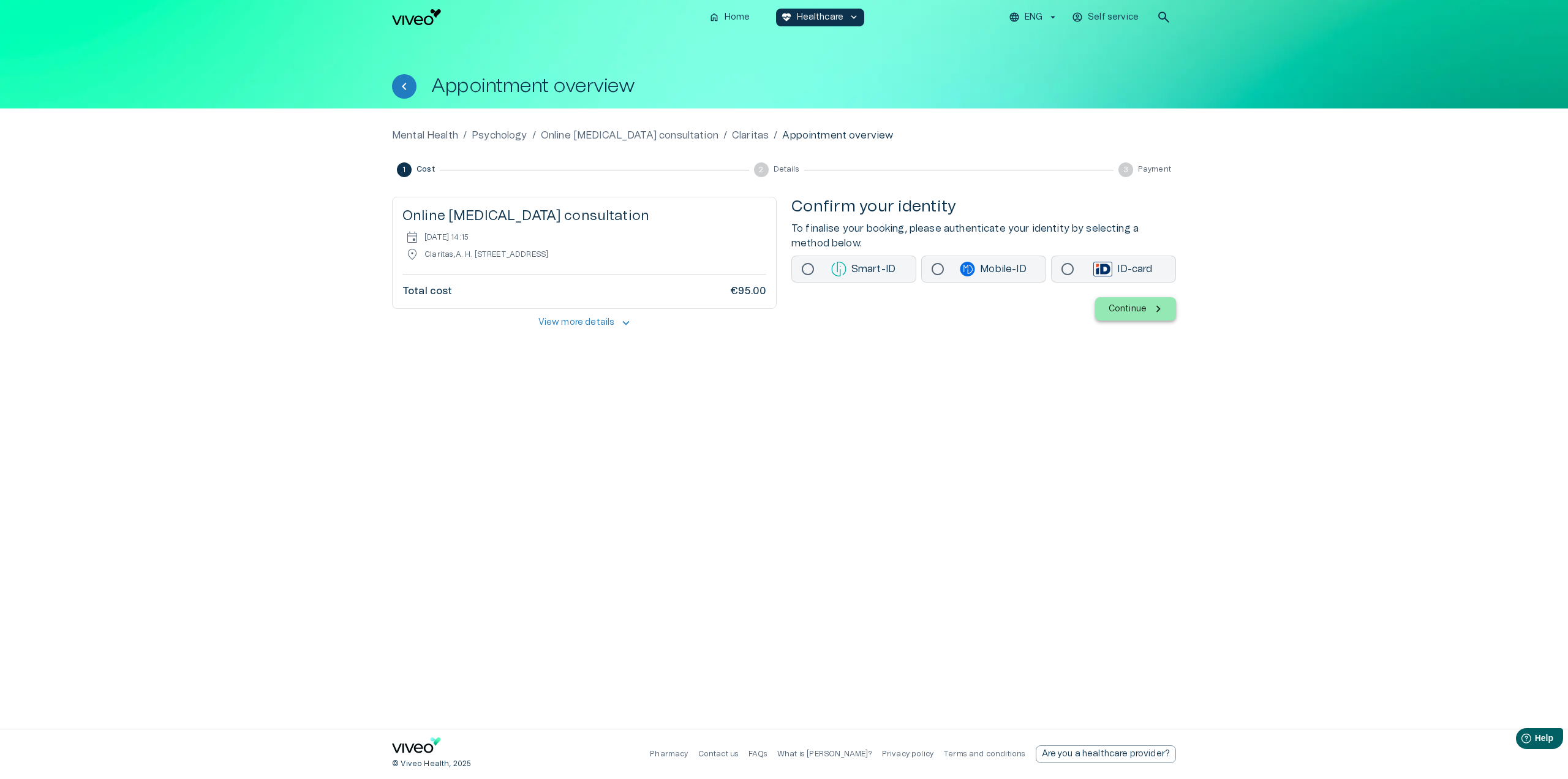
click at [620, 323] on span "keyboard_arrow_up" at bounding box center [627, 323] width 14 height 14
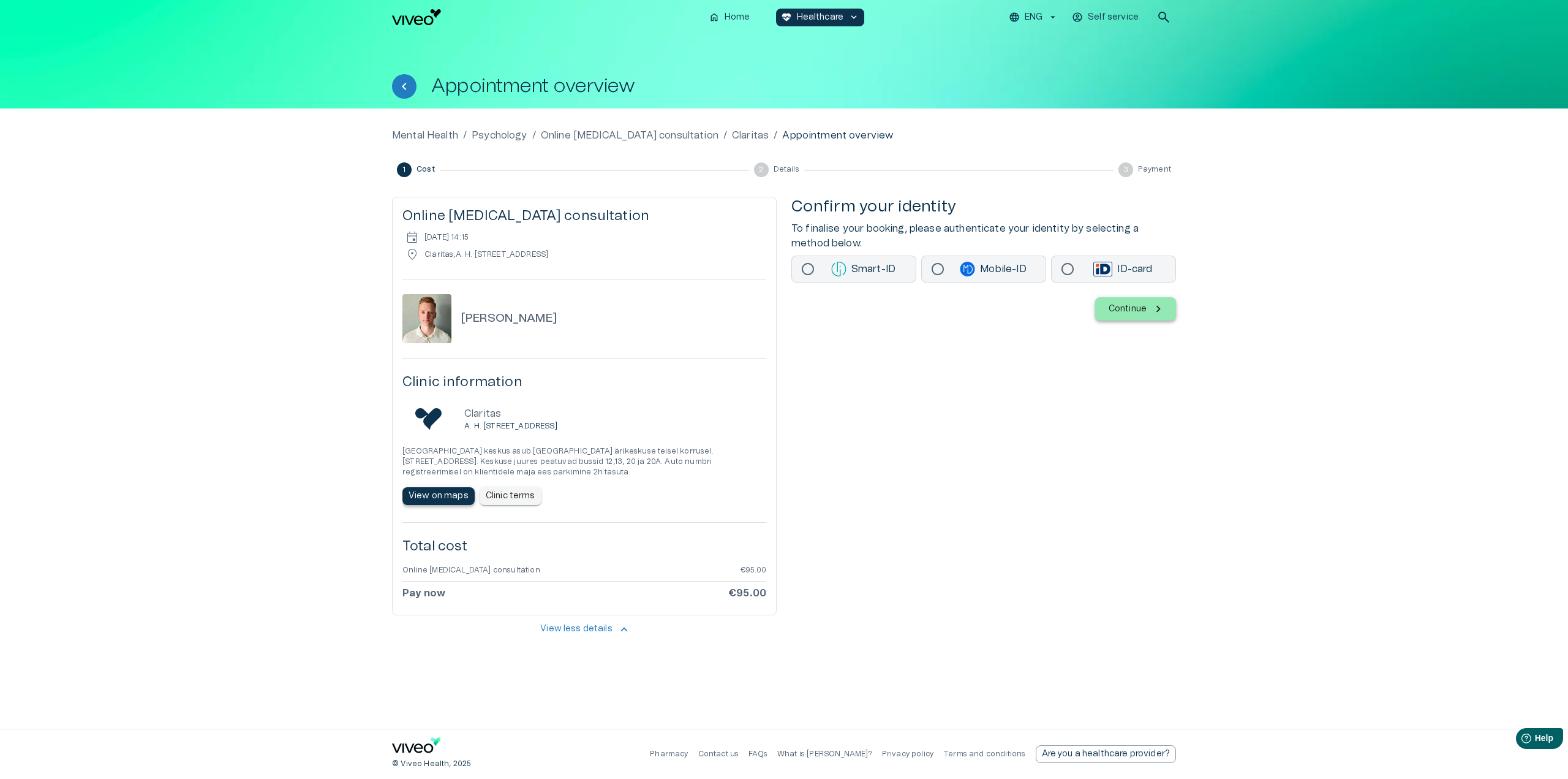
click at [441, 495] on p "View on maps" at bounding box center [439, 495] width 60 height 13
click at [1383, 292] on div "Mental Health / Psychology / Online [MEDICAL_DATA] consultation / Claritas / Ap…" at bounding box center [784, 418] width 1568 height 620
